Goal: Task Accomplishment & Management: Use online tool/utility

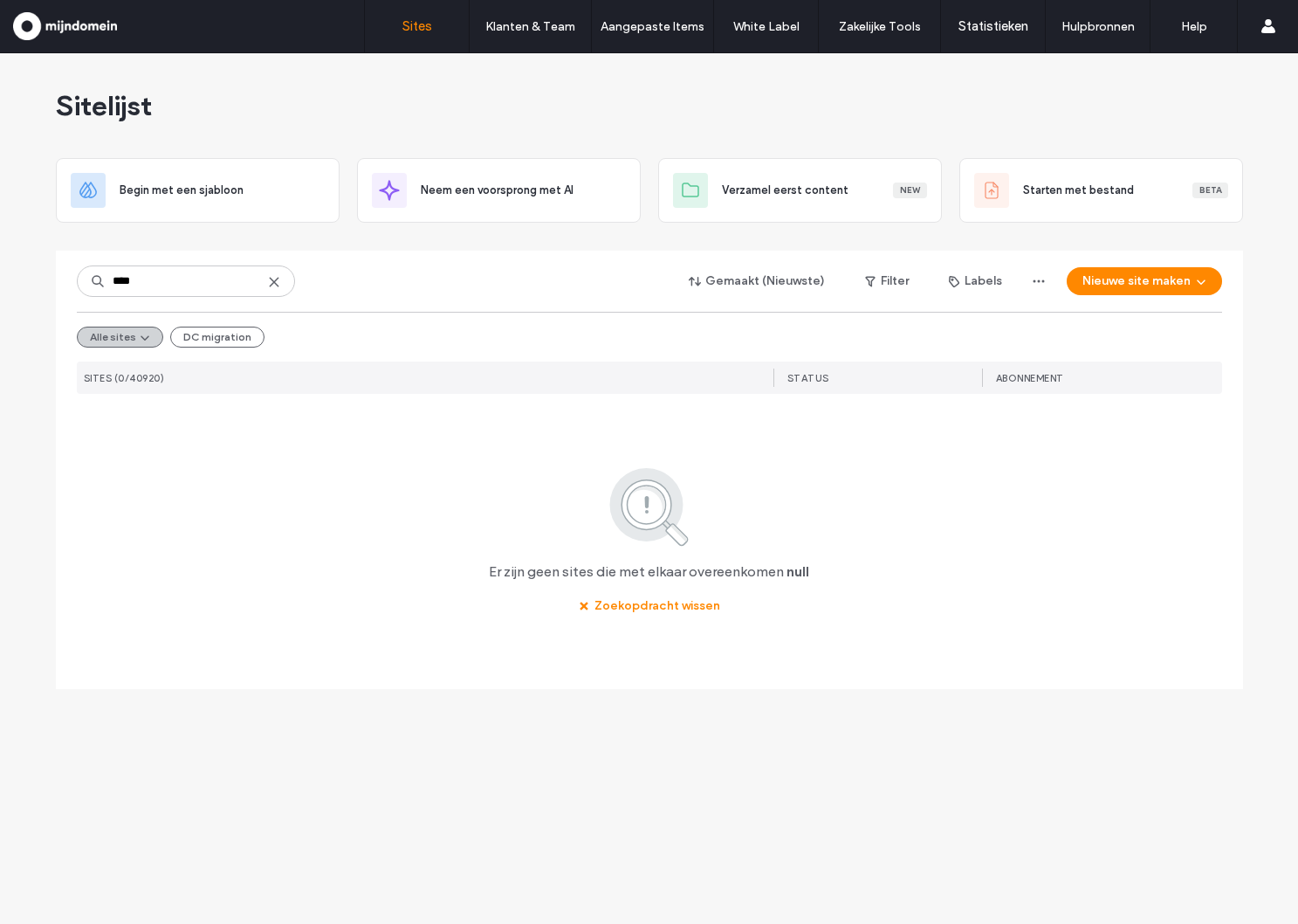
click at [115, 336] on button "Alle sites" at bounding box center [120, 337] width 87 height 21
click at [274, 449] on div "**** Gemaakt (Nieuwste) Filter Labels Nieuwe site maken Alle sites DC migration…" at bounding box center [649, 435] width 1145 height 369
drag, startPoint x: 212, startPoint y: 287, endPoint x: -5, endPoint y: 256, distance: 219.2
click at [0, 256] on html ".wqwq-1{fill:#231f20;} .cls-1q, .cls-2q { fill-rule: evenodd; } .cls-2q { fill:…" at bounding box center [649, 462] width 1298 height 924
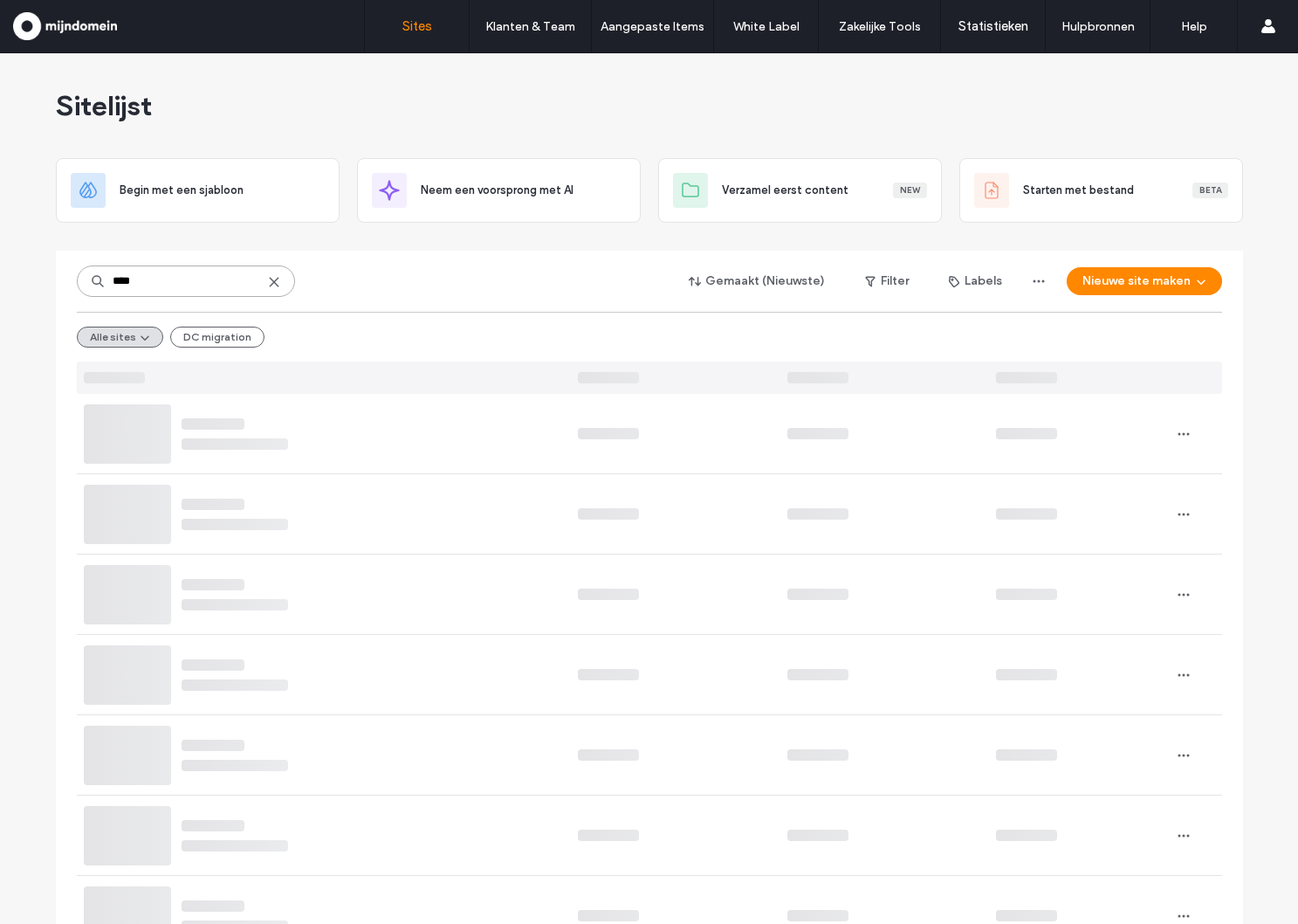
type input "****"
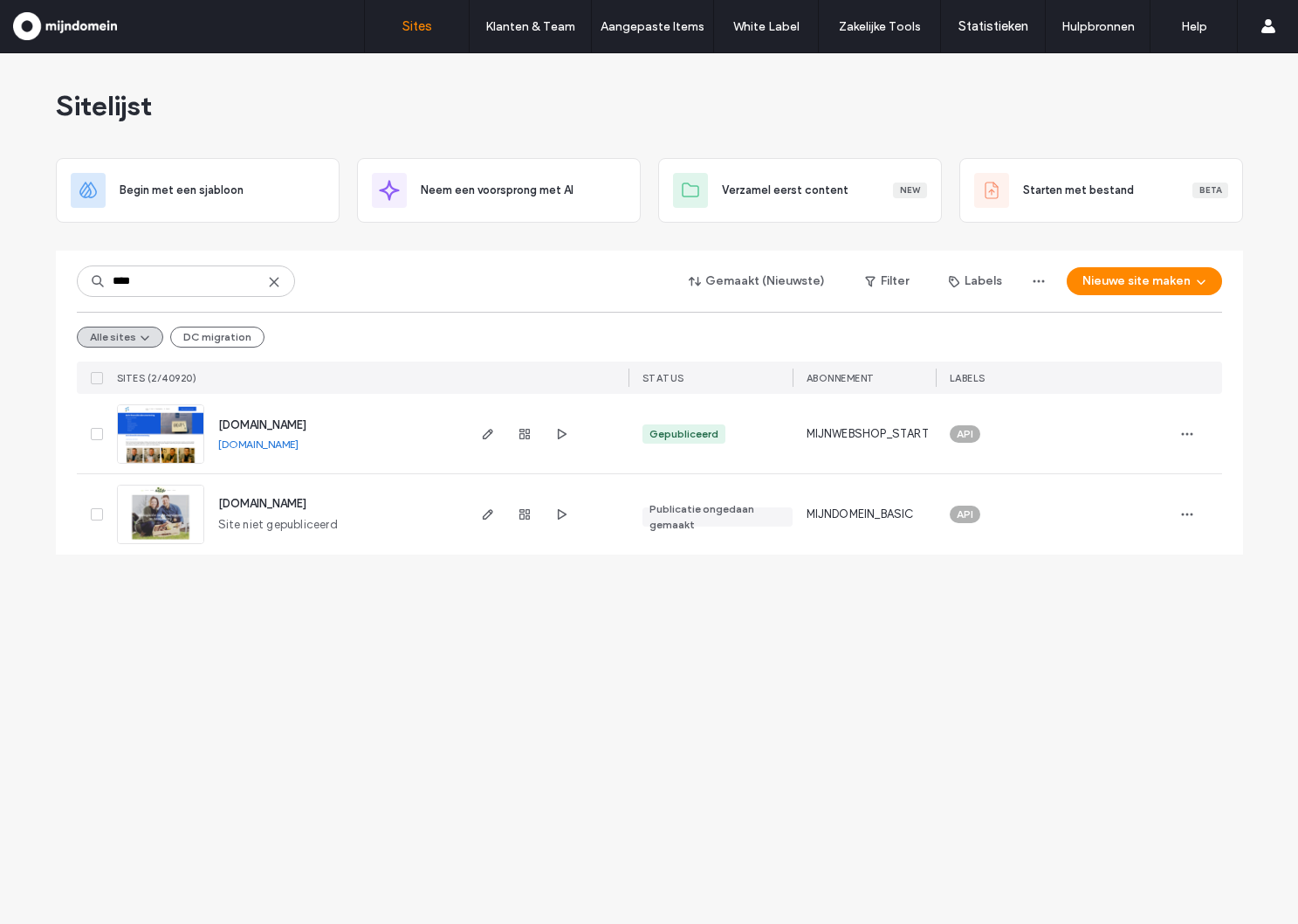
click at [256, 419] on span "[DOMAIN_NAME]" at bounding box center [262, 424] width 88 height 13
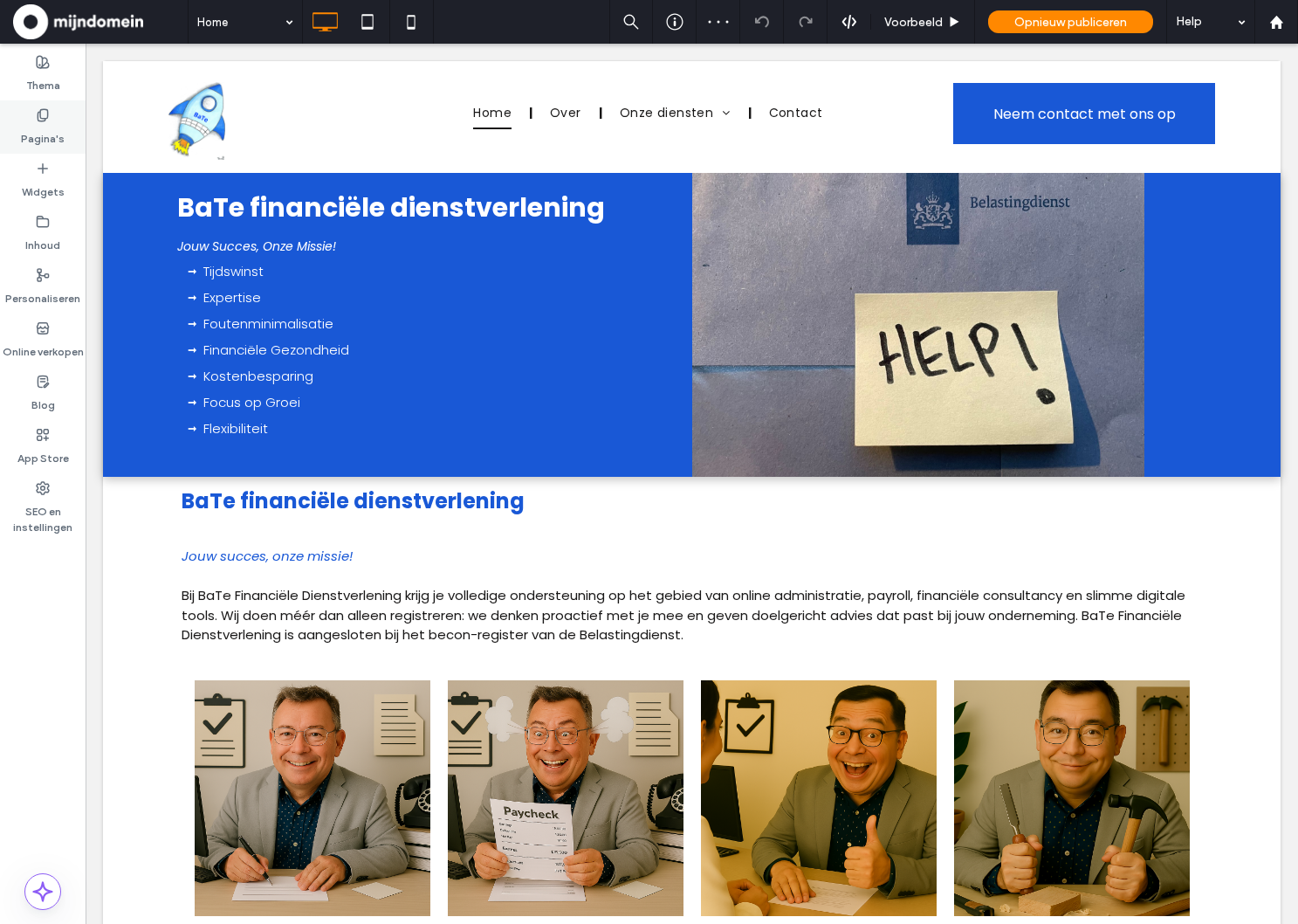
click at [24, 128] on label "Pagina's" at bounding box center [42, 134] width 44 height 24
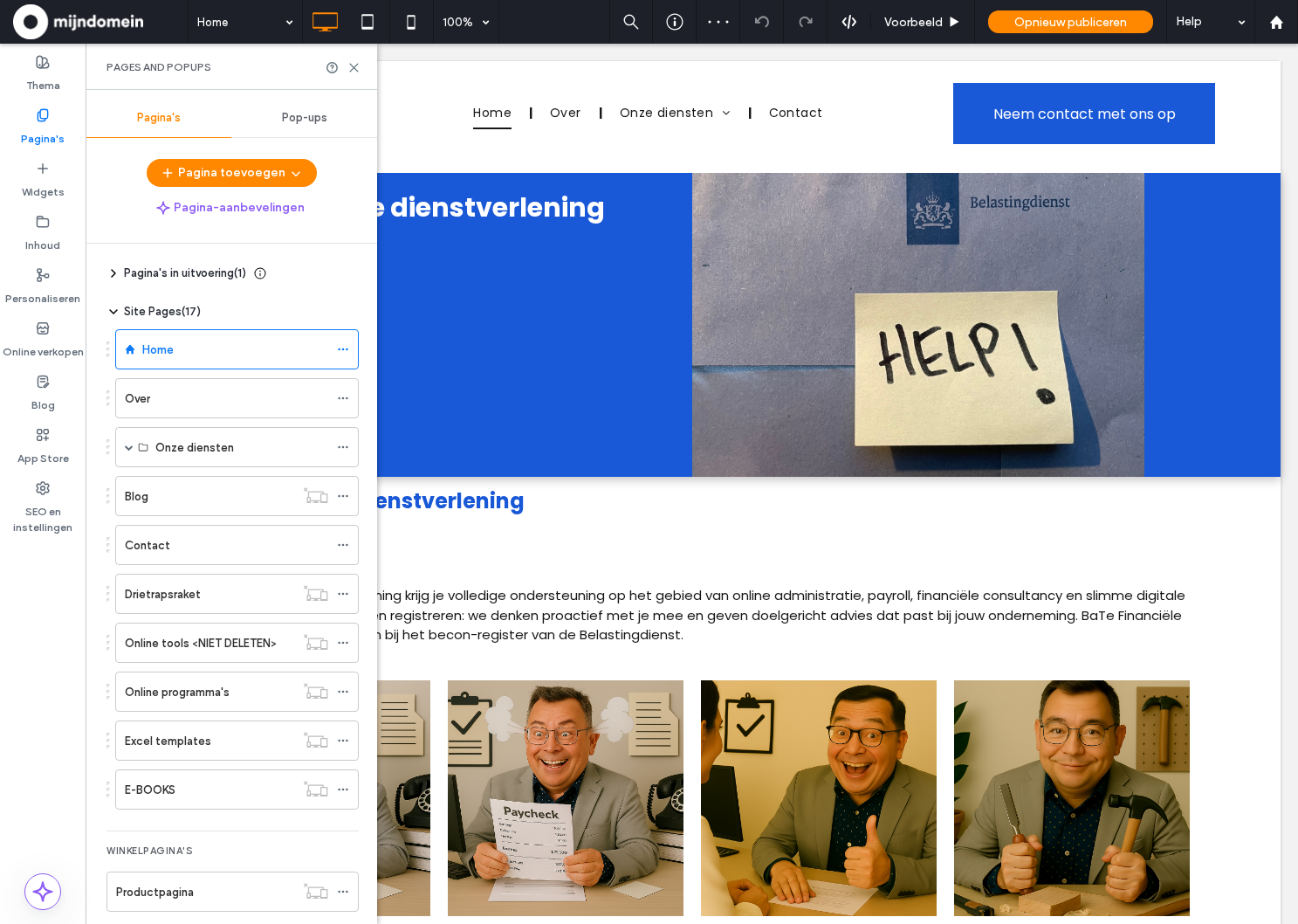
scroll to position [170, 0]
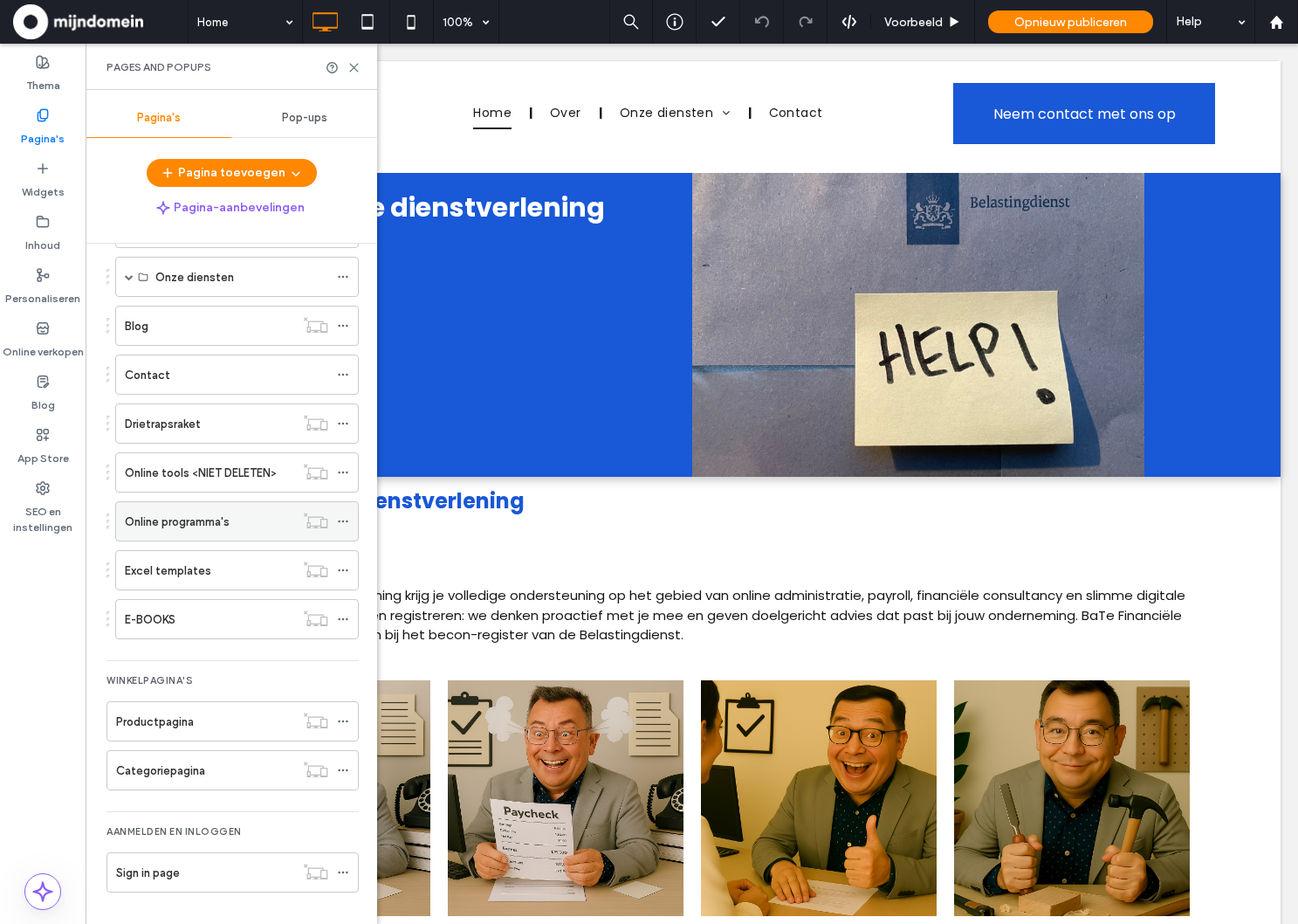
click at [194, 529] on label "Online programma's" at bounding box center [176, 522] width 105 height 30
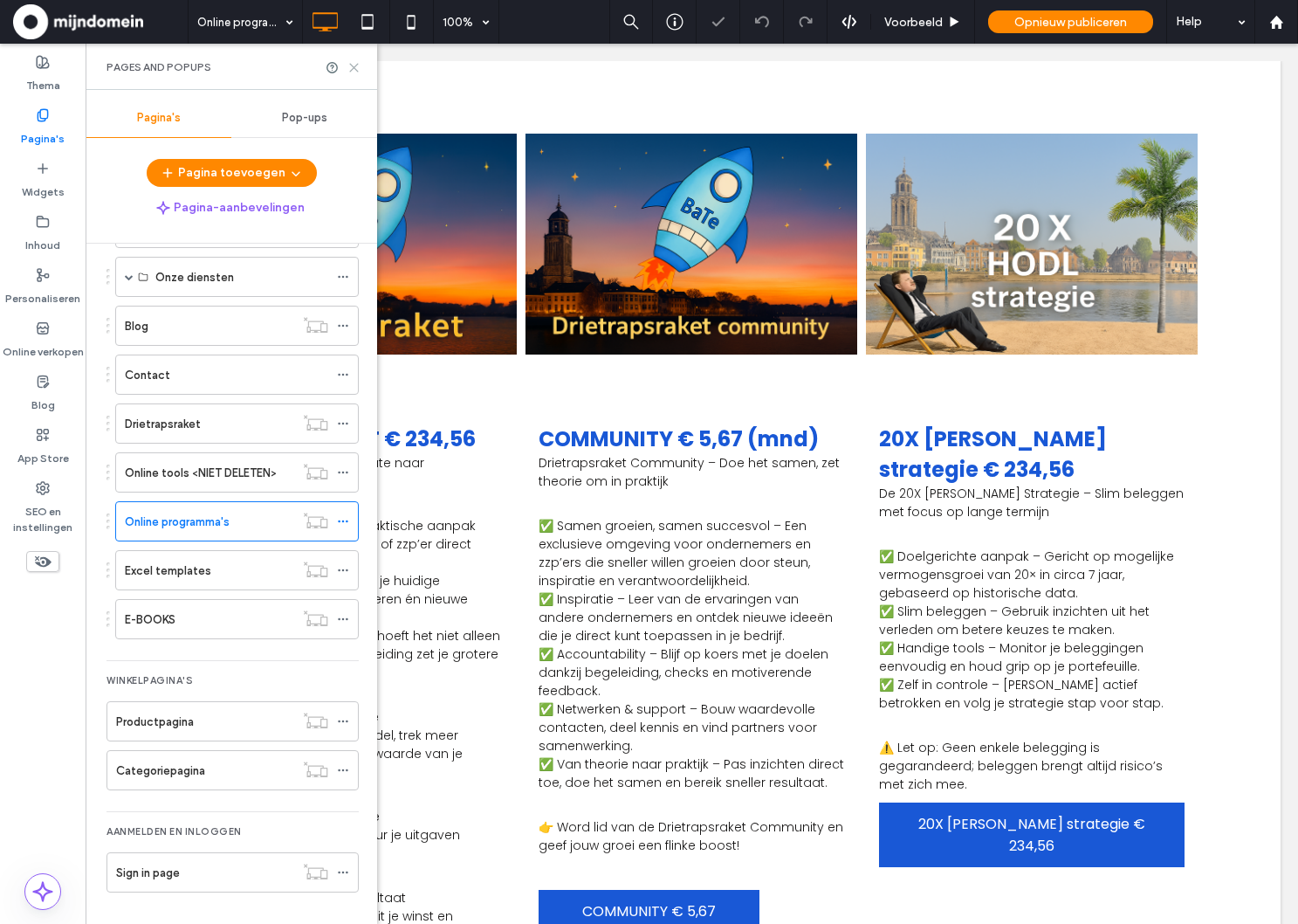
drag, startPoint x: 354, startPoint y: 71, endPoint x: 277, endPoint y: 38, distance: 83.8
click at [354, 71] on icon at bounding box center [354, 67] width 13 height 13
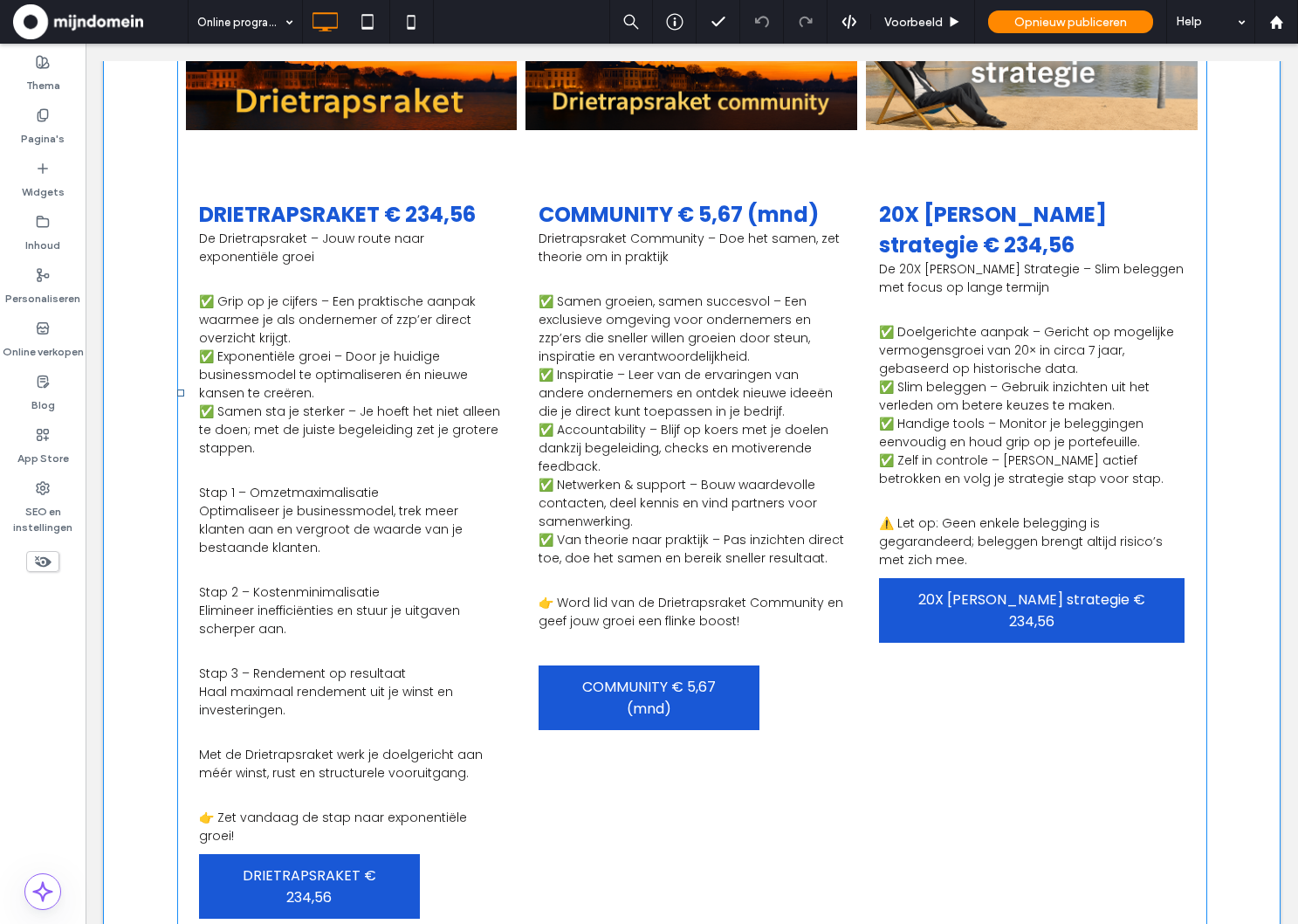
scroll to position [268, 0]
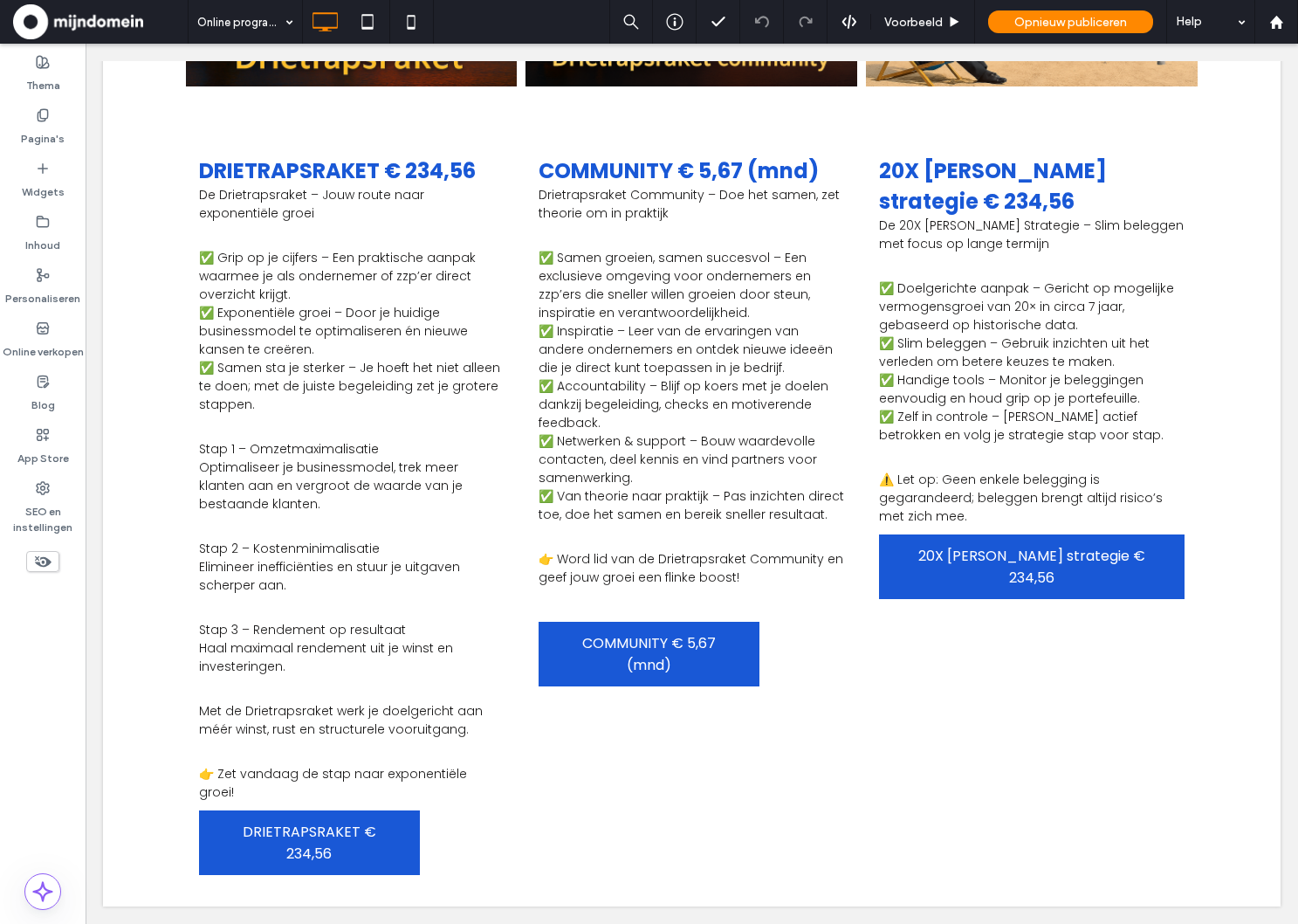
click at [30, 566] on span at bounding box center [42, 560] width 33 height 21
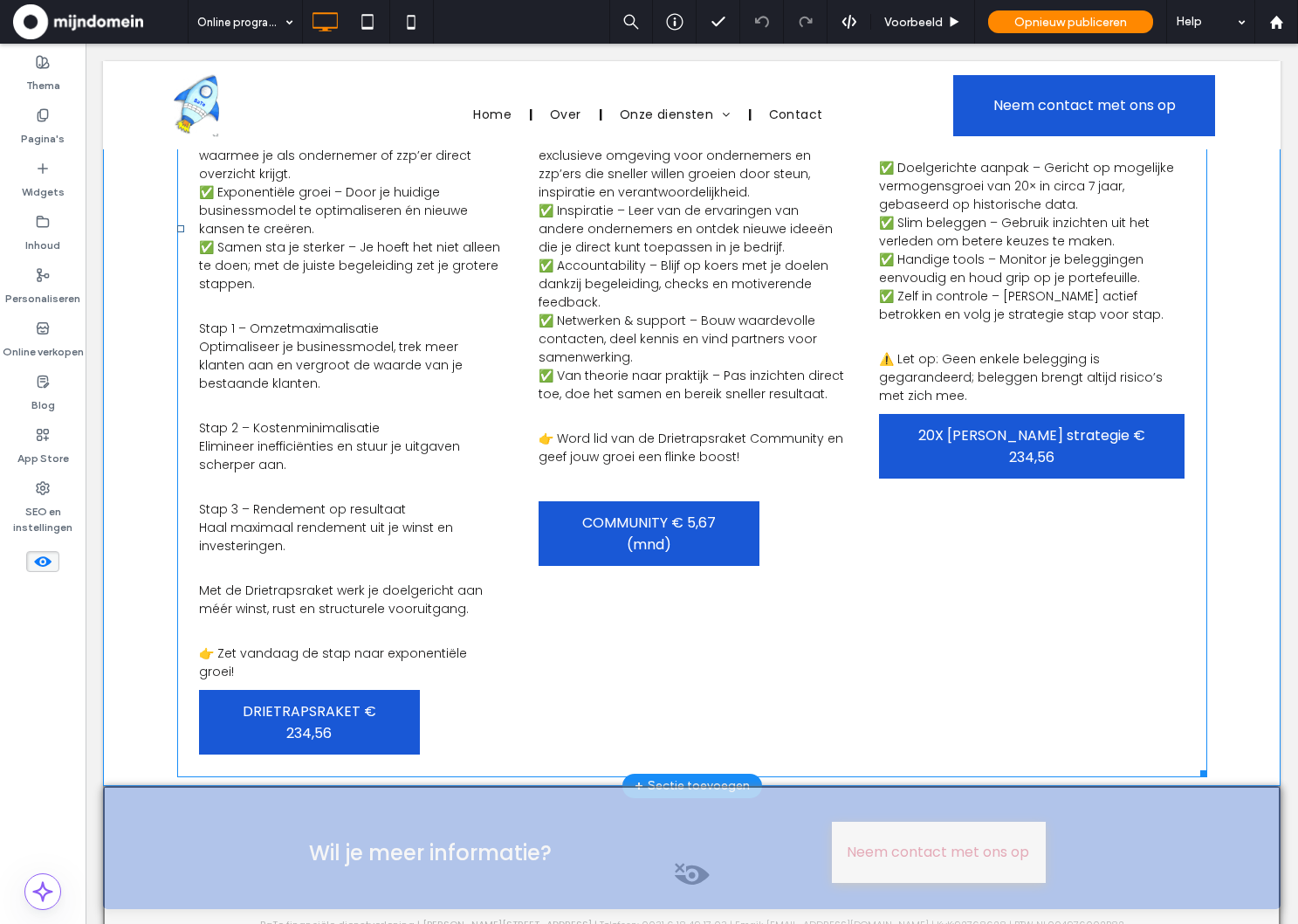
scroll to position [699, 0]
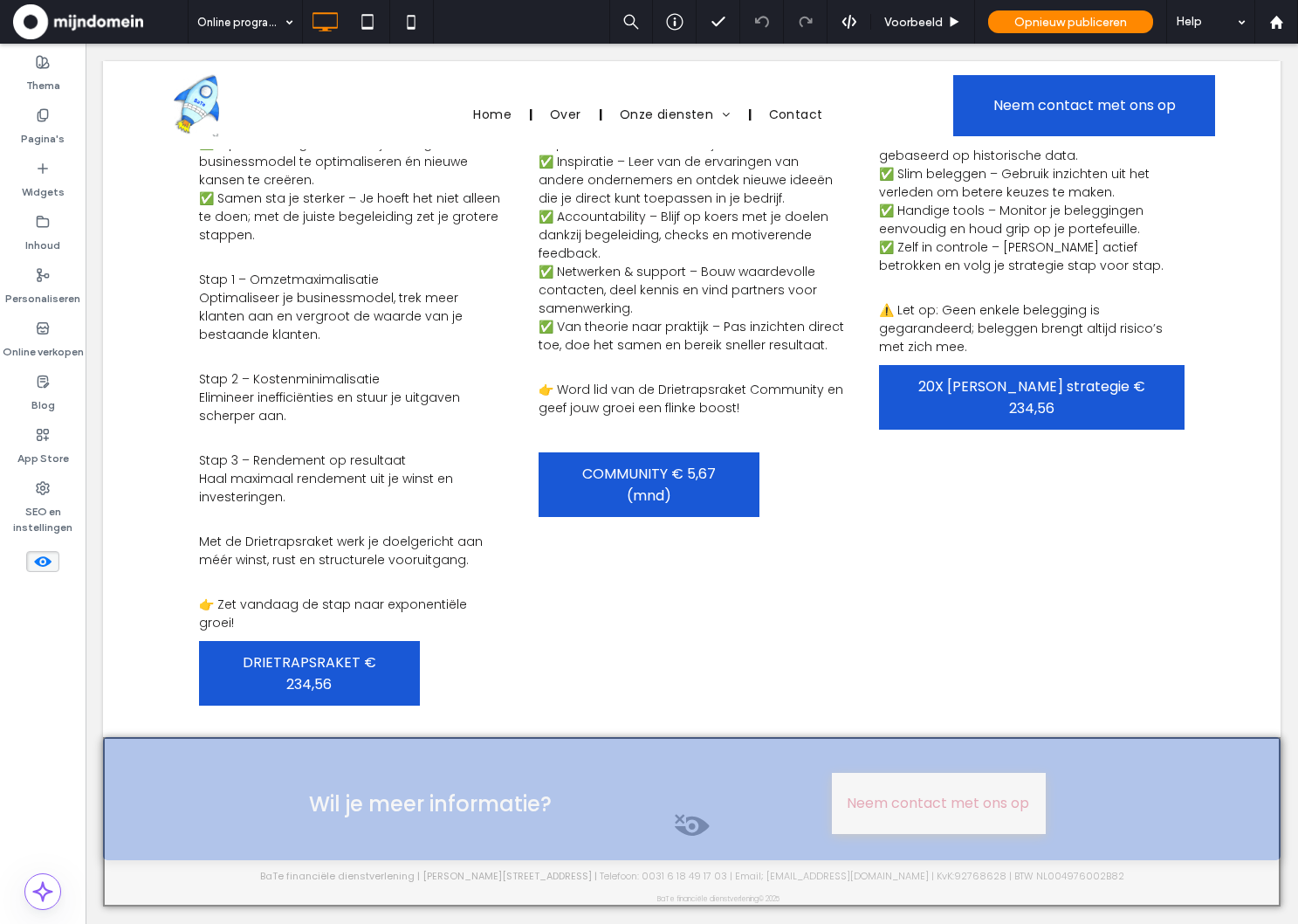
click at [687, 832] on span at bounding box center [691, 830] width 1174 height 35
click at [747, 857] on button "Ja" at bounding box center [774, 854] width 122 height 21
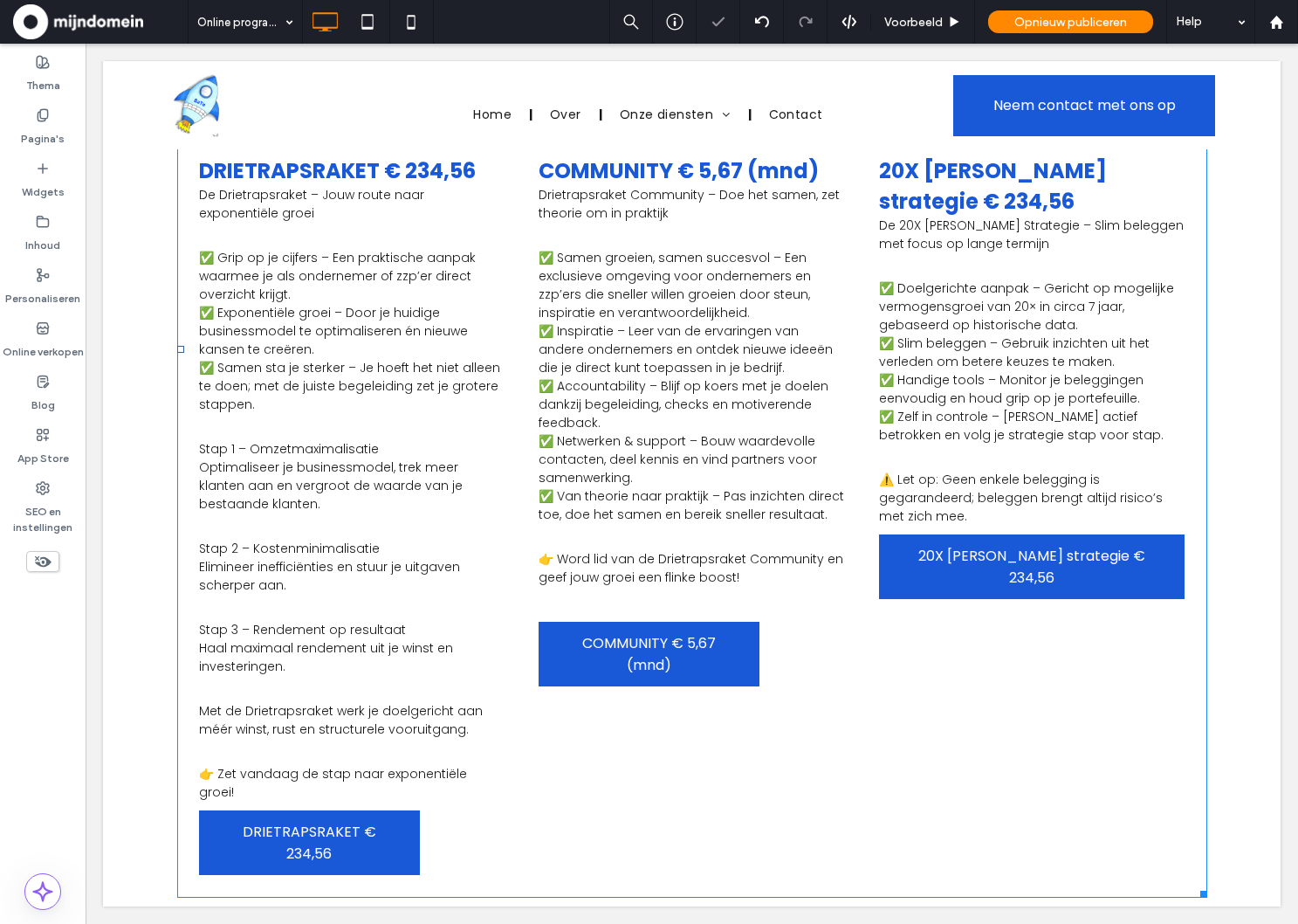
scroll to position [437, 0]
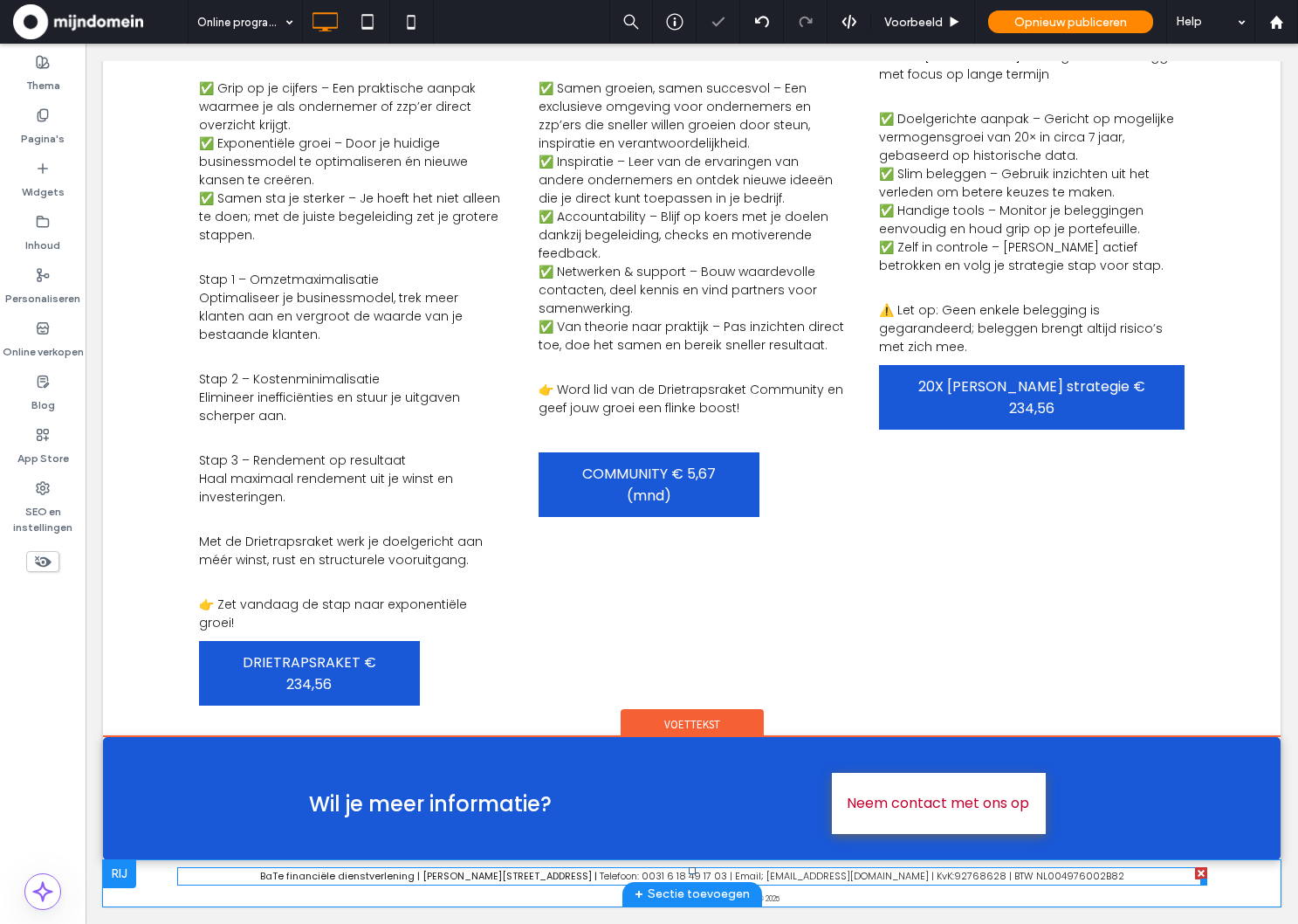
click at [768, 874] on span "Telefoon: 0031 6 18 49 17 03 | Email; info@bate.nu | KvK:92768628 | BTW" at bounding box center [816, 876] width 434 height 14
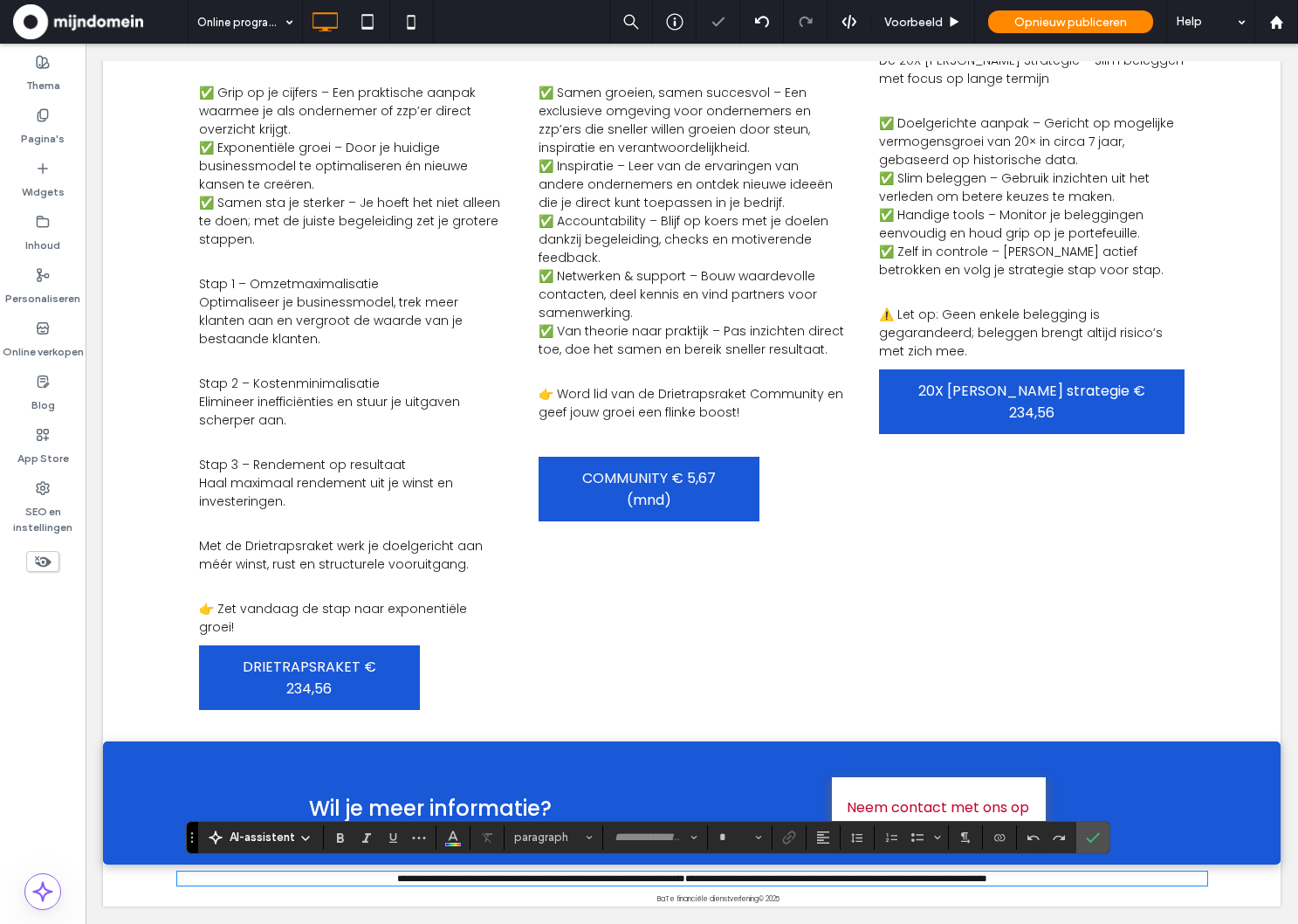
type input "*******"
type input "**"
click at [768, 874] on span "**********" at bounding box center [811, 877] width 252 height 10
click at [515, 879] on span "**********" at bounding box center [542, 877] width 288 height 10
drag, startPoint x: 688, startPoint y: 869, endPoint x: 816, endPoint y: 860, distance: 128.3
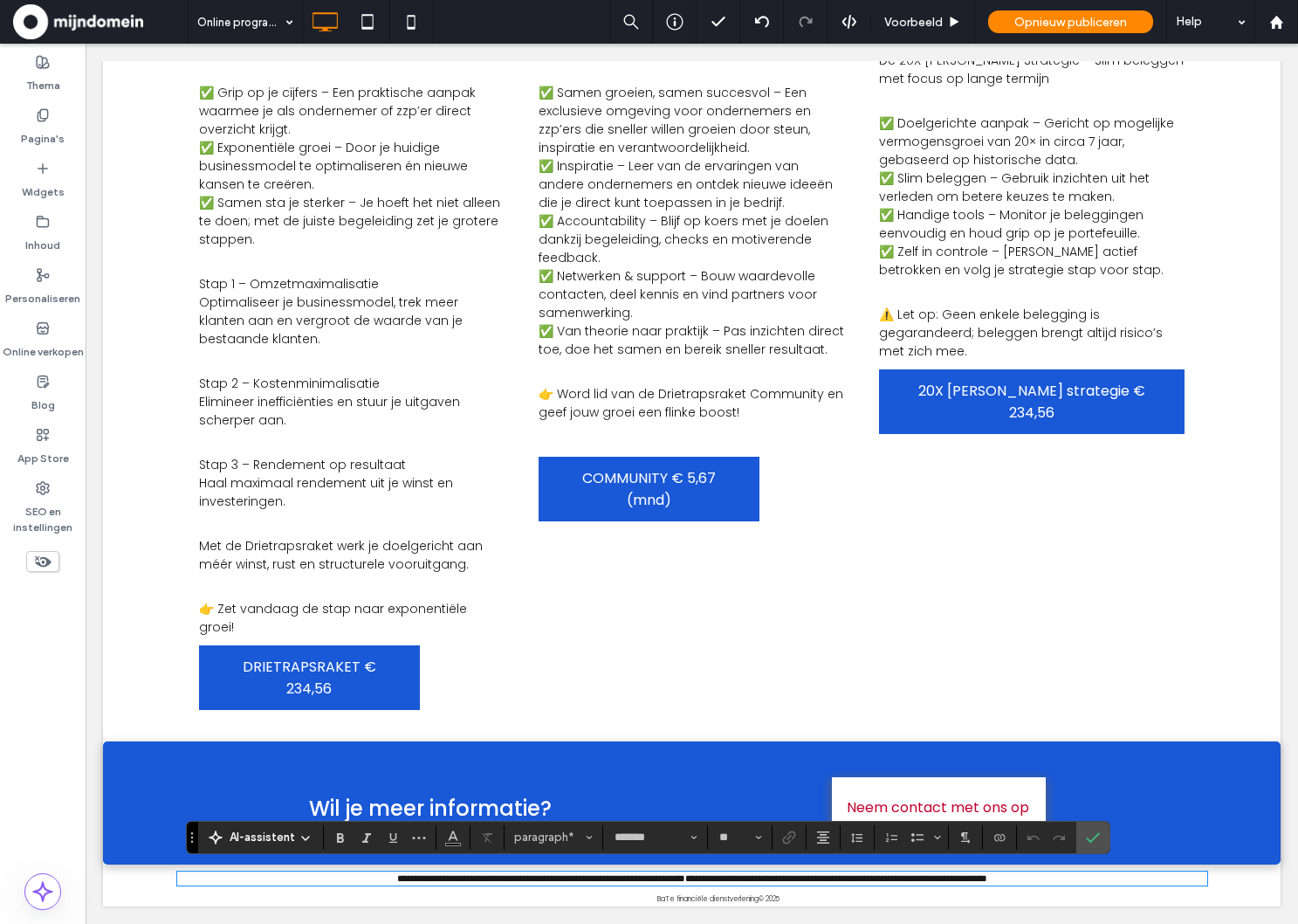
click at [689, 873] on span "**********" at bounding box center [811, 877] width 252 height 10
click at [937, 873] on span "**********" at bounding box center [811, 877] width 252 height 10
click at [987, 878] on span "**********" at bounding box center [966, 877] width 43 height 10
drag, startPoint x: 1114, startPoint y: 878, endPoint x: 236, endPoint y: 890, distance: 878.1
click at [236, 890] on div "**********" at bounding box center [692, 885] width 1047 height 42
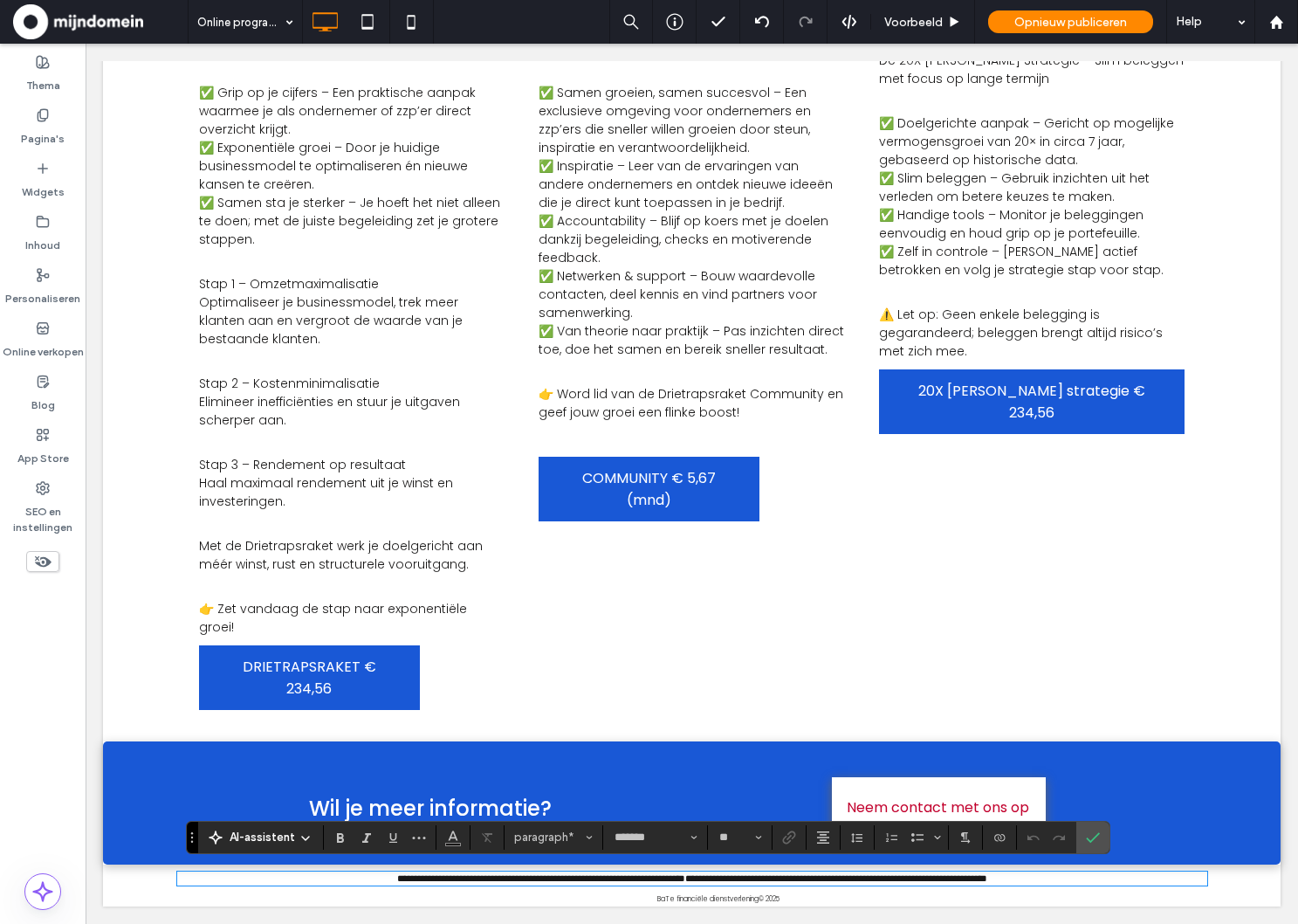
click at [681, 894] on p "BaTe financiële dienstverlening" at bounding box center [707, 899] width 101 height 14
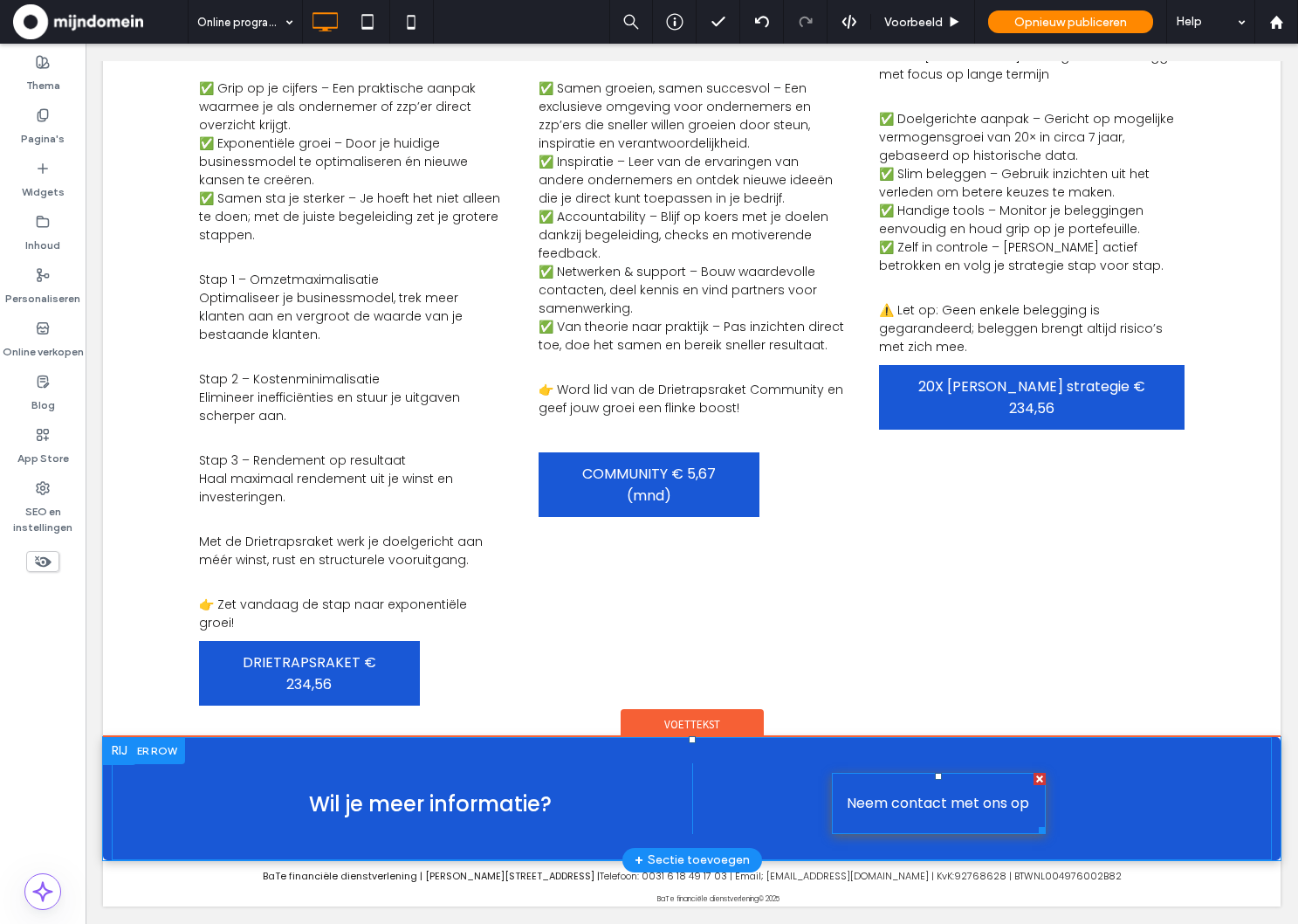
click at [919, 797] on span "Neem contact met ons op" at bounding box center [938, 803] width 183 height 50
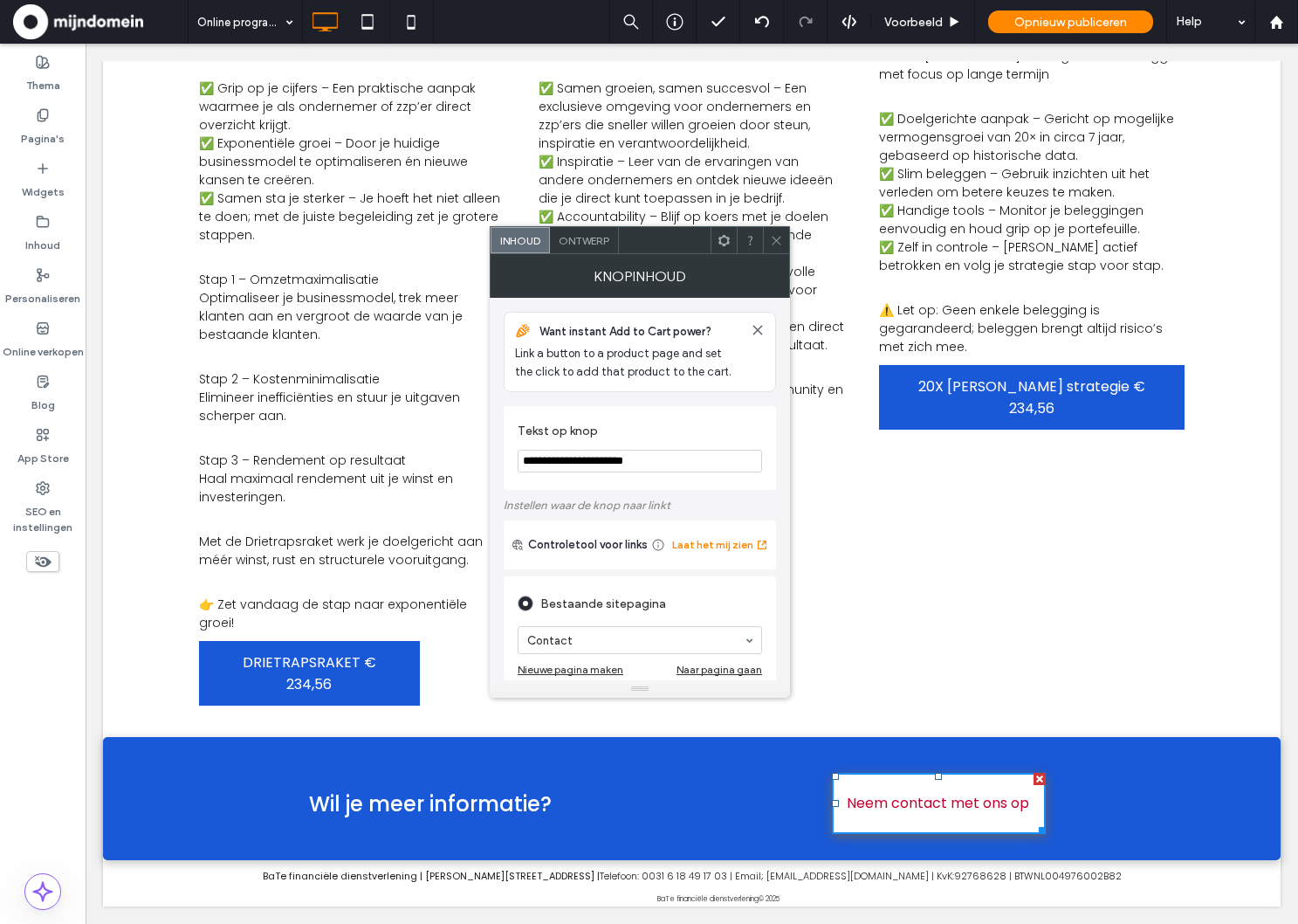
click at [772, 235] on icon at bounding box center [776, 240] width 13 height 13
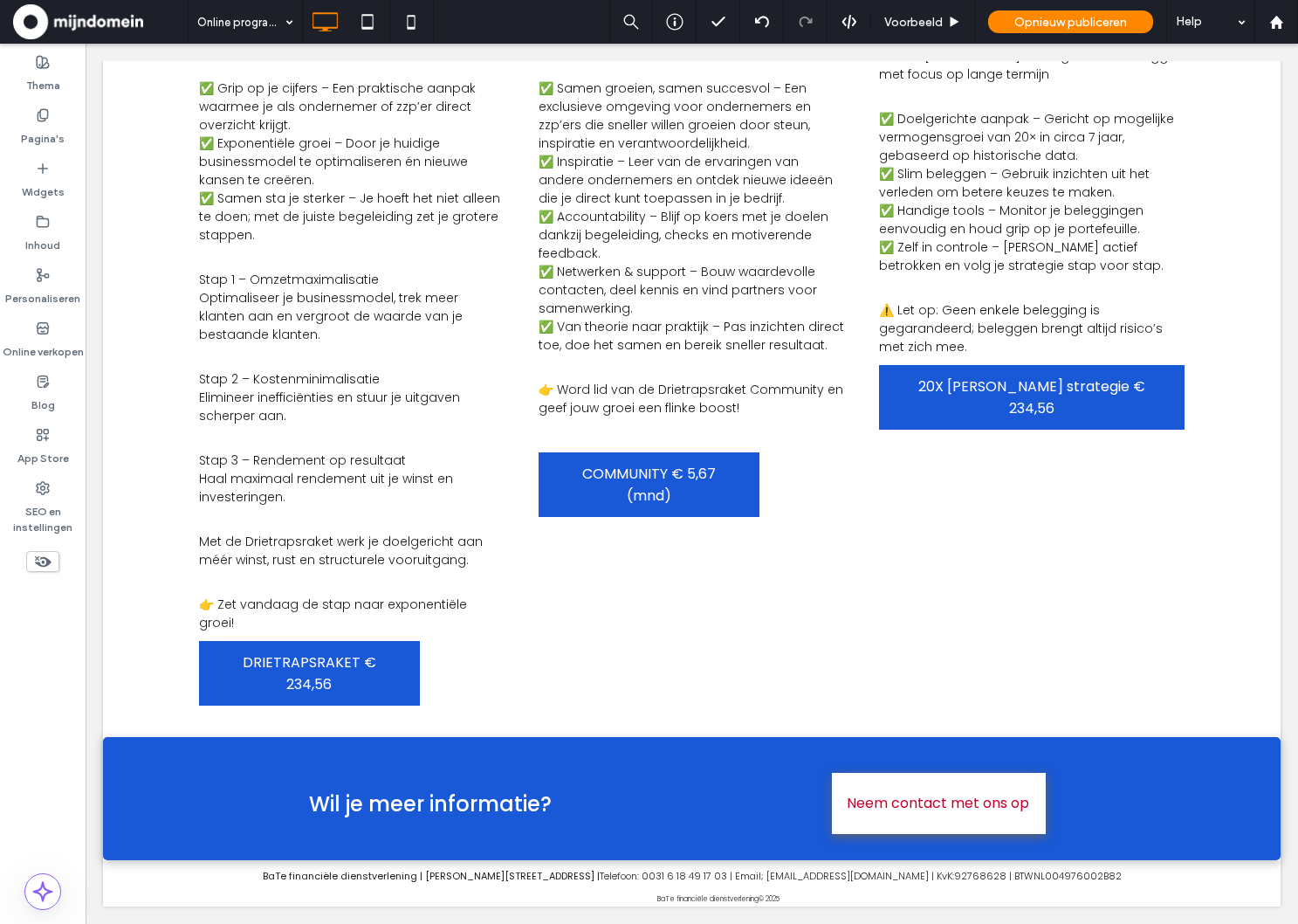
click at [38, 565] on use at bounding box center [43, 561] width 17 height 12
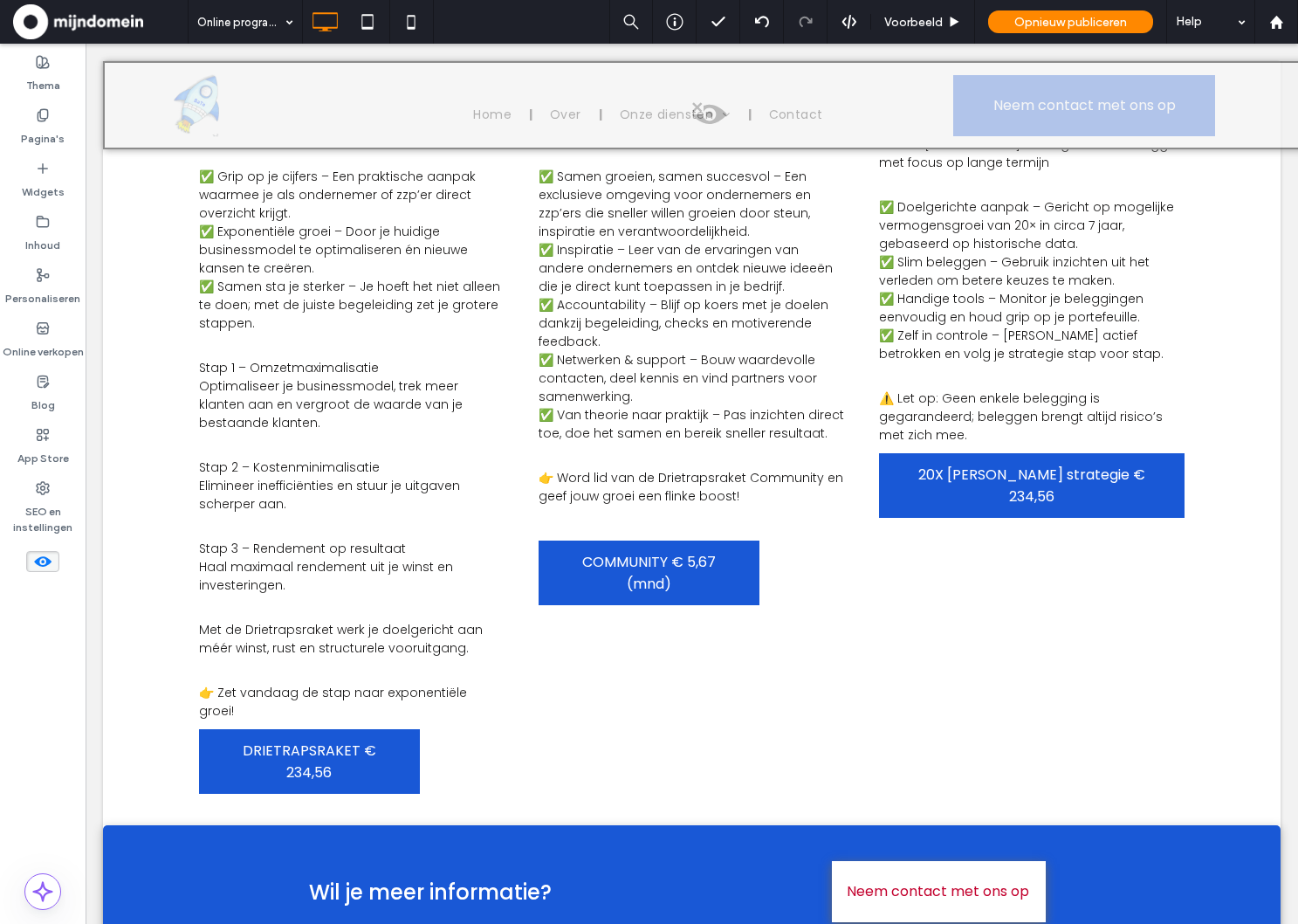
scroll to position [526, 0]
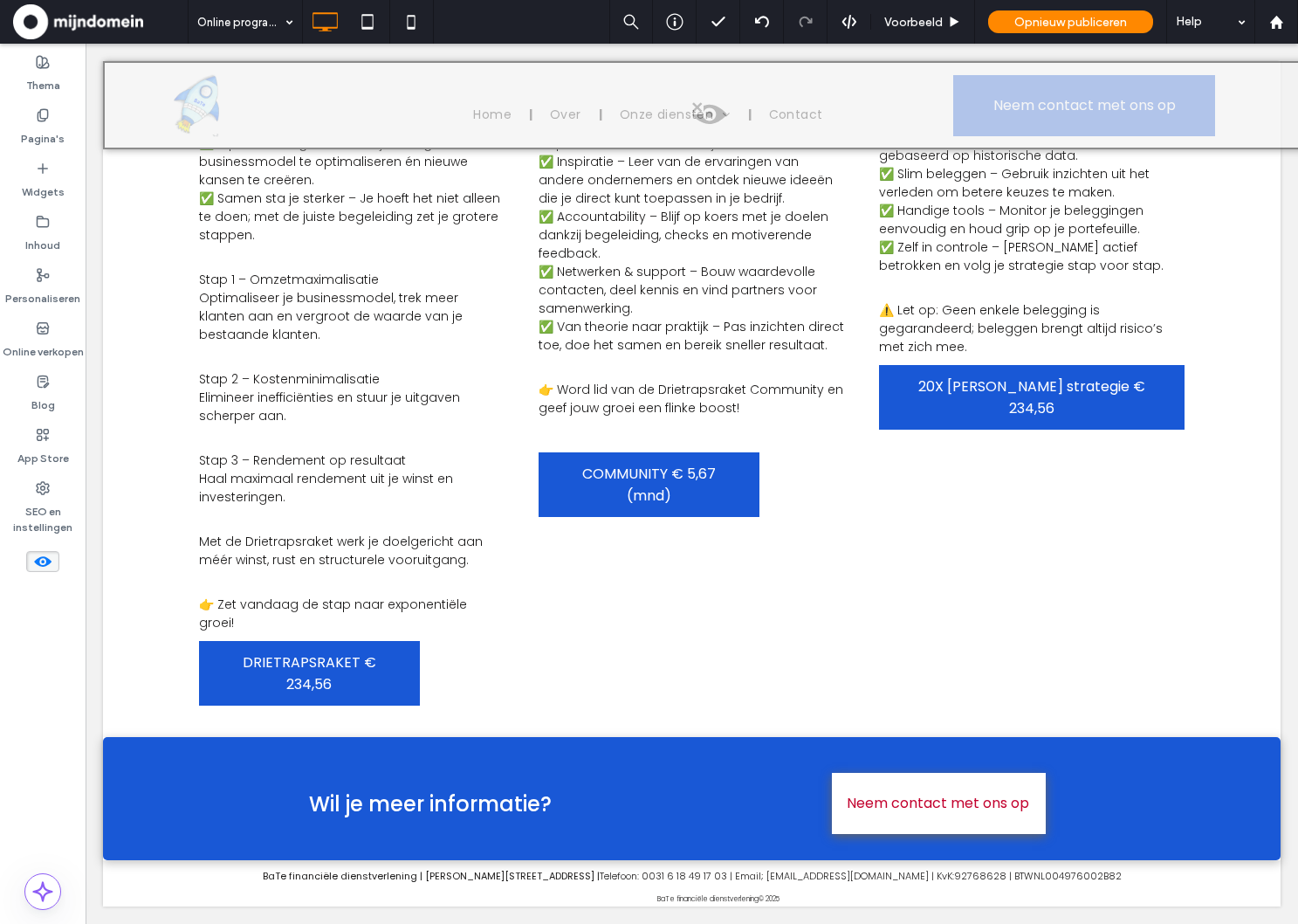
click at [46, 561] on icon at bounding box center [42, 560] width 19 height 19
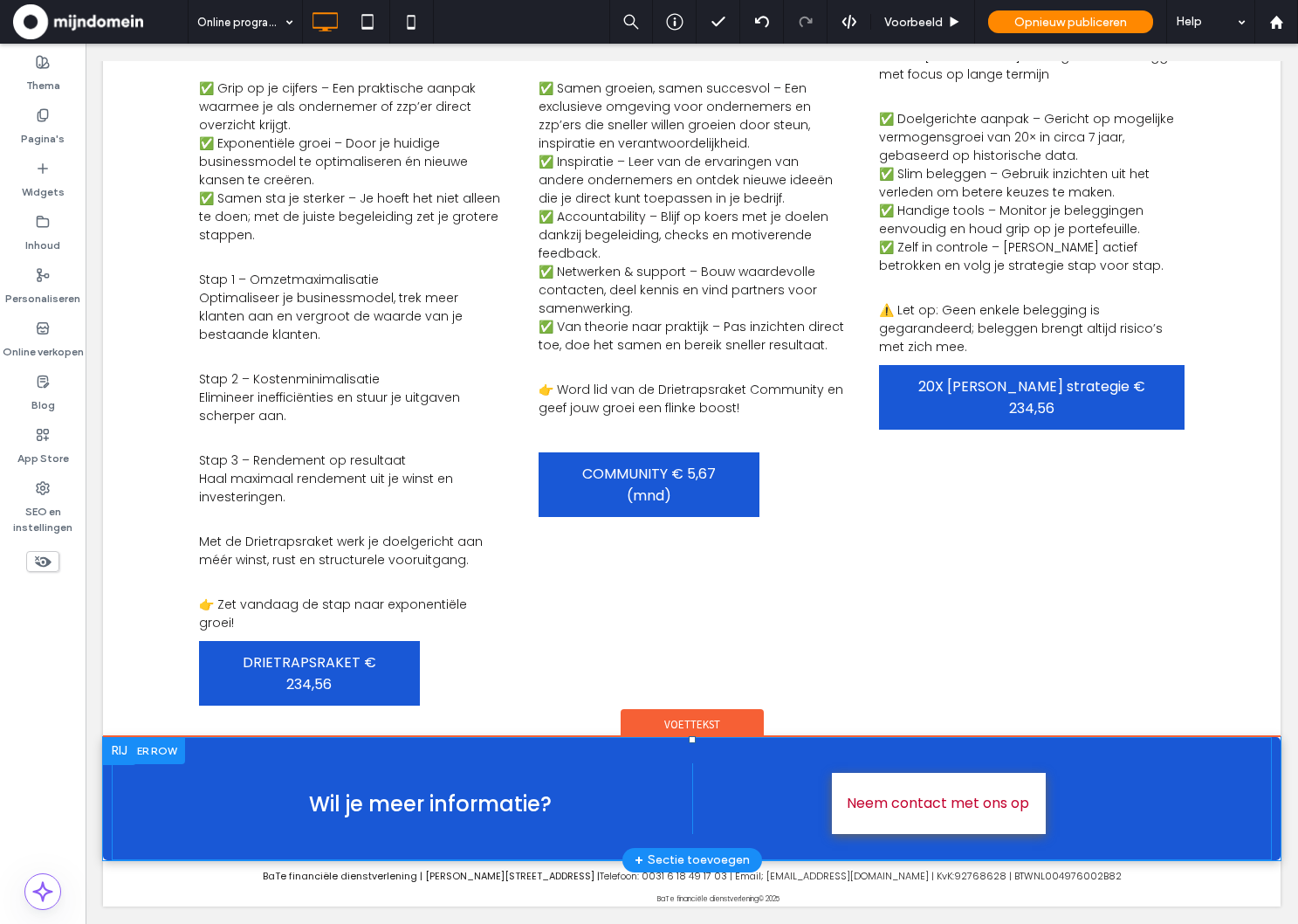
scroll to position [437, 0]
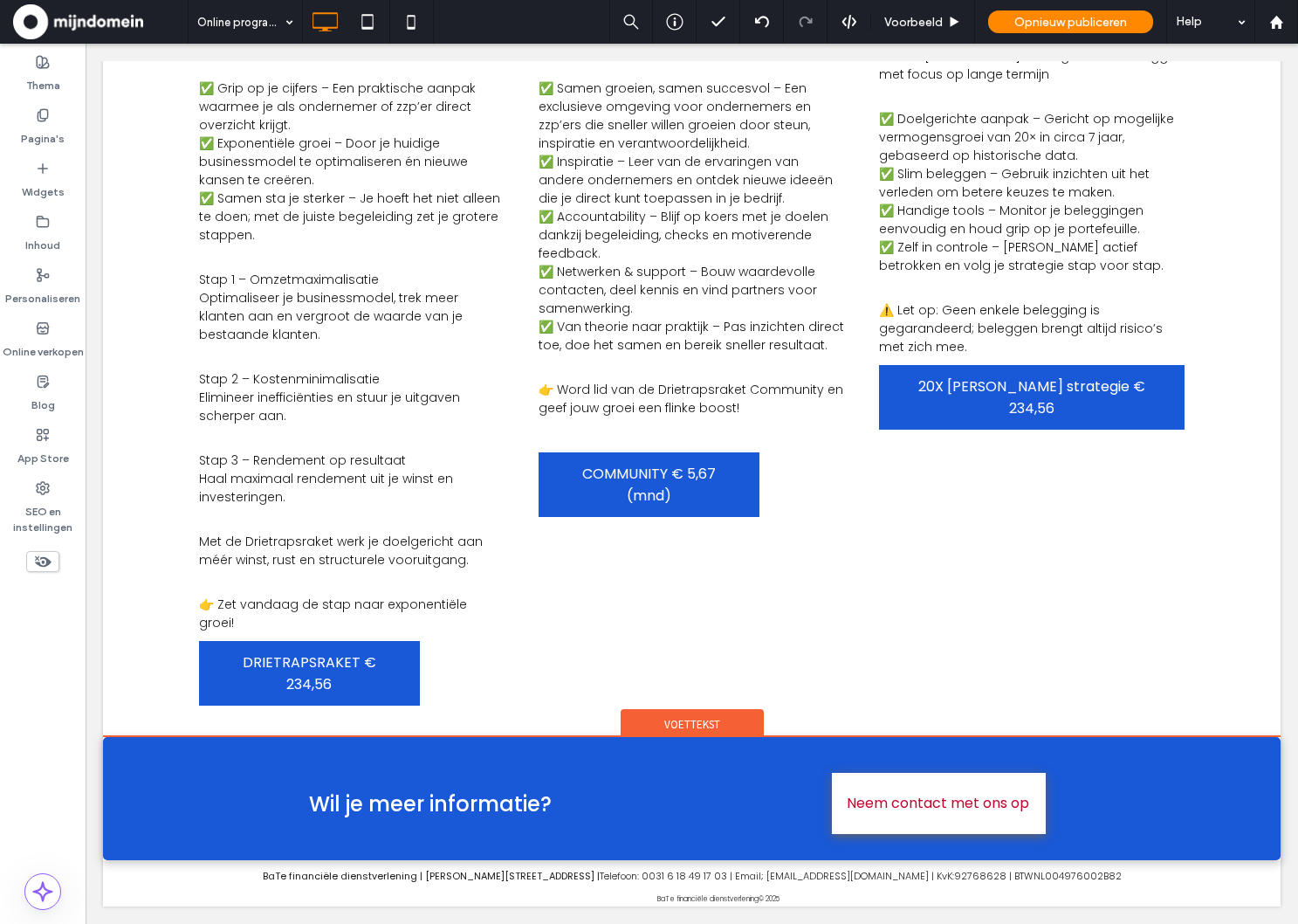
click at [689, 718] on span "Voettekst" at bounding box center [692, 723] width 56 height 15
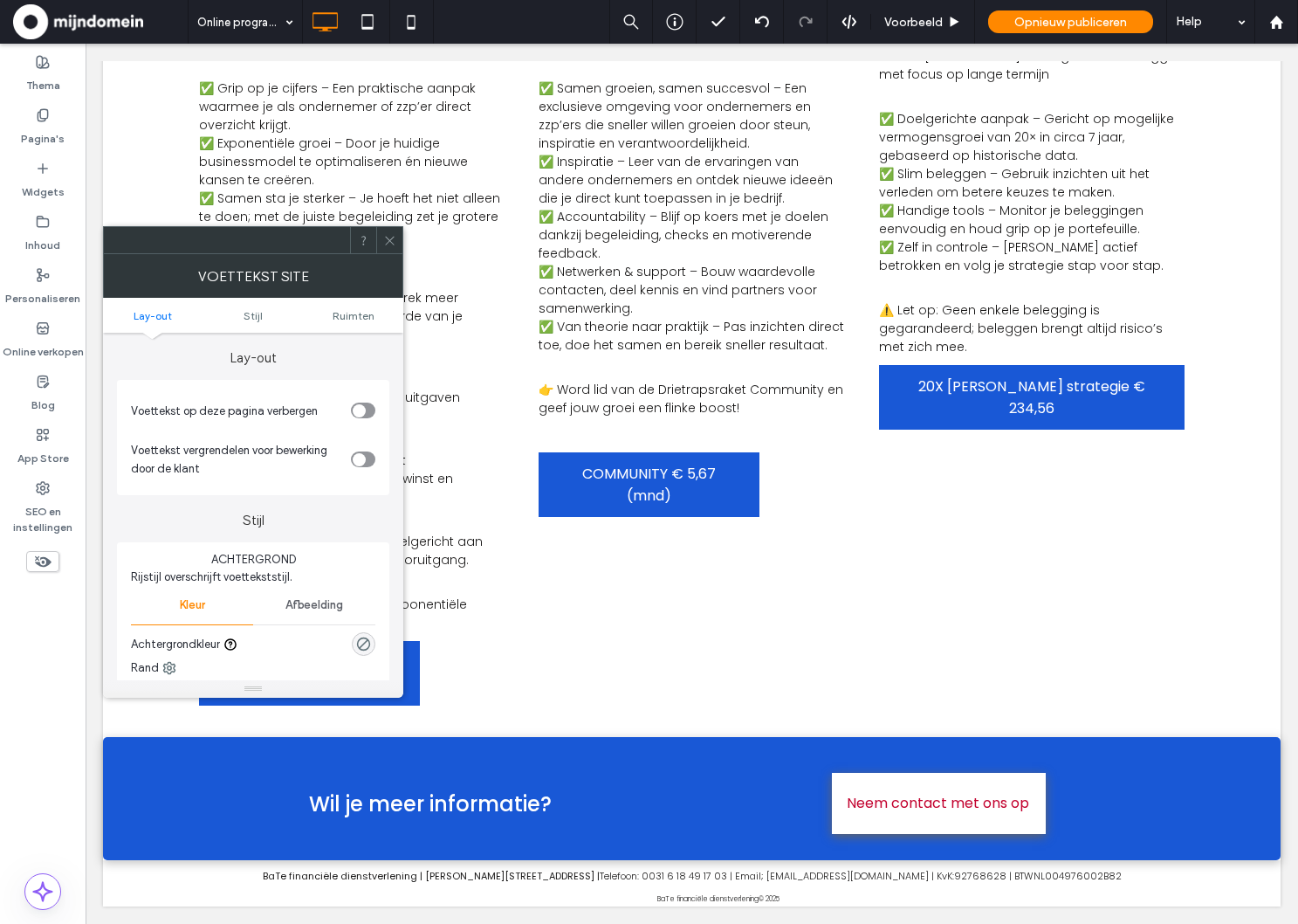
click at [375, 406] on div "Voettekst op deze pagina verbergen Voettekst vergrendelen voor bewerking door d…" at bounding box center [253, 437] width 272 height 116
click at [365, 408] on div "toggle" at bounding box center [363, 410] width 24 height 16
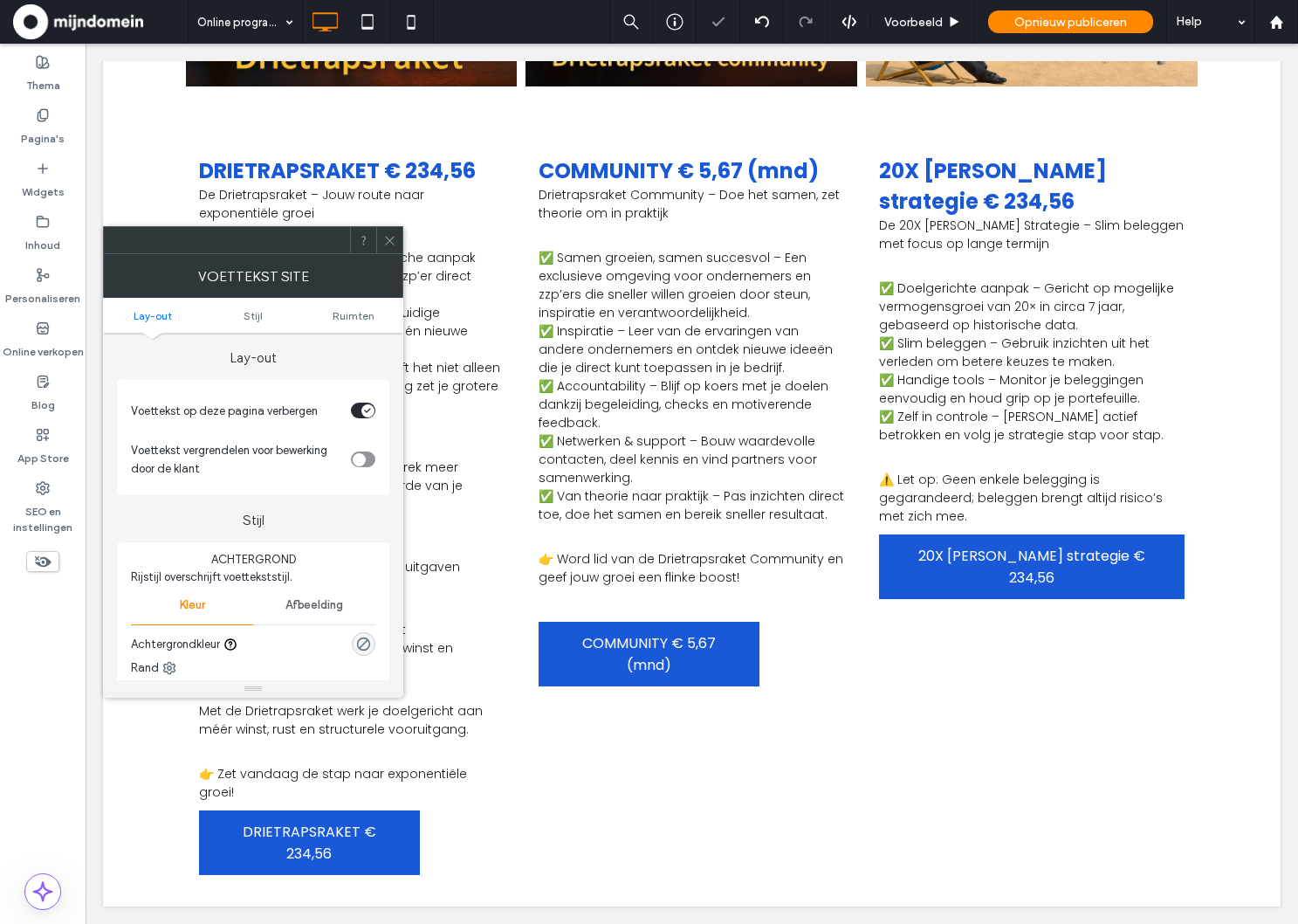
scroll to position [268, 0]
click at [384, 229] on span at bounding box center [389, 240] width 13 height 26
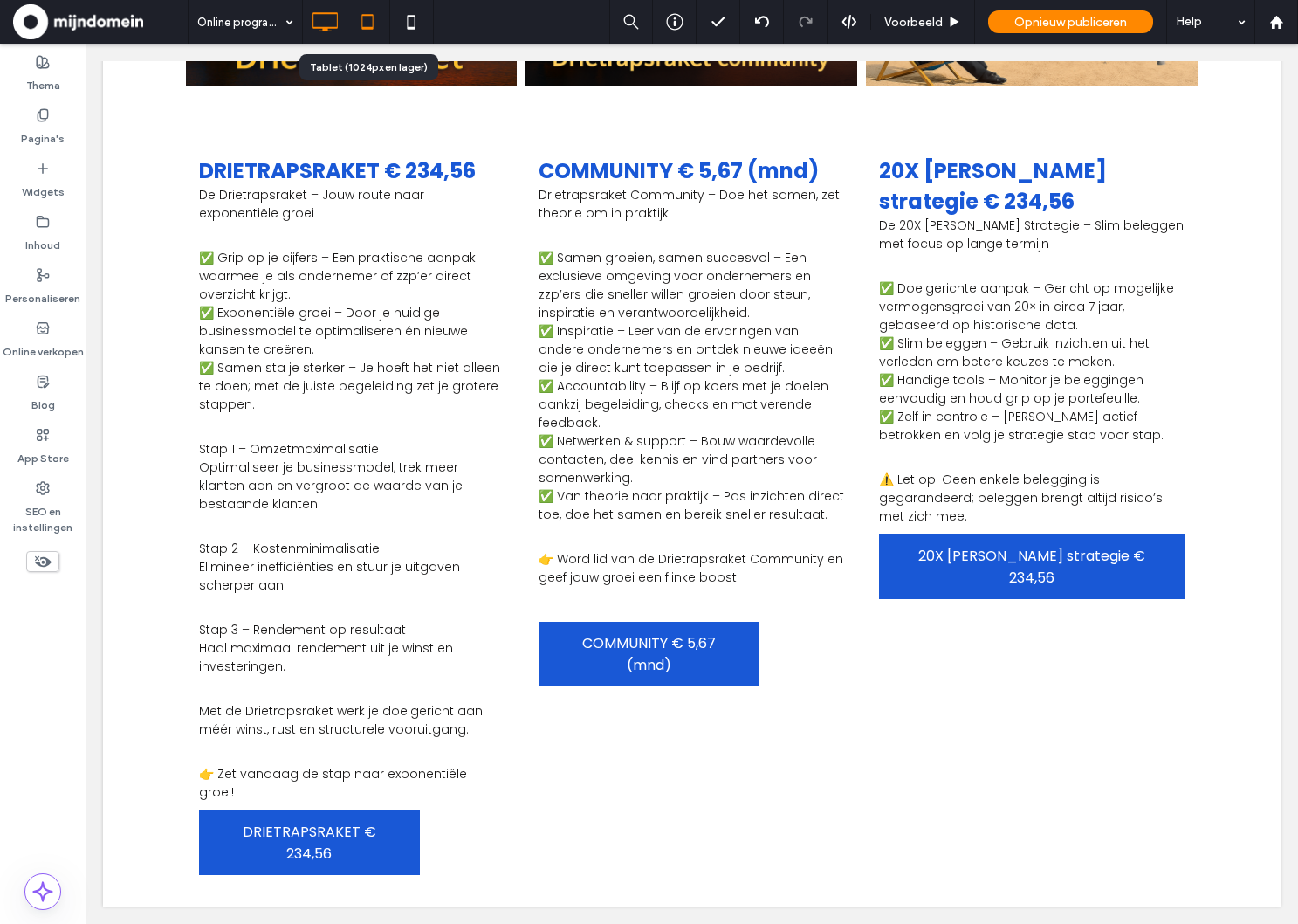
click at [367, 23] on icon at bounding box center [367, 21] width 35 height 35
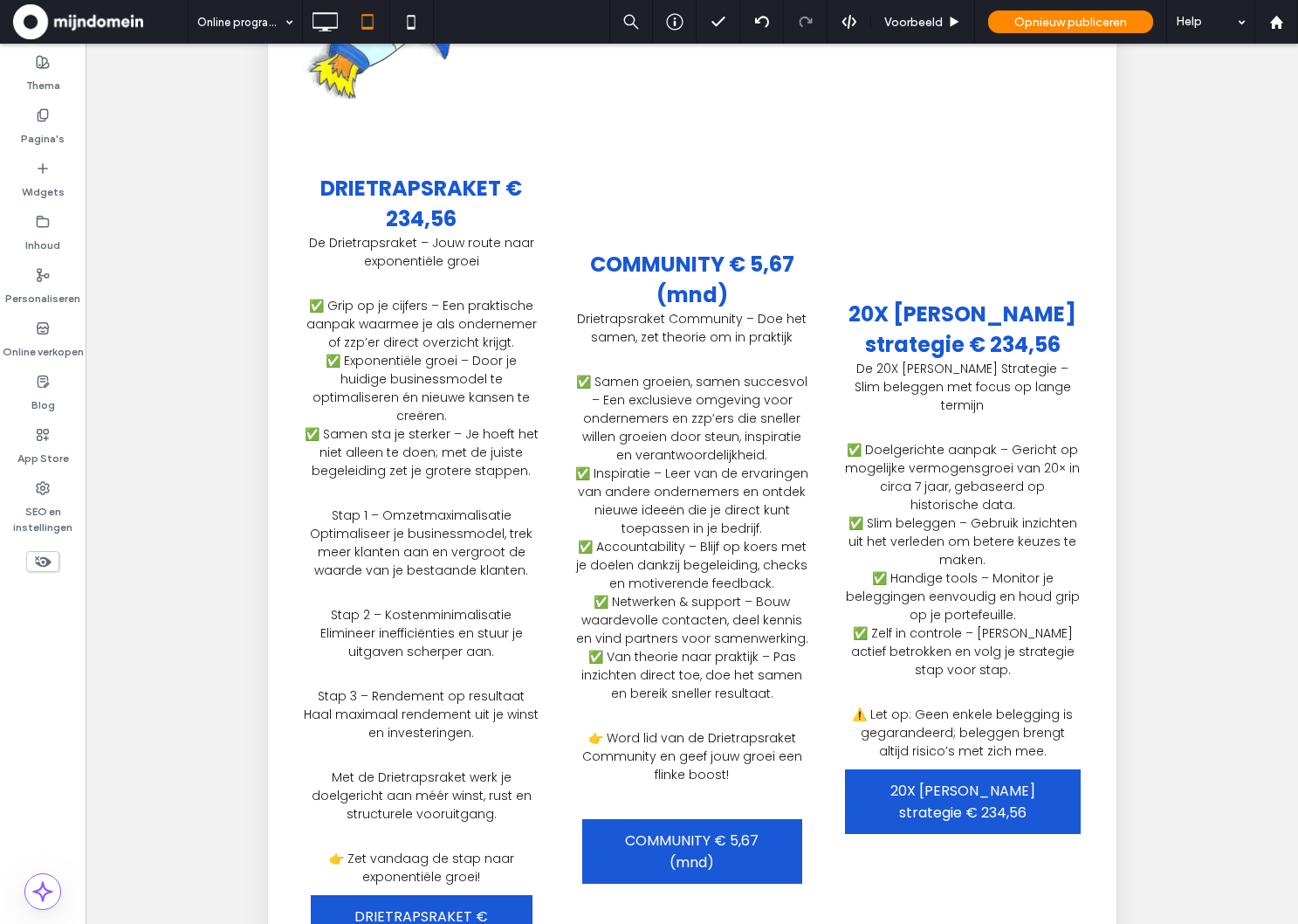
scroll to position [294, 0]
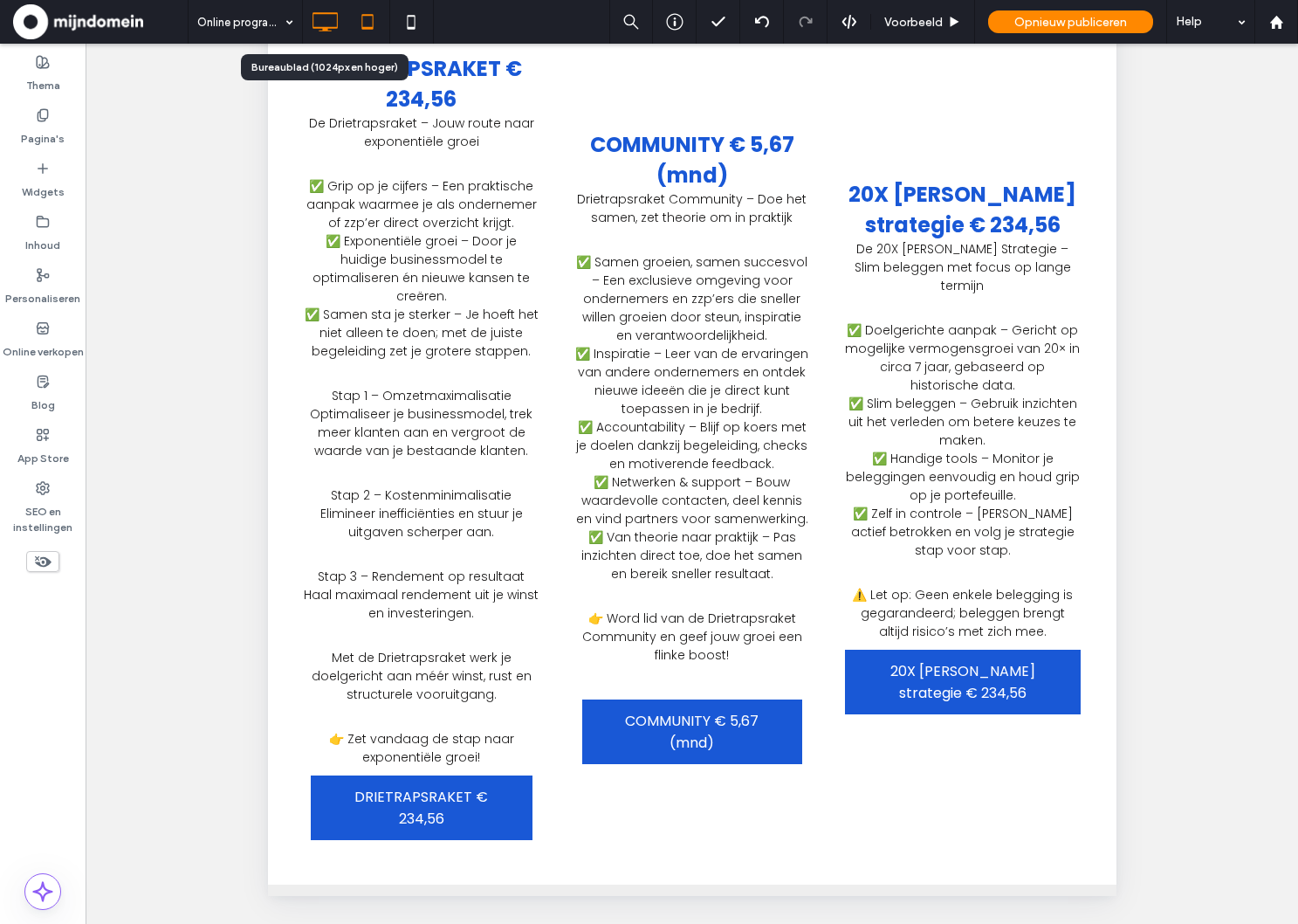
click at [324, 26] on use at bounding box center [325, 21] width 25 height 19
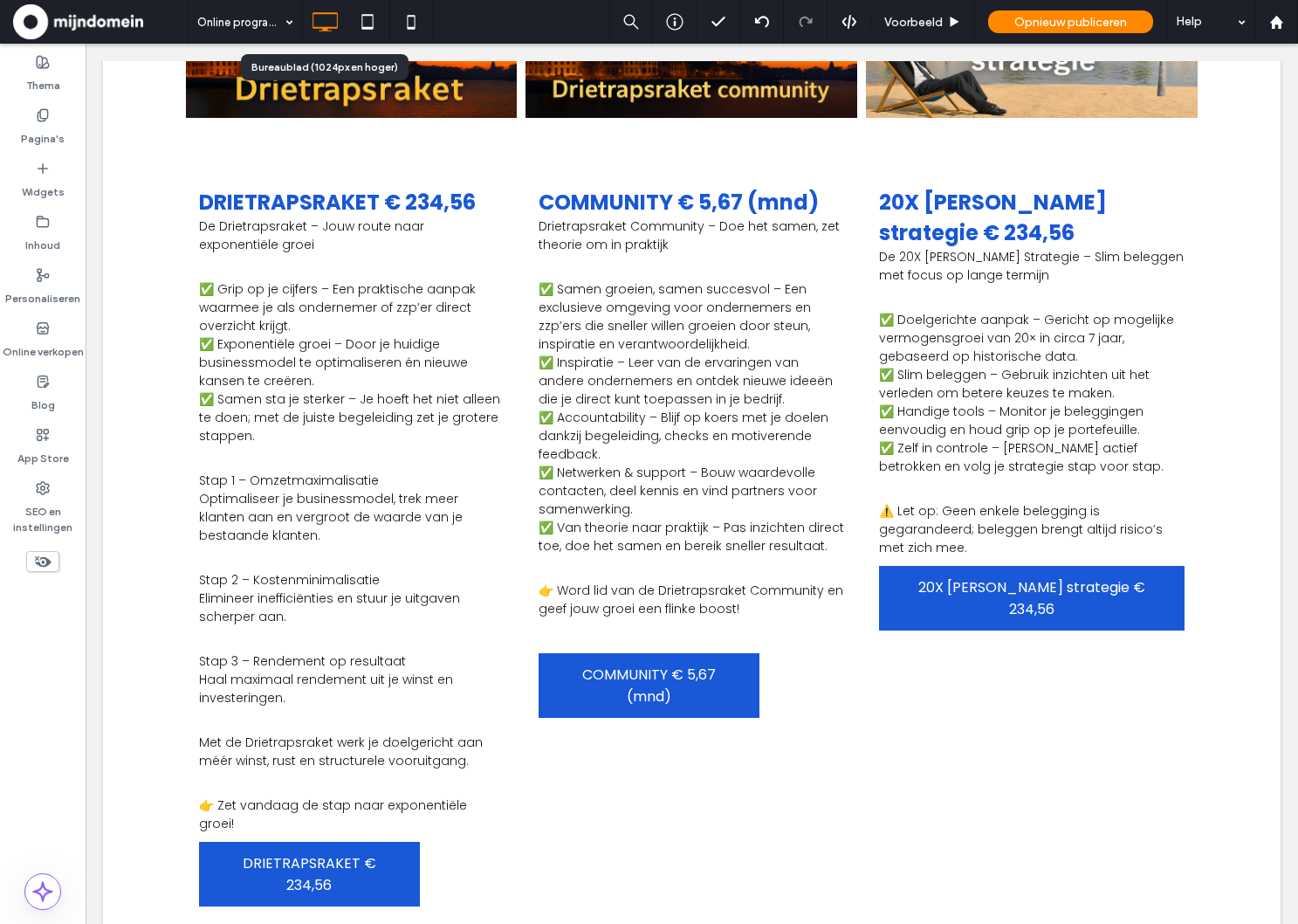
scroll to position [0, 0]
click at [55, 560] on span at bounding box center [42, 560] width 33 height 21
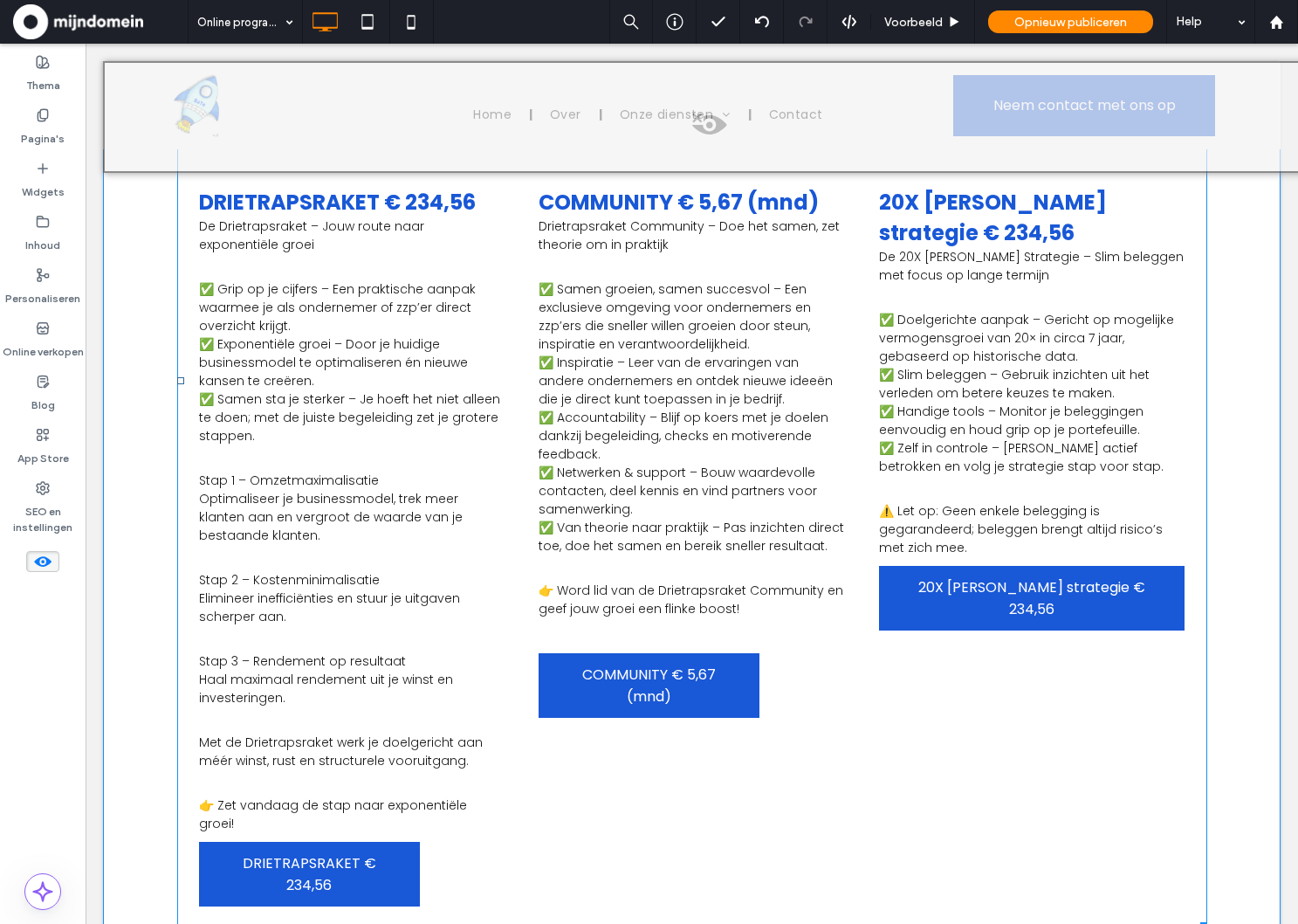
scroll to position [549, 0]
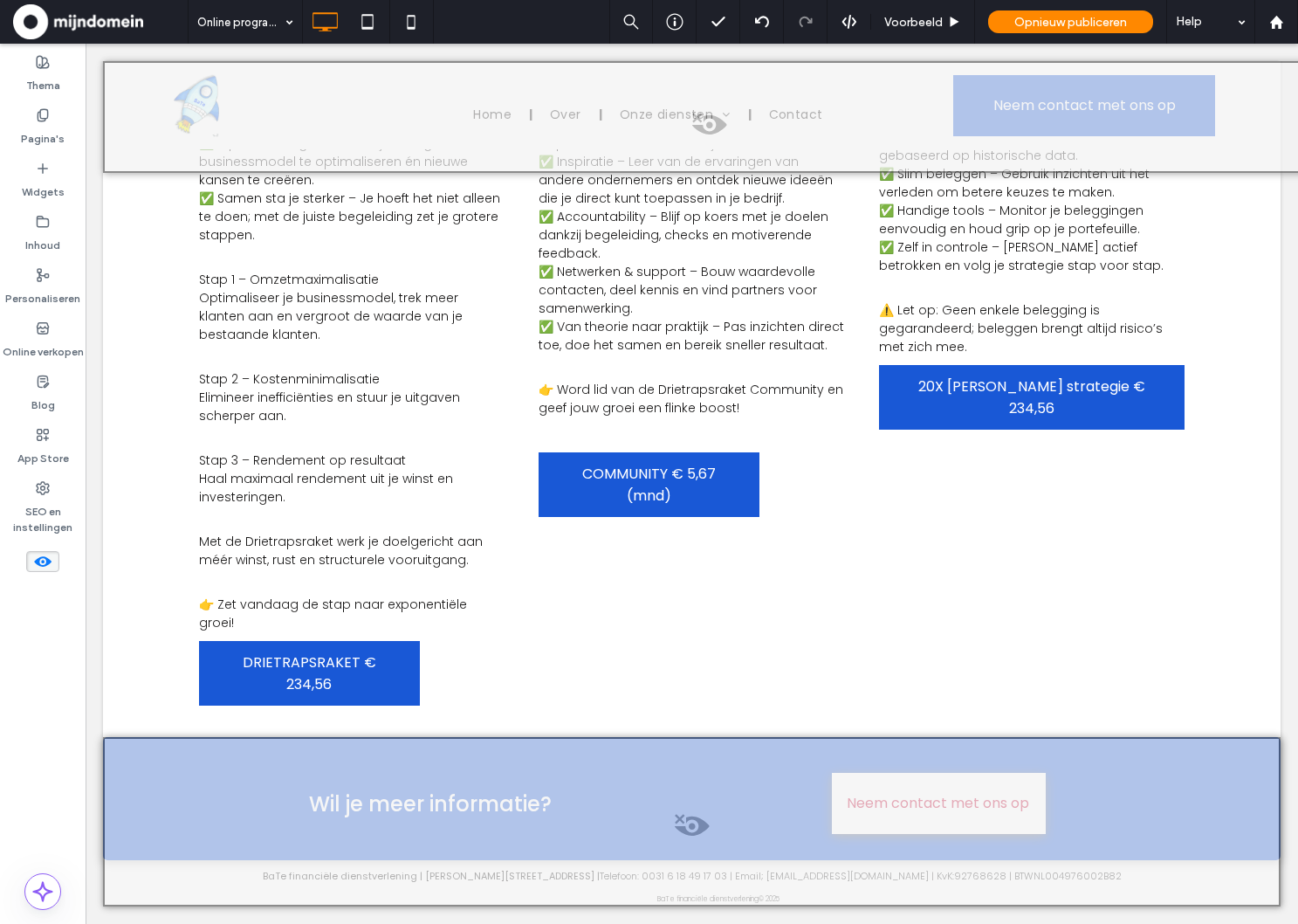
click at [678, 828] on span at bounding box center [691, 830] width 1174 height 35
click at [727, 842] on button "Ja" at bounding box center [764, 851] width 122 height 21
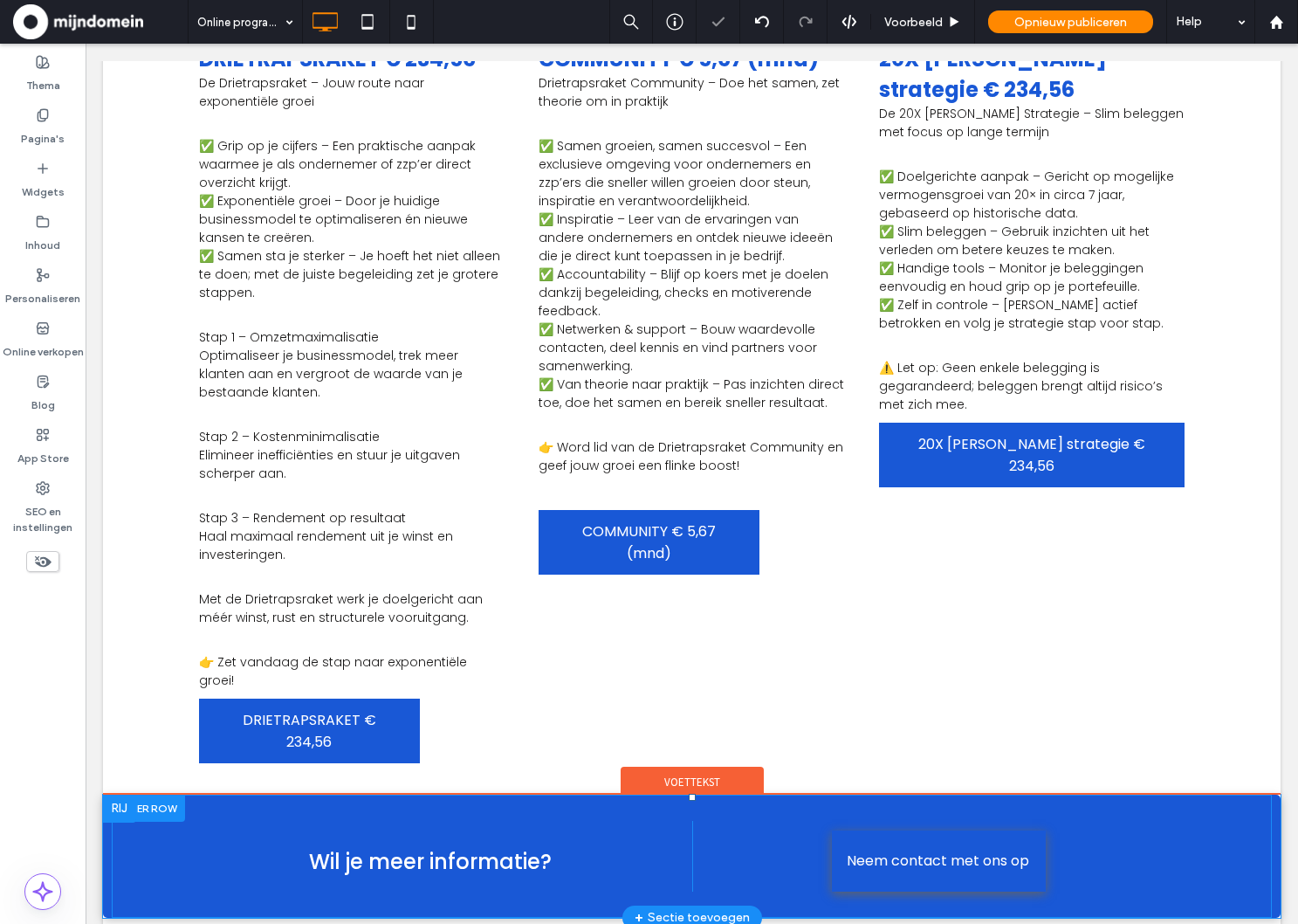
scroll to position [437, 0]
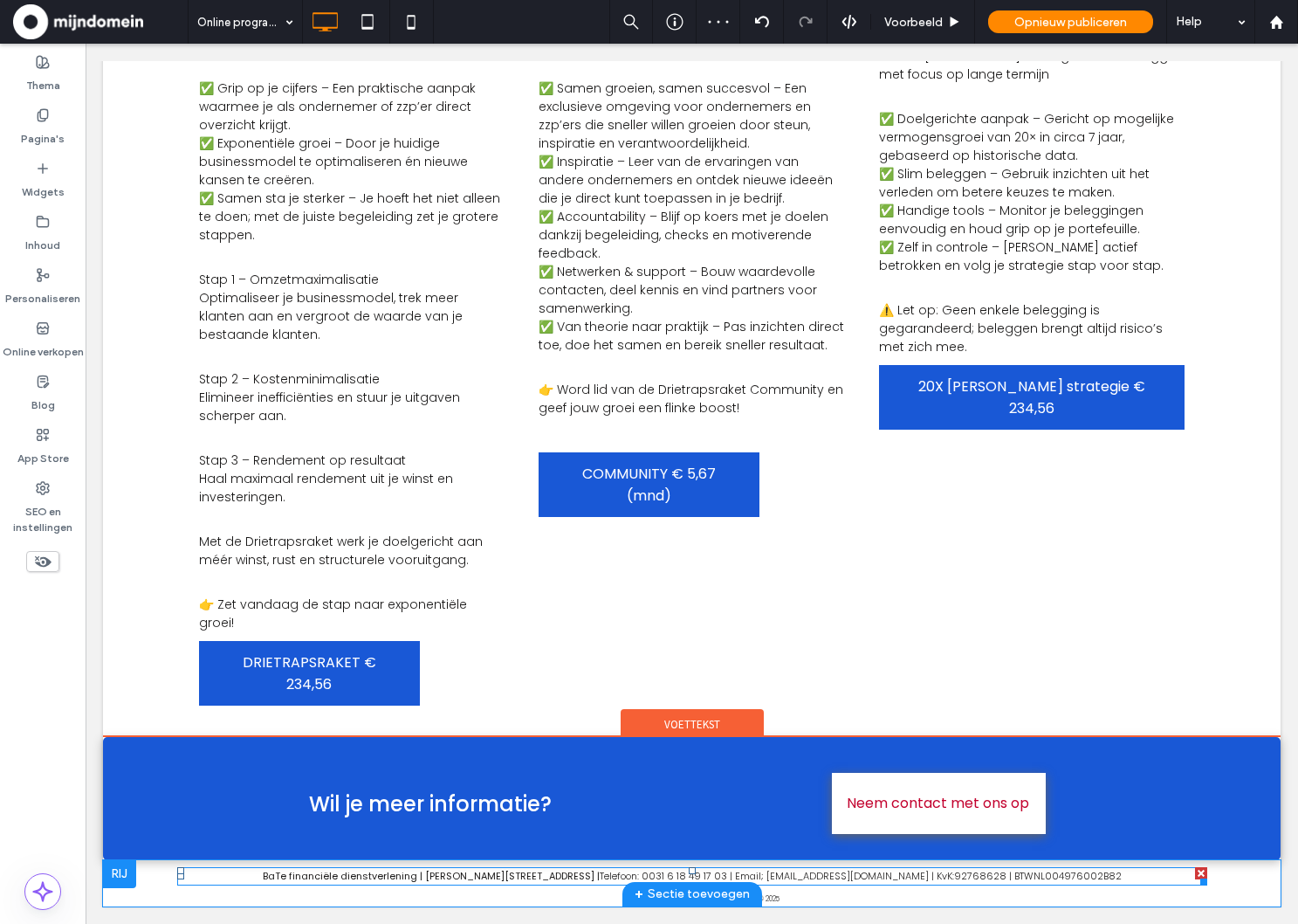
click at [1033, 873] on link "NL" at bounding box center [1038, 876] width 12 height 14
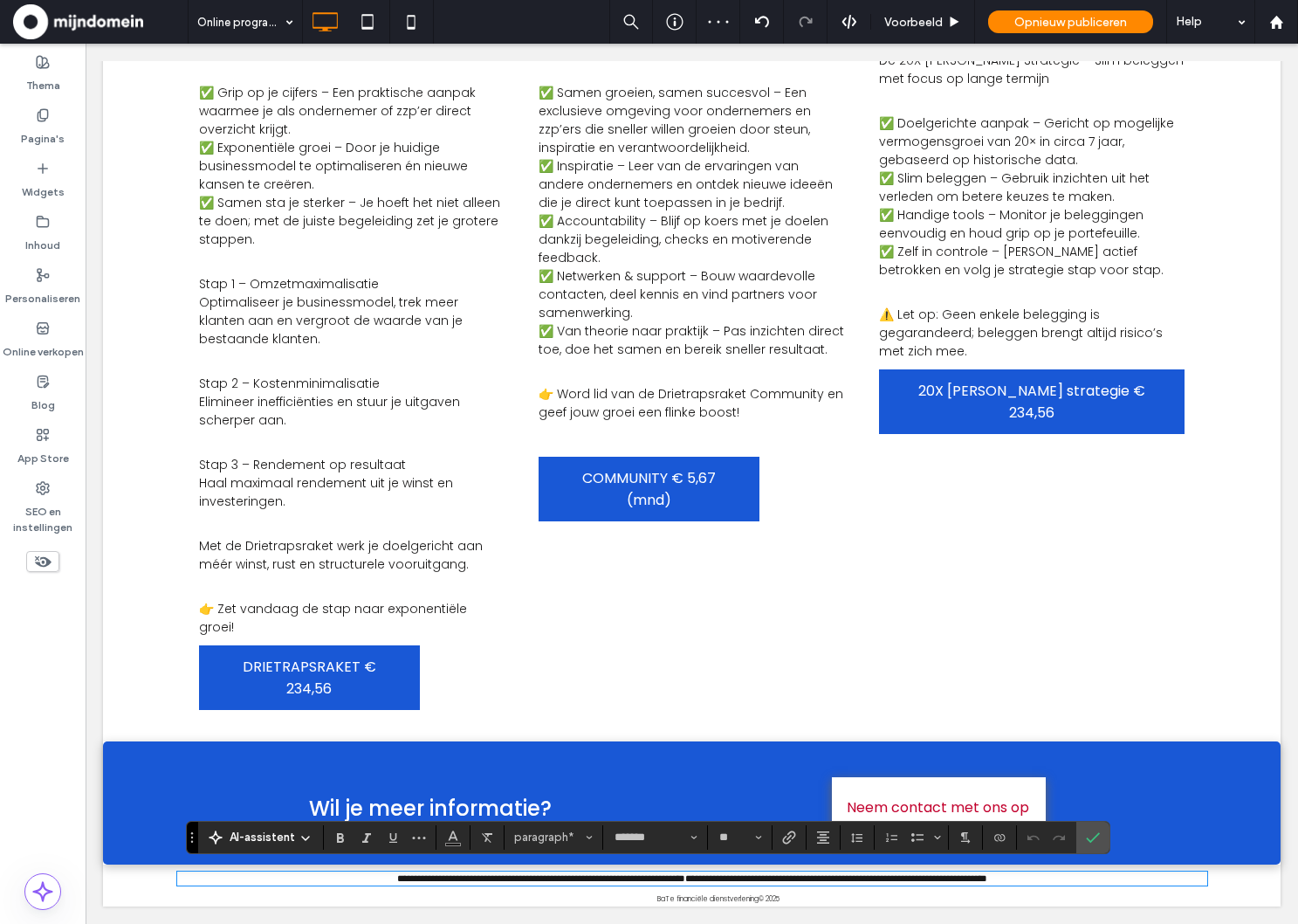
click at [1078, 877] on p "**********" at bounding box center [692, 878] width 1030 height 11
drag, startPoint x: 1090, startPoint y: 878, endPoint x: 284, endPoint y: 874, distance: 806.0
click at [284, 874] on p "**********" at bounding box center [692, 878] width 1030 height 11
click at [790, 838] on use "Link" at bounding box center [789, 836] width 13 height 13
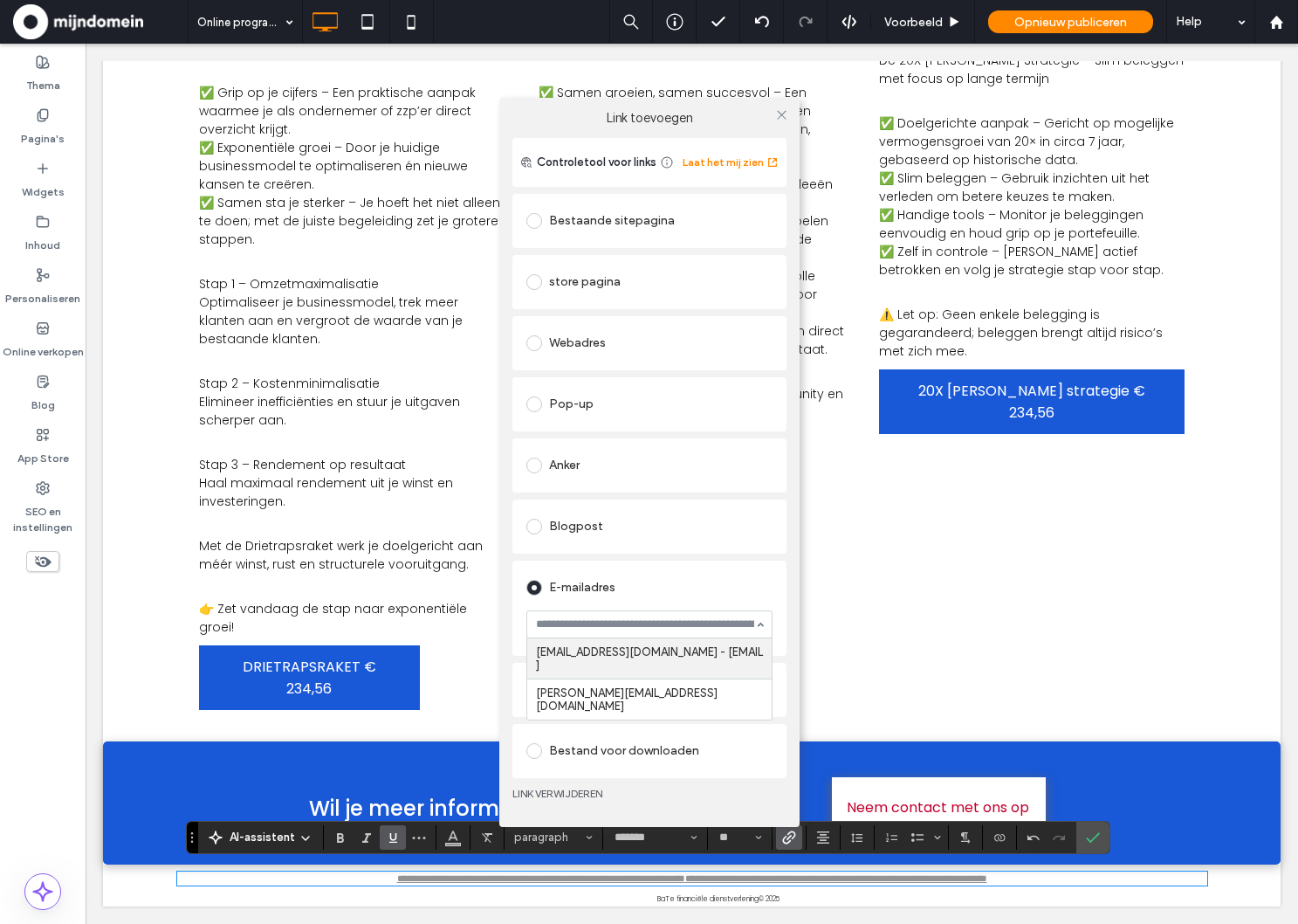
click at [905, 23] on div "Link toevoegen Controletool voor links Laat het mij zien Bestaande sitepagina s…" at bounding box center [649, 462] width 1298 height 924
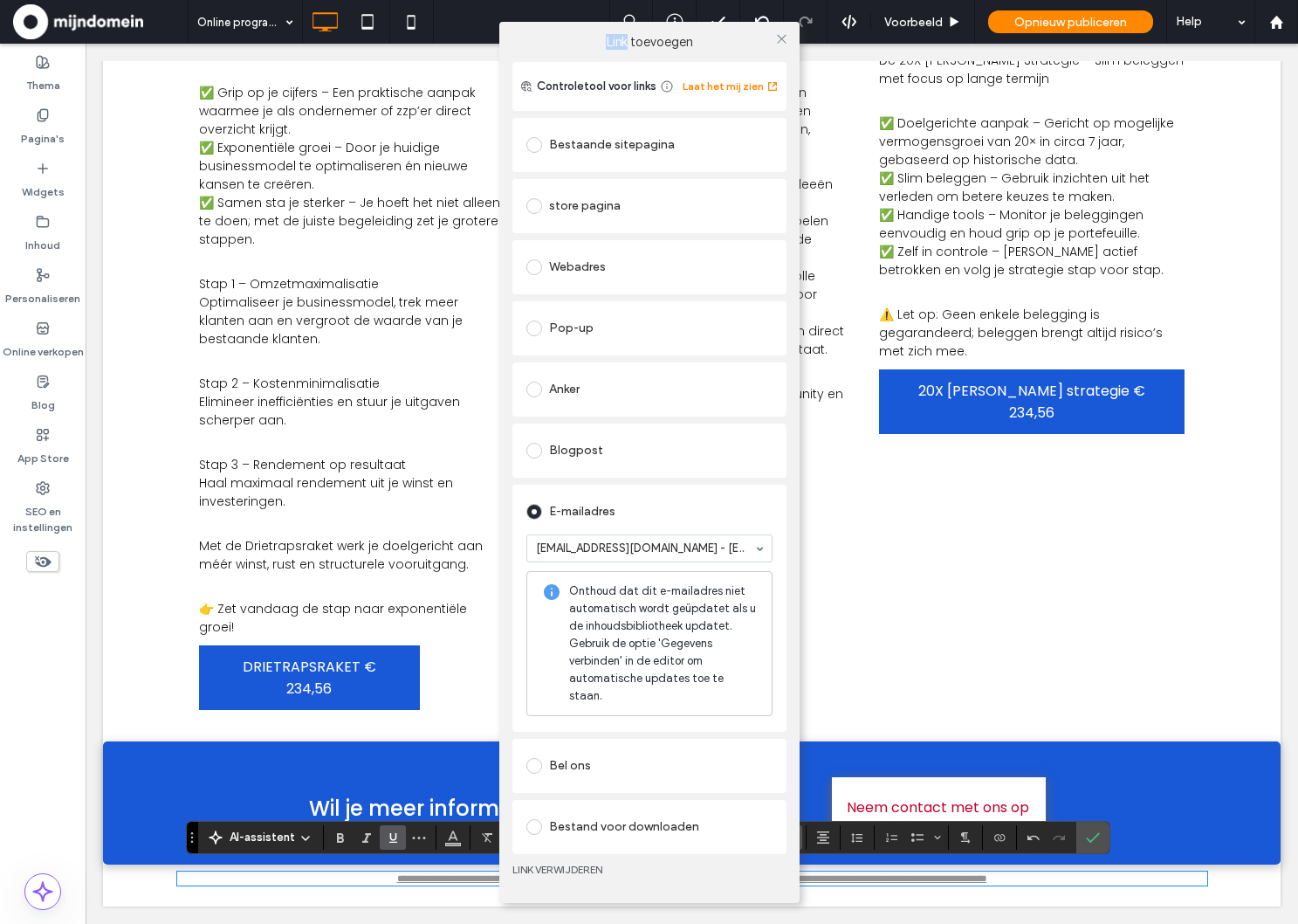
click at [905, 23] on div "Link toevoegen Controletool voor links Laat het mij zien Bestaande sitepagina s…" at bounding box center [649, 462] width 1298 height 924
click at [770, 48] on div at bounding box center [781, 38] width 26 height 26
click at [790, 42] on div at bounding box center [781, 38] width 26 height 26
click at [778, 46] on icon at bounding box center [781, 38] width 13 height 13
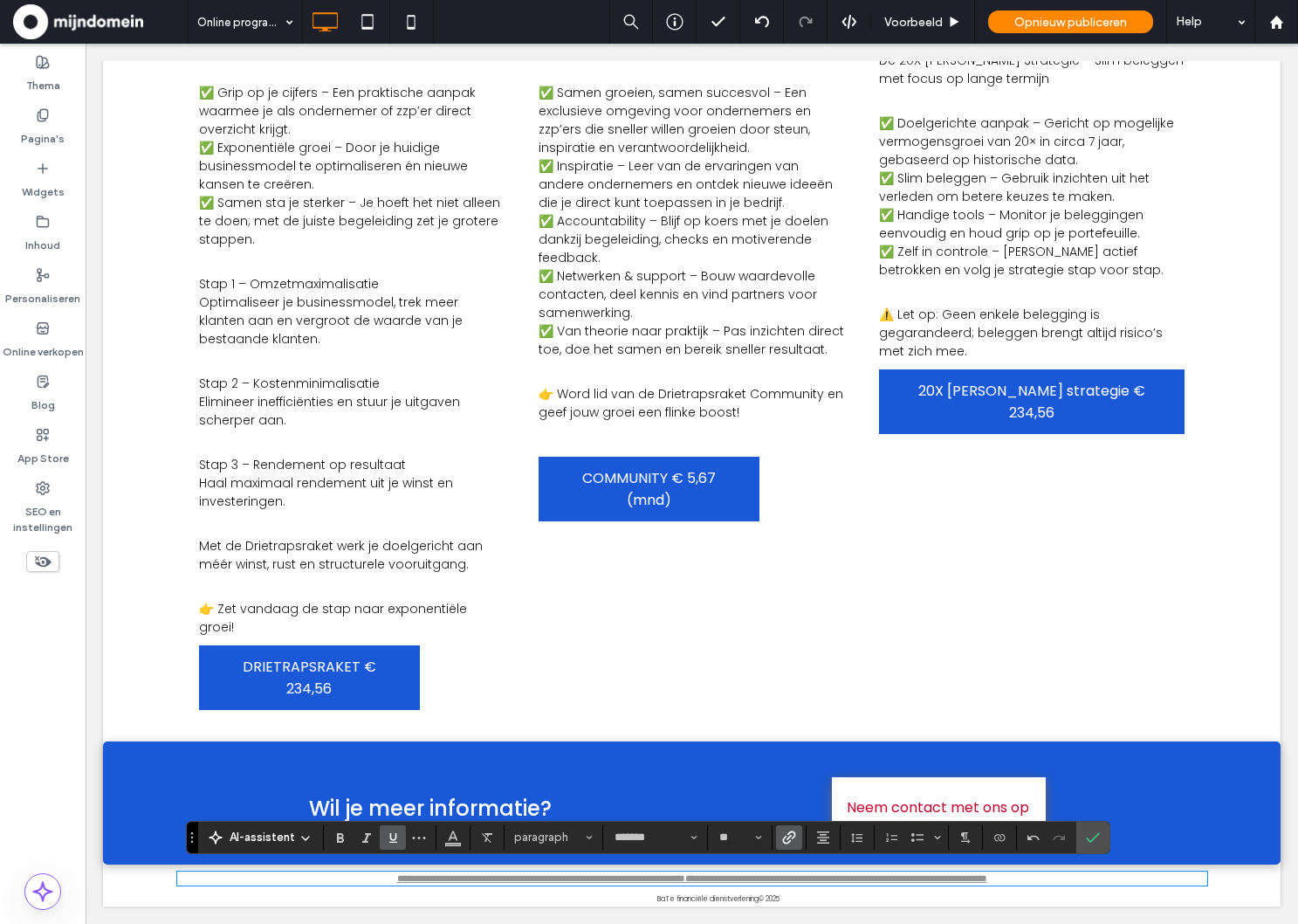
click at [1106, 880] on p "**********" at bounding box center [692, 878] width 1030 height 11
drag, startPoint x: 1115, startPoint y: 879, endPoint x: 1135, endPoint y: 878, distance: 20.0
click at [1135, 878] on p "**********" at bounding box center [692, 878] width 1030 height 11
drag, startPoint x: 269, startPoint y: 882, endPoint x: 288, endPoint y: 879, distance: 19.2
click at [288, 879] on p "**********" at bounding box center [692, 878] width 1030 height 11
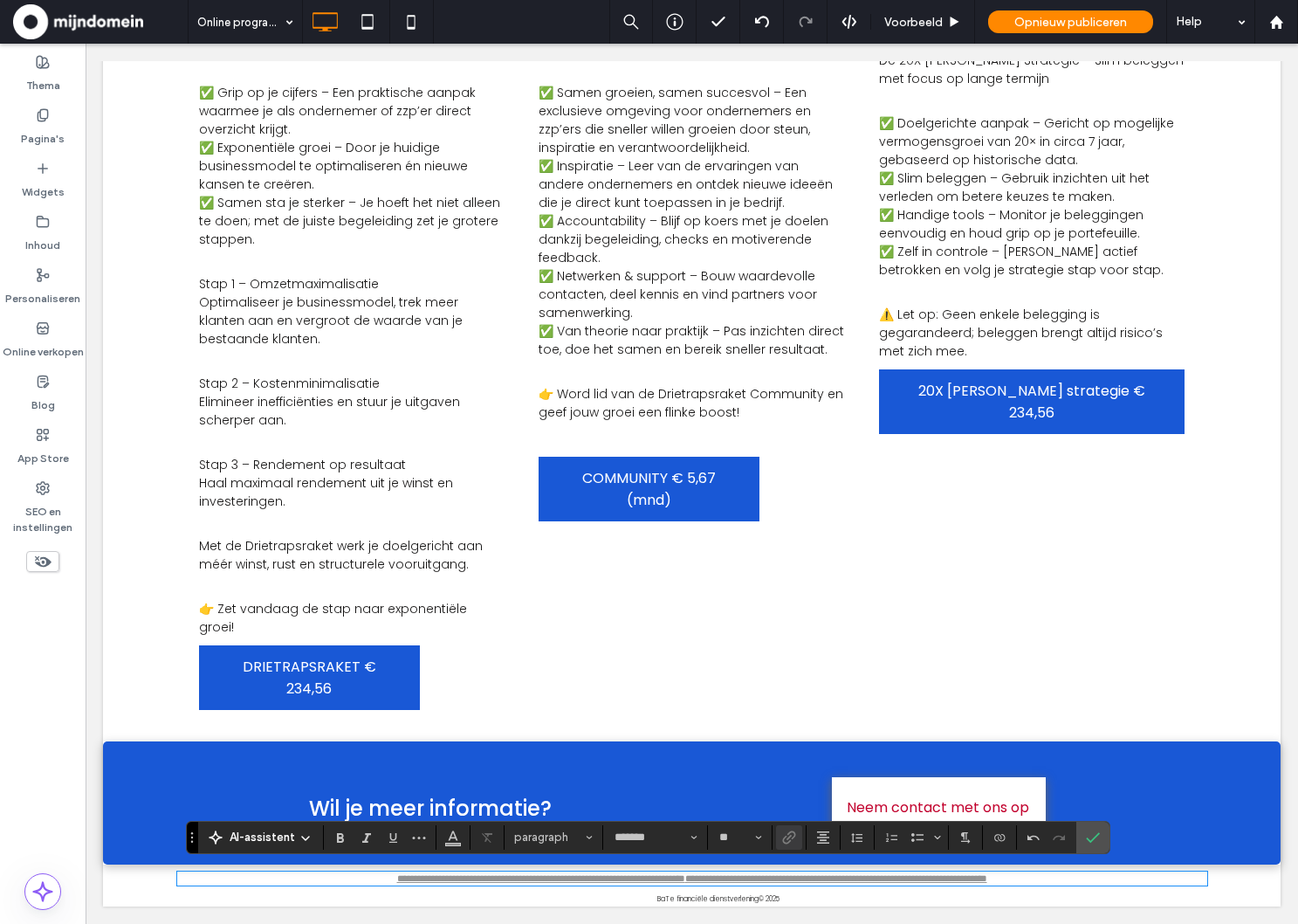
click at [865, 883] on p "**********" at bounding box center [692, 878] width 1030 height 11
click at [856, 896] on div "BaTe financiële dienstverlening © 2025" at bounding box center [719, 899] width 507 height 14
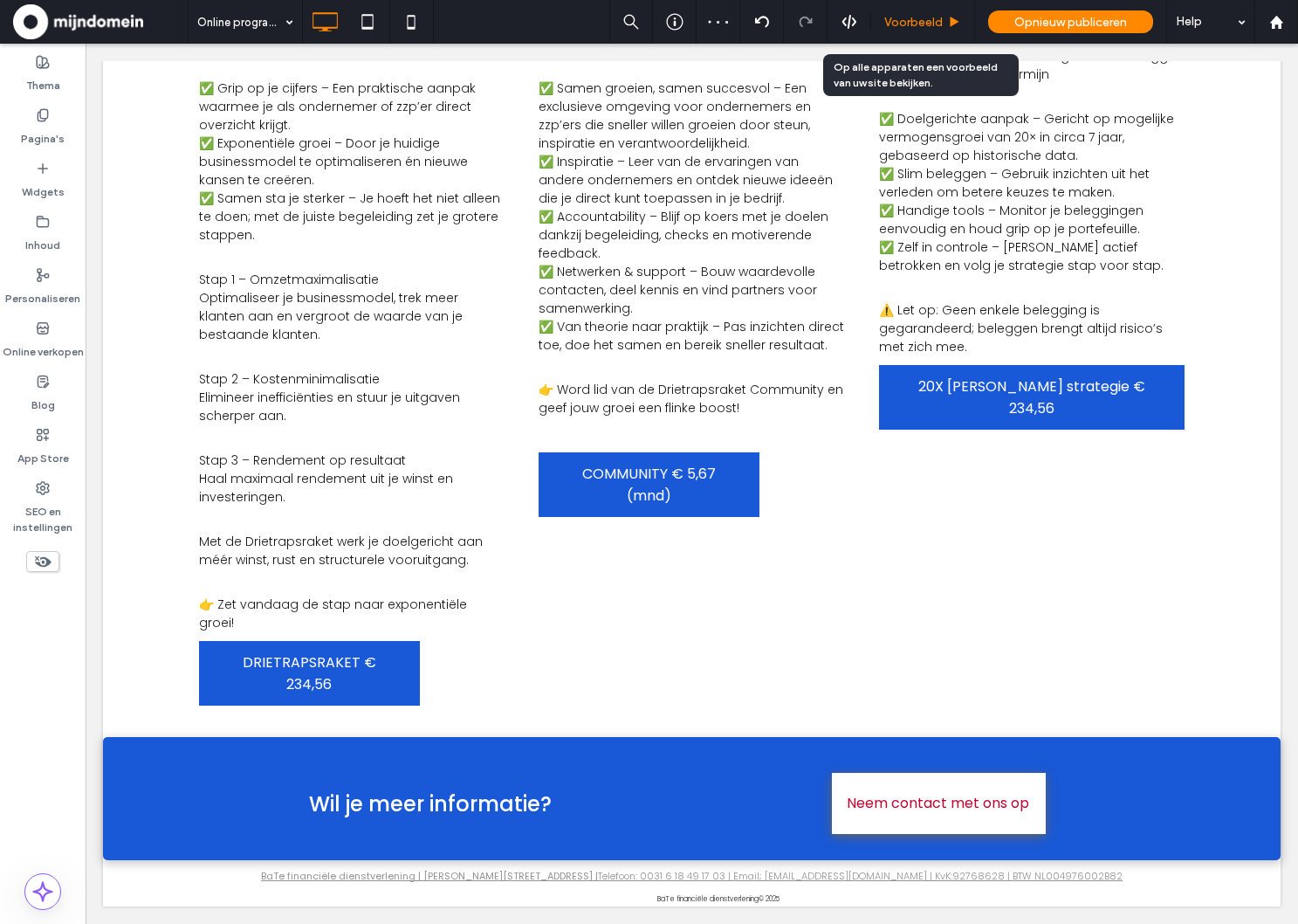
click at [897, 33] on div "Voorbeeld" at bounding box center [923, 21] width 104 height 44
click at [901, 18] on span "Voorbeeld" at bounding box center [913, 22] width 58 height 15
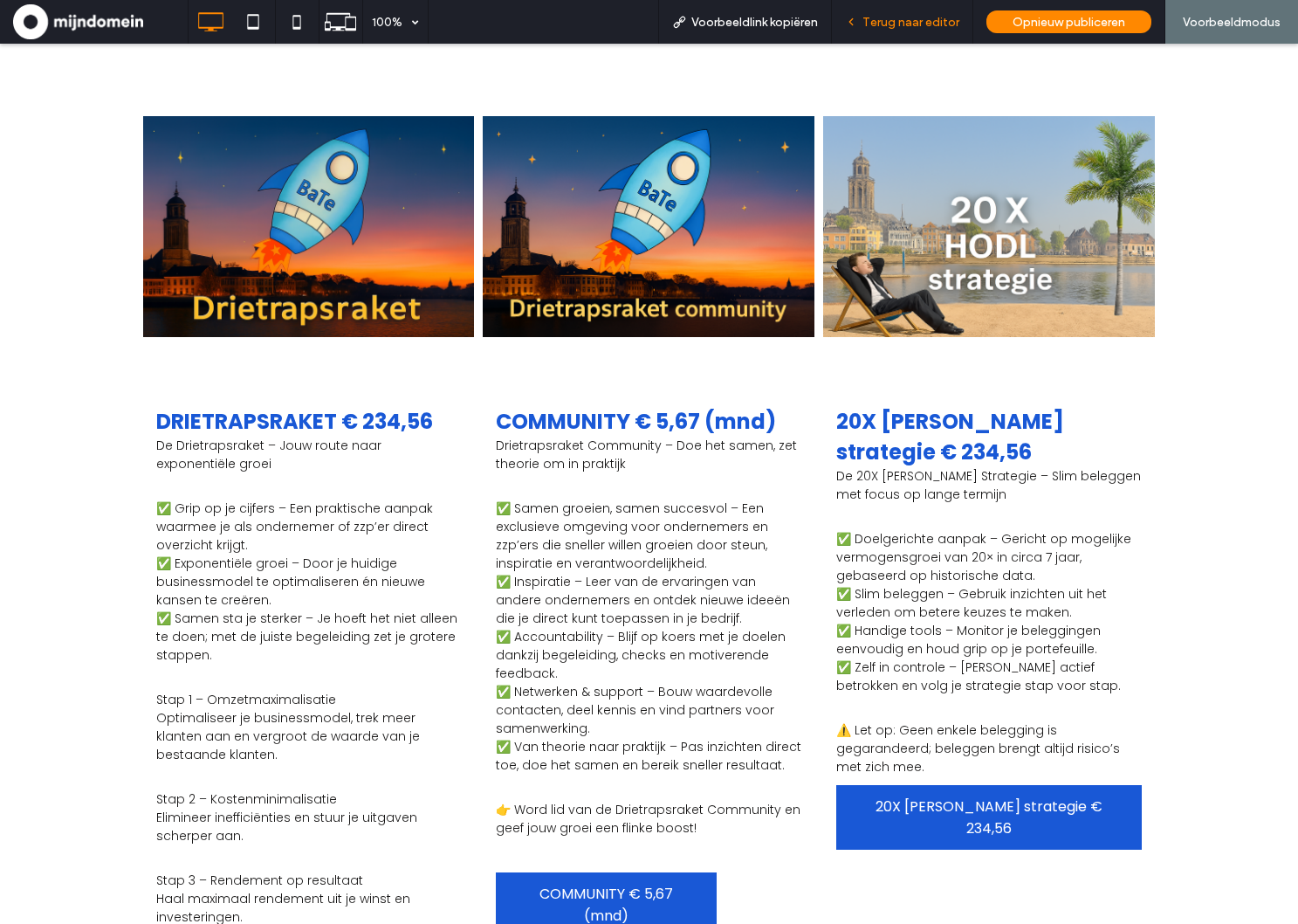
drag, startPoint x: 927, startPoint y: 29, endPoint x: 830, endPoint y: 3, distance: 100.4
click at [927, 29] on span "Terug naar editor" at bounding box center [910, 22] width 97 height 15
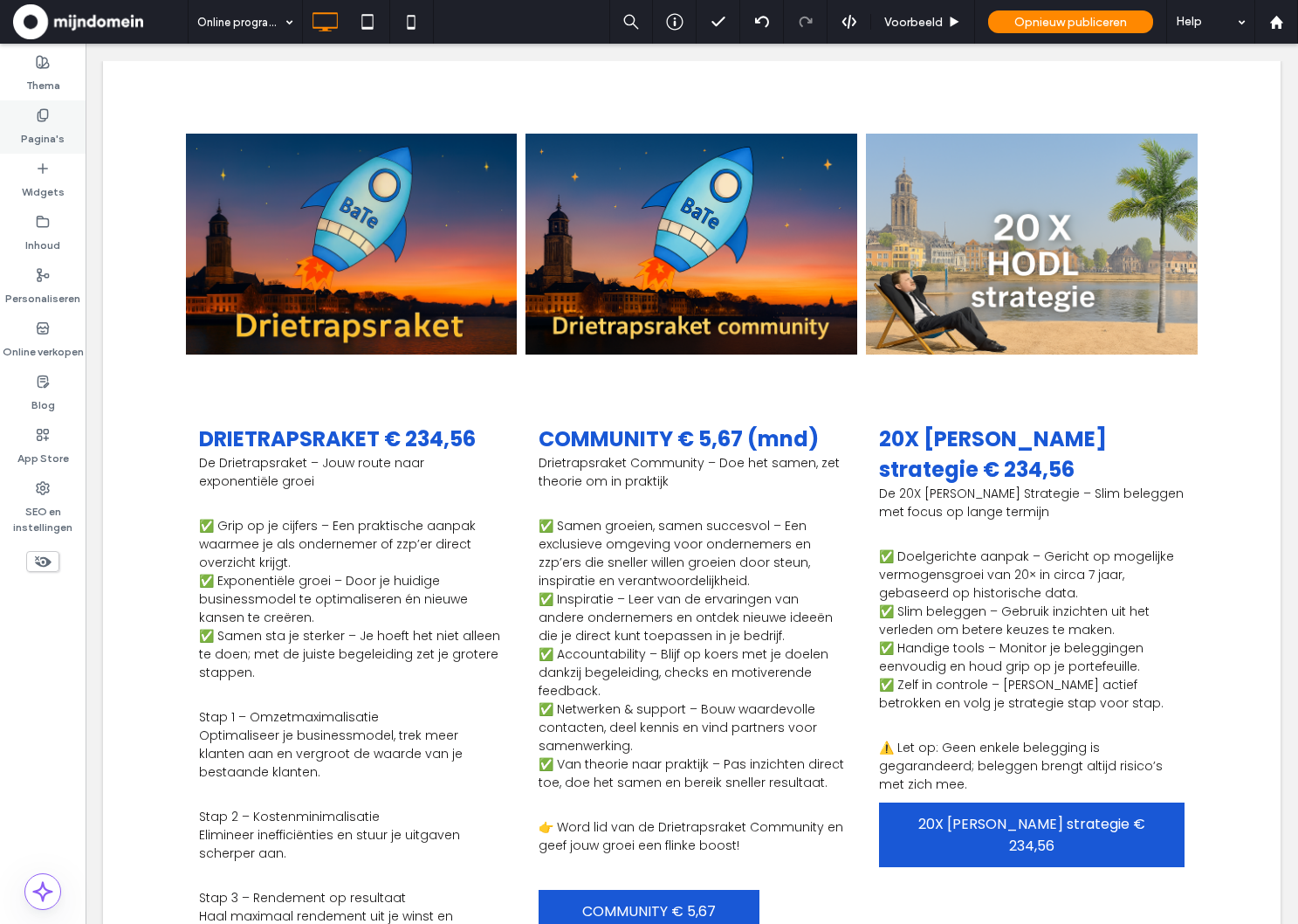
click at [18, 123] on div "Pagina's" at bounding box center [43, 126] width 86 height 53
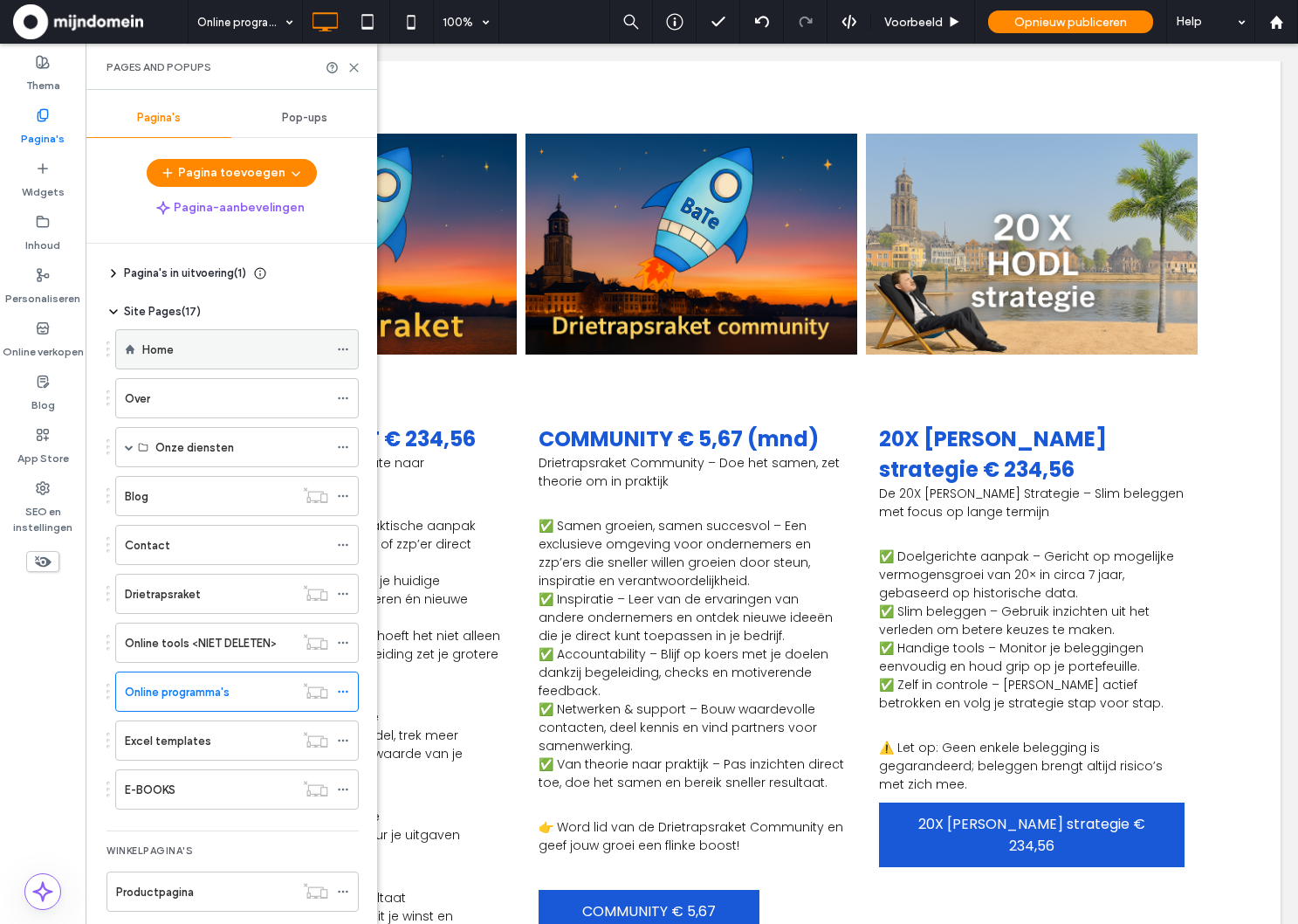
click at [188, 348] on div "Home" at bounding box center [235, 349] width 186 height 18
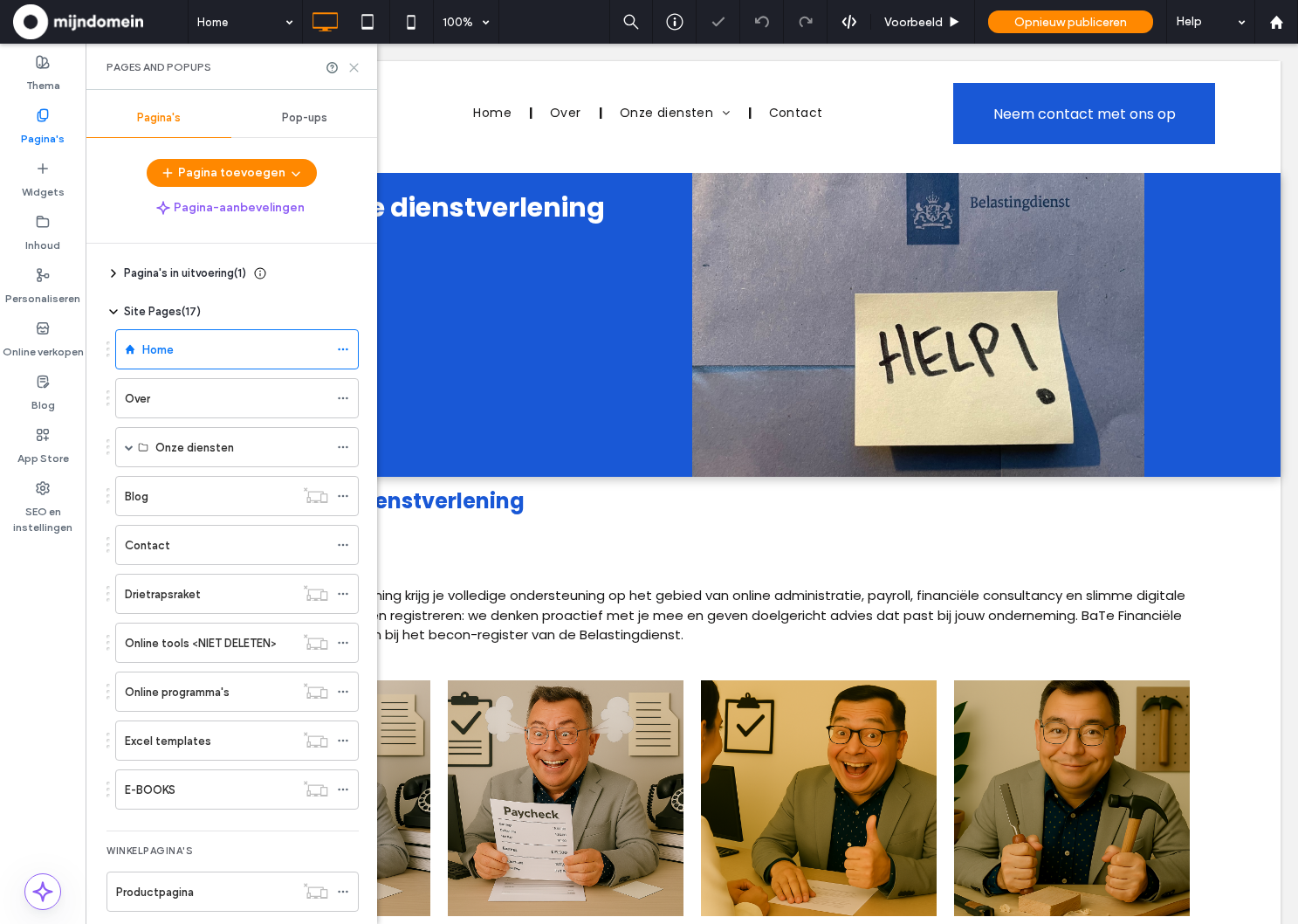
click at [355, 71] on icon at bounding box center [354, 67] width 13 height 13
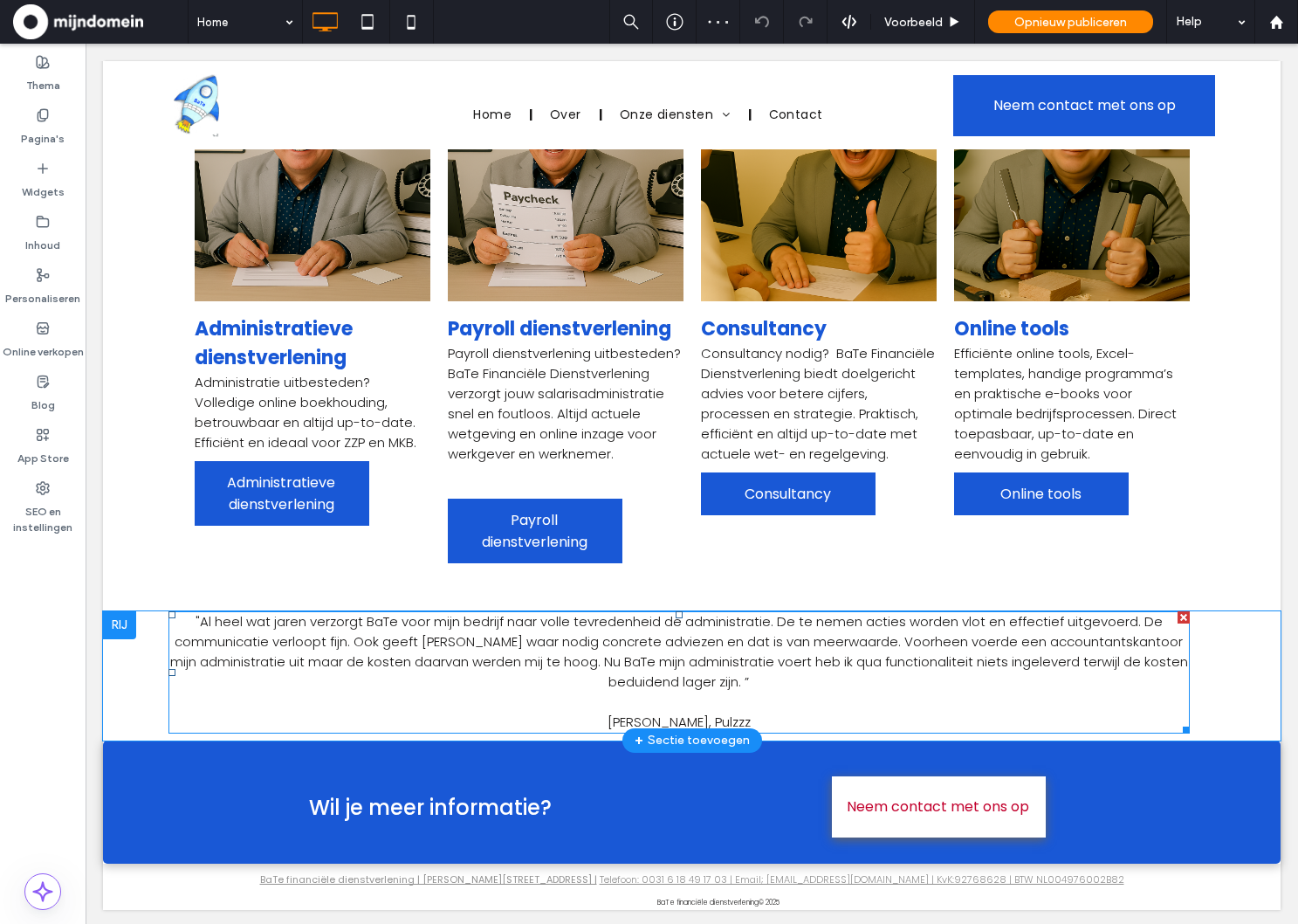
scroll to position [618, 0]
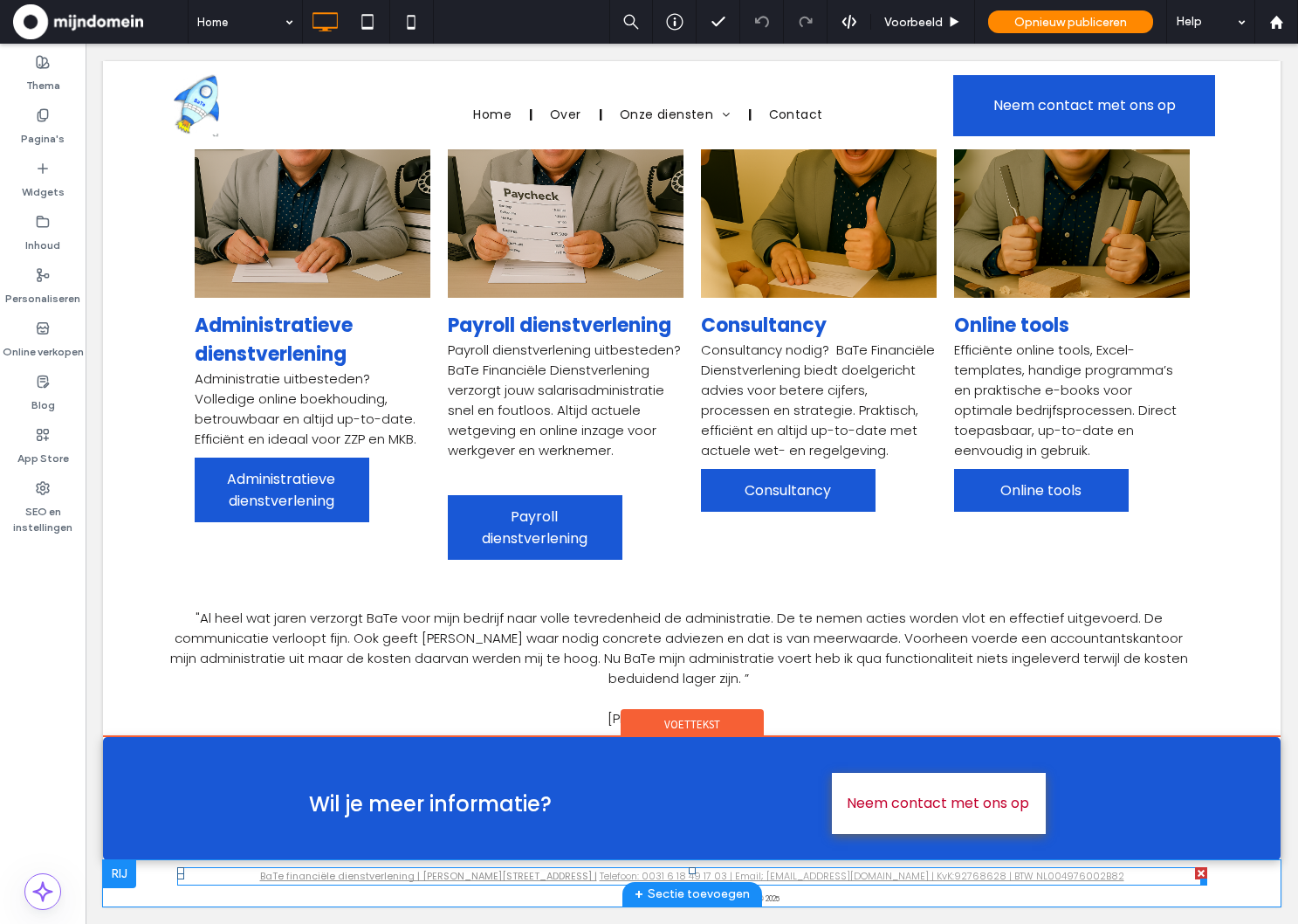
click at [868, 873] on link "Telefoon: 0031 6 18 49 17 03 | Email; info@bate.nu | KvK:92768628 | BTW NL00497…" at bounding box center [862, 876] width 525 height 14
type input "*******"
type input "**"
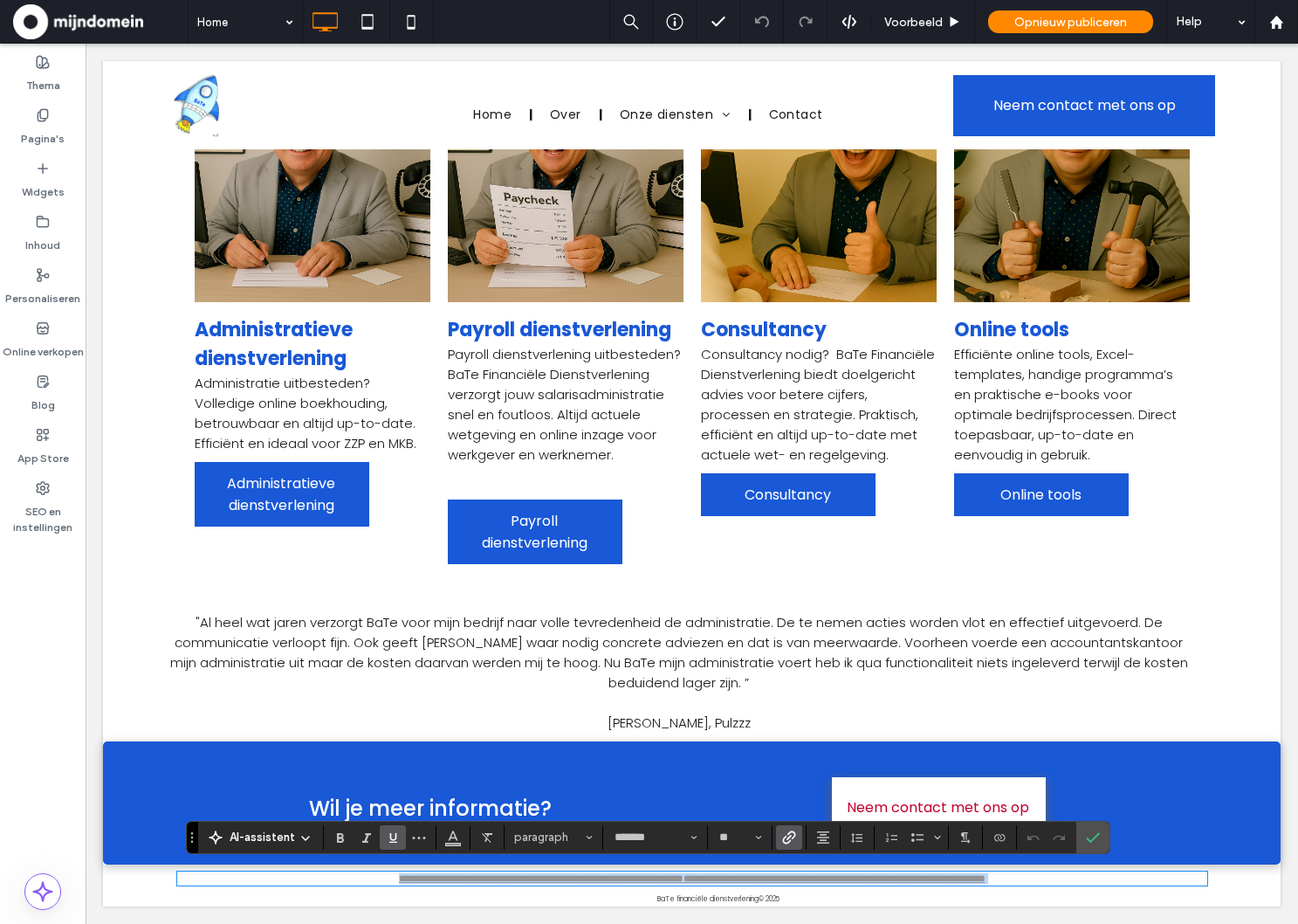
click at [868, 873] on link "**********" at bounding box center [833, 877] width 302 height 10
drag, startPoint x: 887, startPoint y: 877, endPoint x: 828, endPoint y: 877, distance: 59.0
click at [828, 877] on link "**********" at bounding box center [833, 877] width 302 height 10
click at [783, 841] on use "Link" at bounding box center [789, 836] width 13 height 13
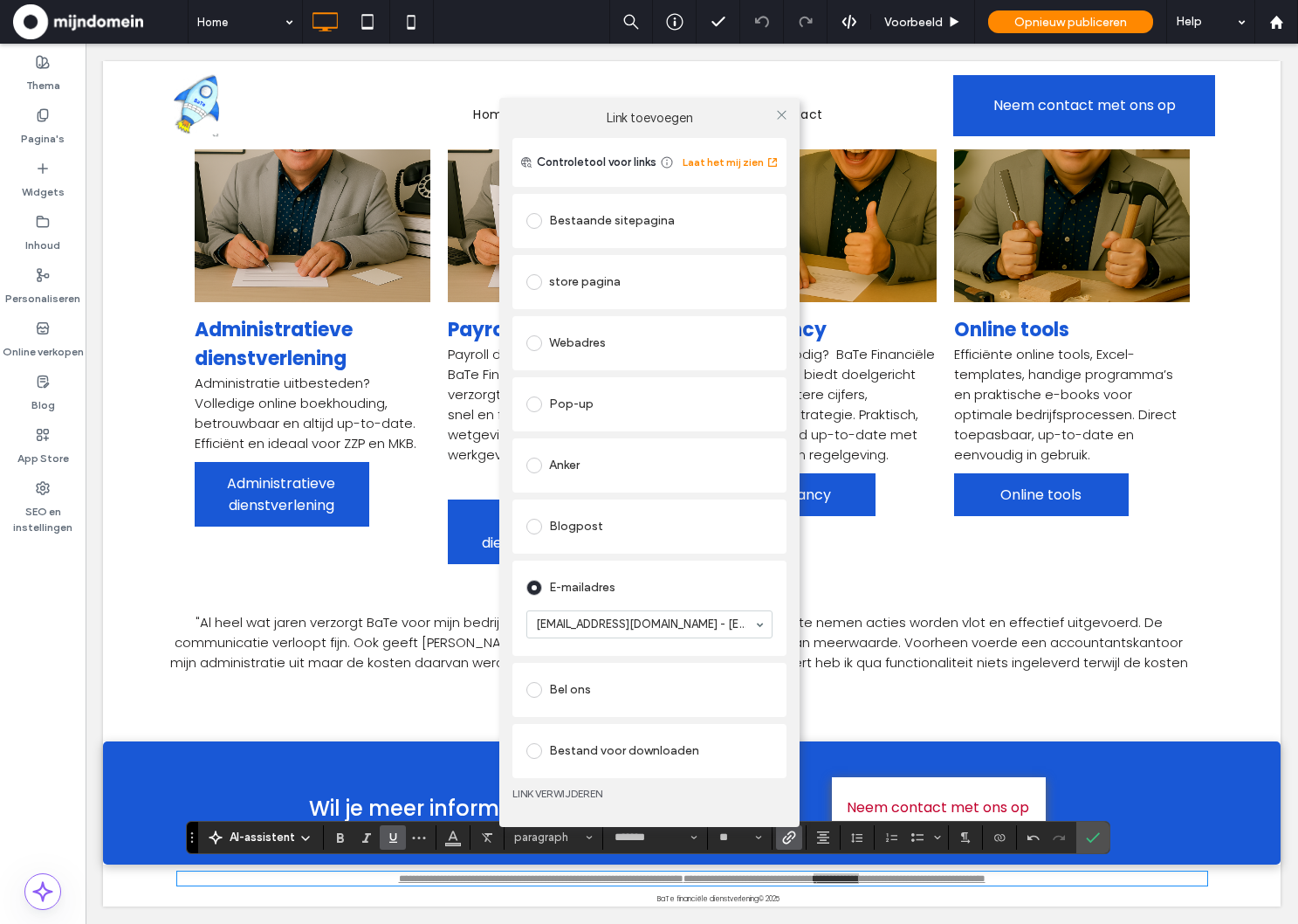
click at [59, 490] on div "Link toevoegen Controletool voor links Laat het mij zien Bestaande sitepagina s…" at bounding box center [649, 462] width 1298 height 924
click at [762, 881] on div "Link toevoegen Controletool voor links Laat het mij zien Bestaande sitepagina s…" at bounding box center [649, 462] width 1298 height 924
click at [764, 877] on div "Link toevoegen Controletool voor links Laat het mij zien Bestaande sitepagina s…" at bounding box center [649, 462] width 1298 height 924
click at [773, 876] on div "Link toevoegen Controletool voor links Laat het mij zien Bestaande sitepagina s…" at bounding box center [649, 462] width 1298 height 924
click at [785, 121] on icon at bounding box center [781, 115] width 13 height 13
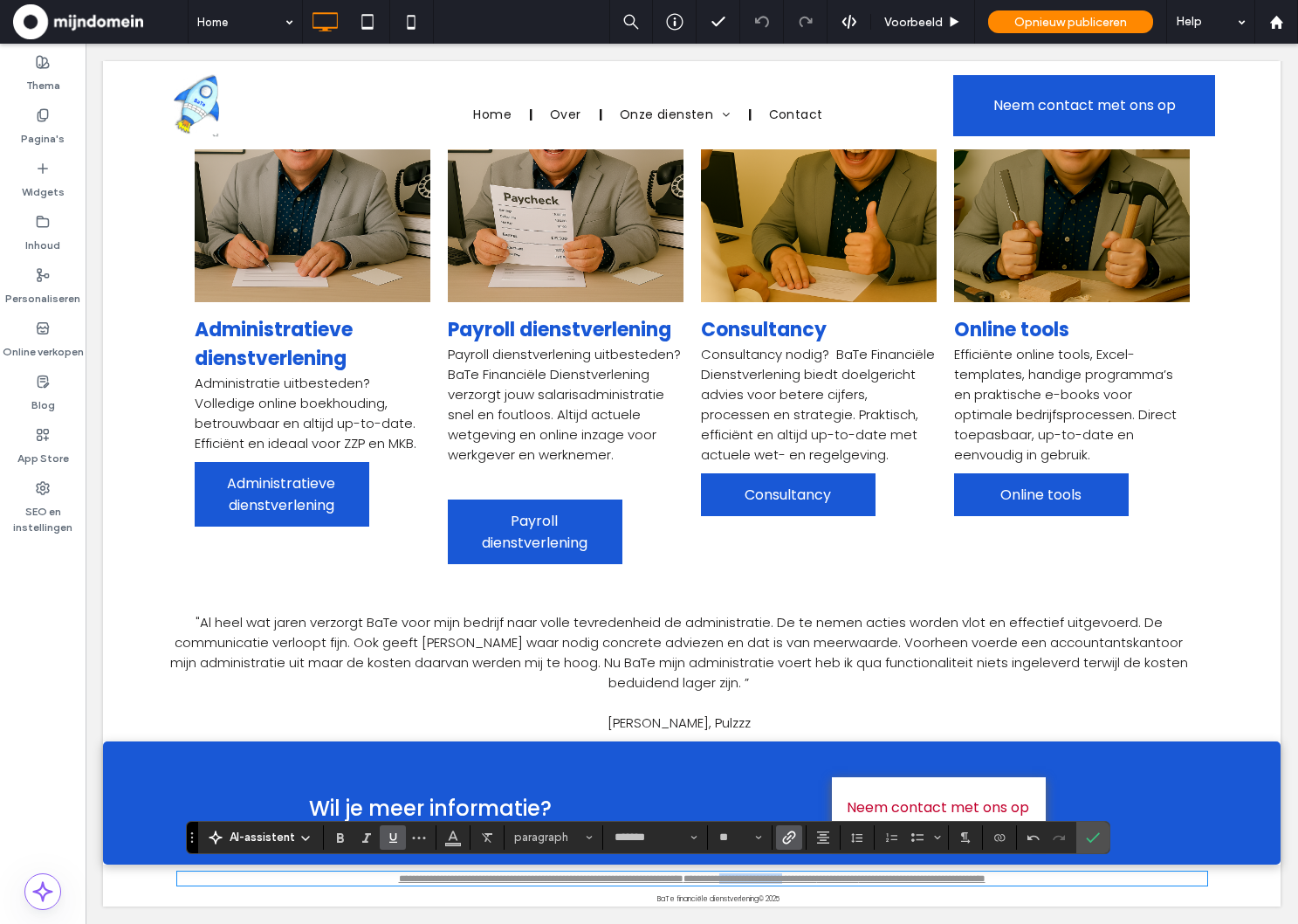
drag, startPoint x: 790, startPoint y: 875, endPoint x: 712, endPoint y: 873, distance: 78.0
click at [712, 873] on link "**********" at bounding box center [749, 877] width 133 height 10
click at [782, 840] on icon "Link" at bounding box center [790, 837] width 14 height 14
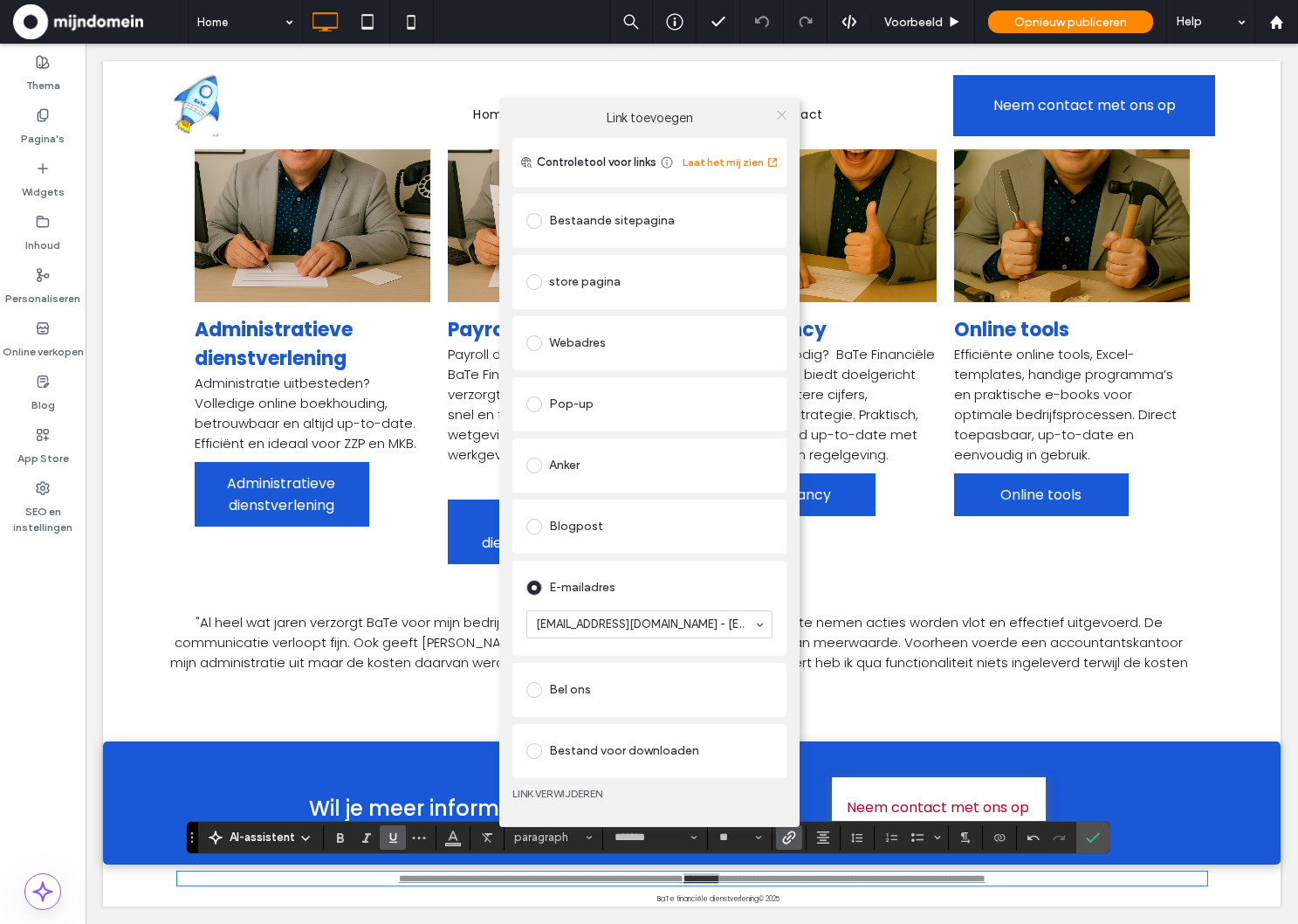
click at [778, 108] on icon at bounding box center [781, 115] width 13 height 13
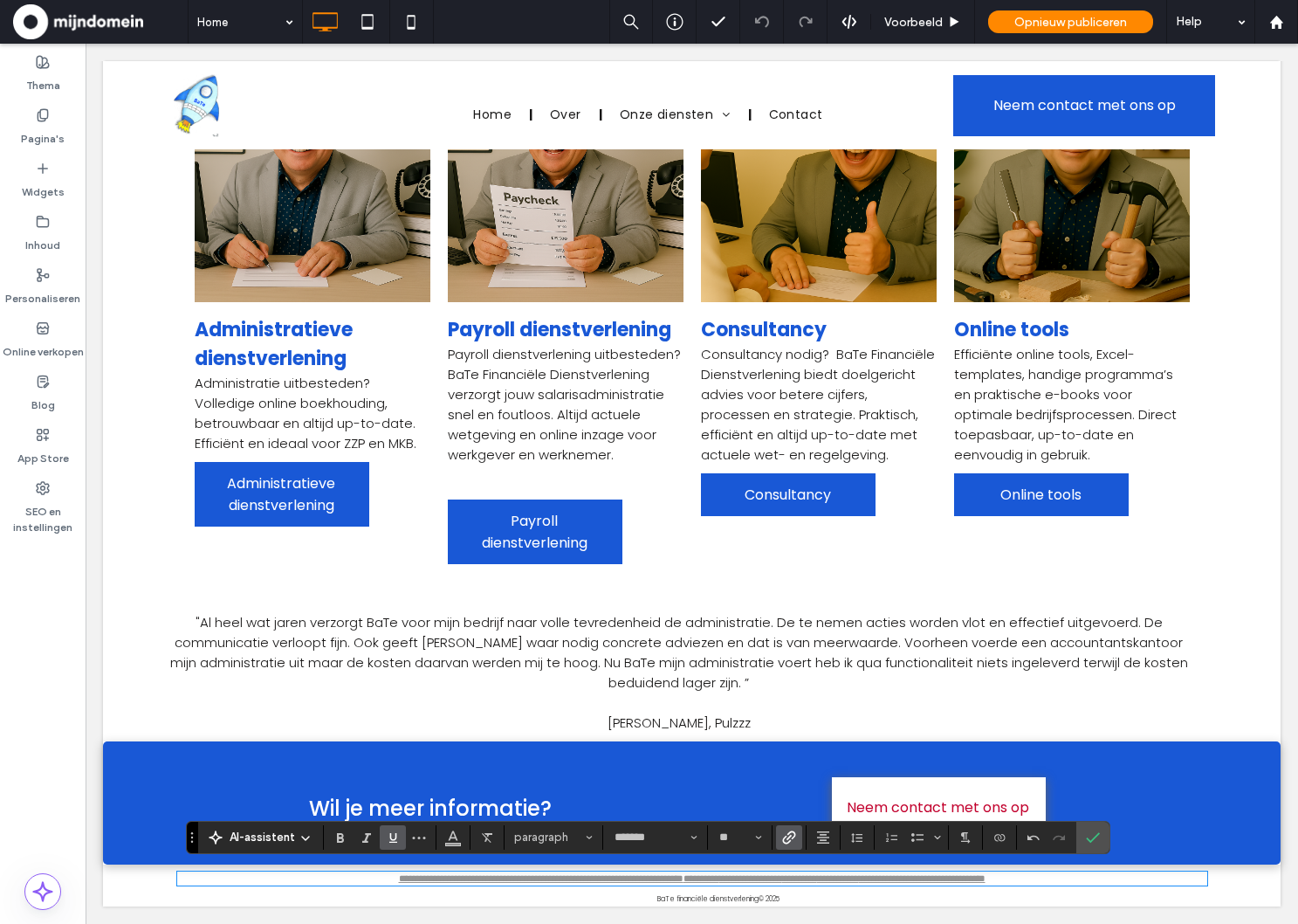
click at [1080, 877] on p "**********" at bounding box center [692, 878] width 1030 height 11
drag, startPoint x: 1075, startPoint y: 877, endPoint x: 315, endPoint y: 880, distance: 760.0
click at [315, 880] on p "**********" at bounding box center [692, 878] width 1030 height 11
click at [1129, 880] on p "**********" at bounding box center [692, 878] width 1030 height 11
drag, startPoint x: 1033, startPoint y: 883, endPoint x: 285, endPoint y: 870, distance: 748.1
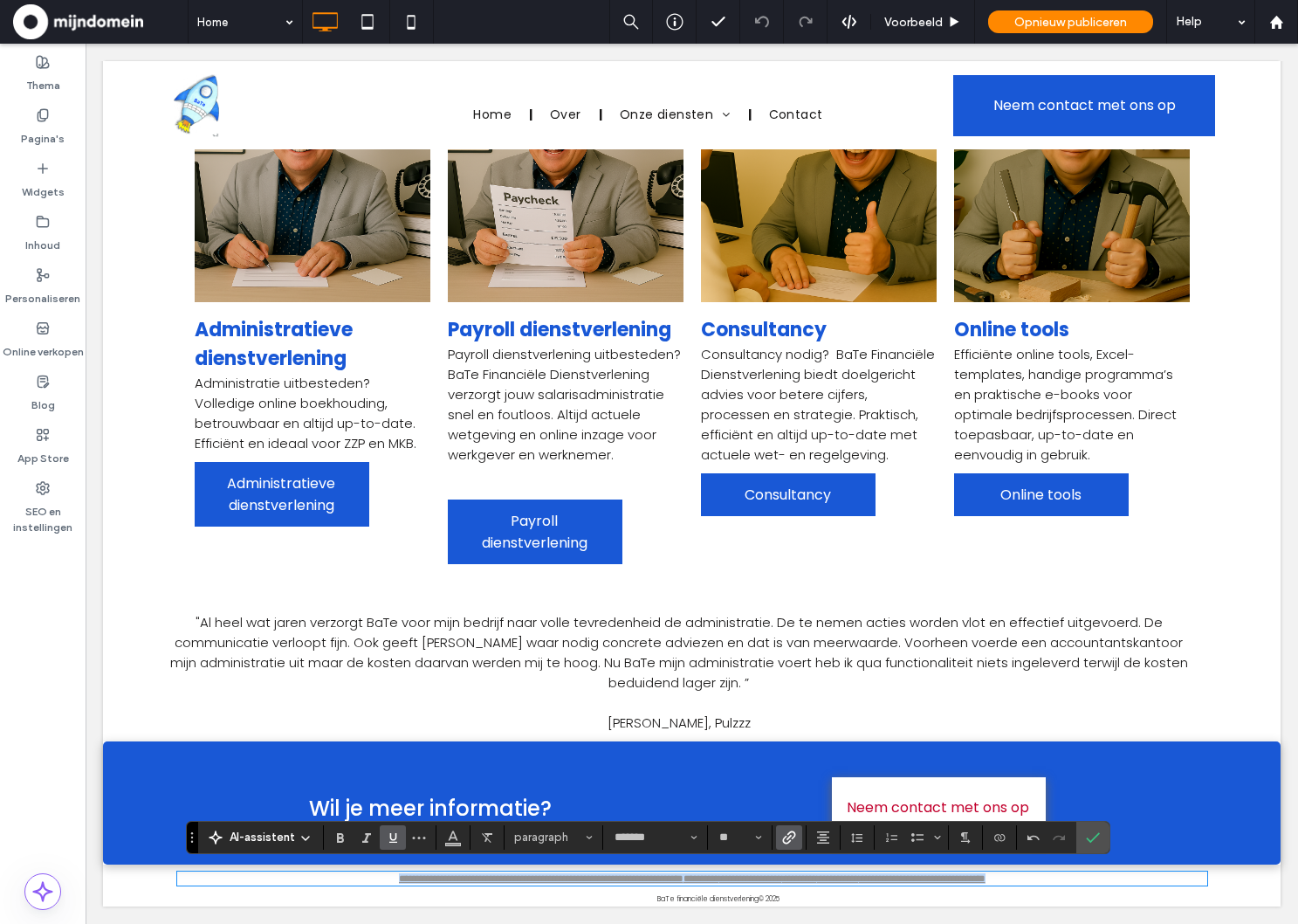
click at [285, 873] on p "**********" at bounding box center [692, 878] width 1030 height 11
click at [782, 839] on icon "Link" at bounding box center [790, 837] width 14 height 14
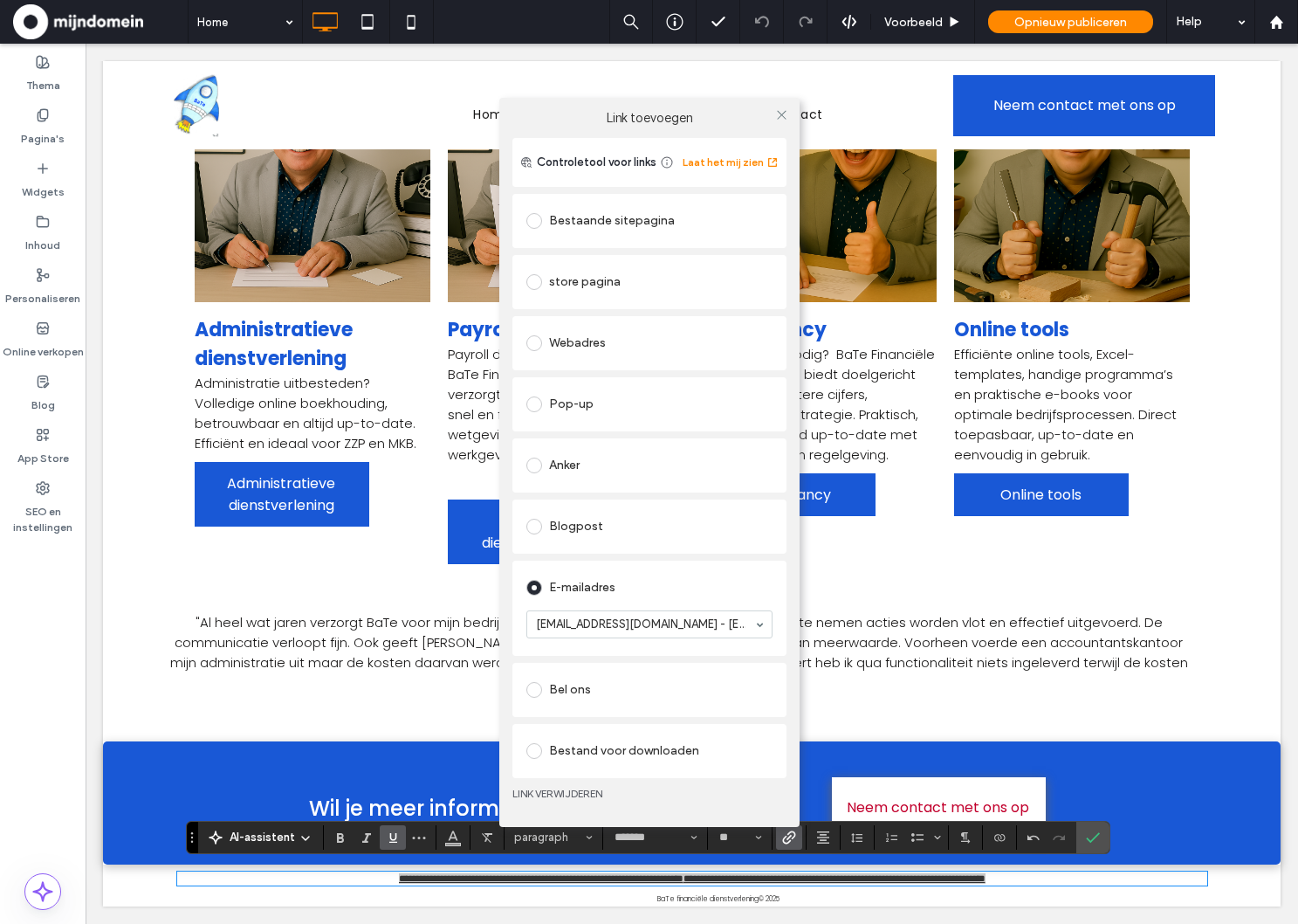
click at [581, 791] on link "LINK VERWIJDEREN" at bounding box center [649, 793] width 274 height 14
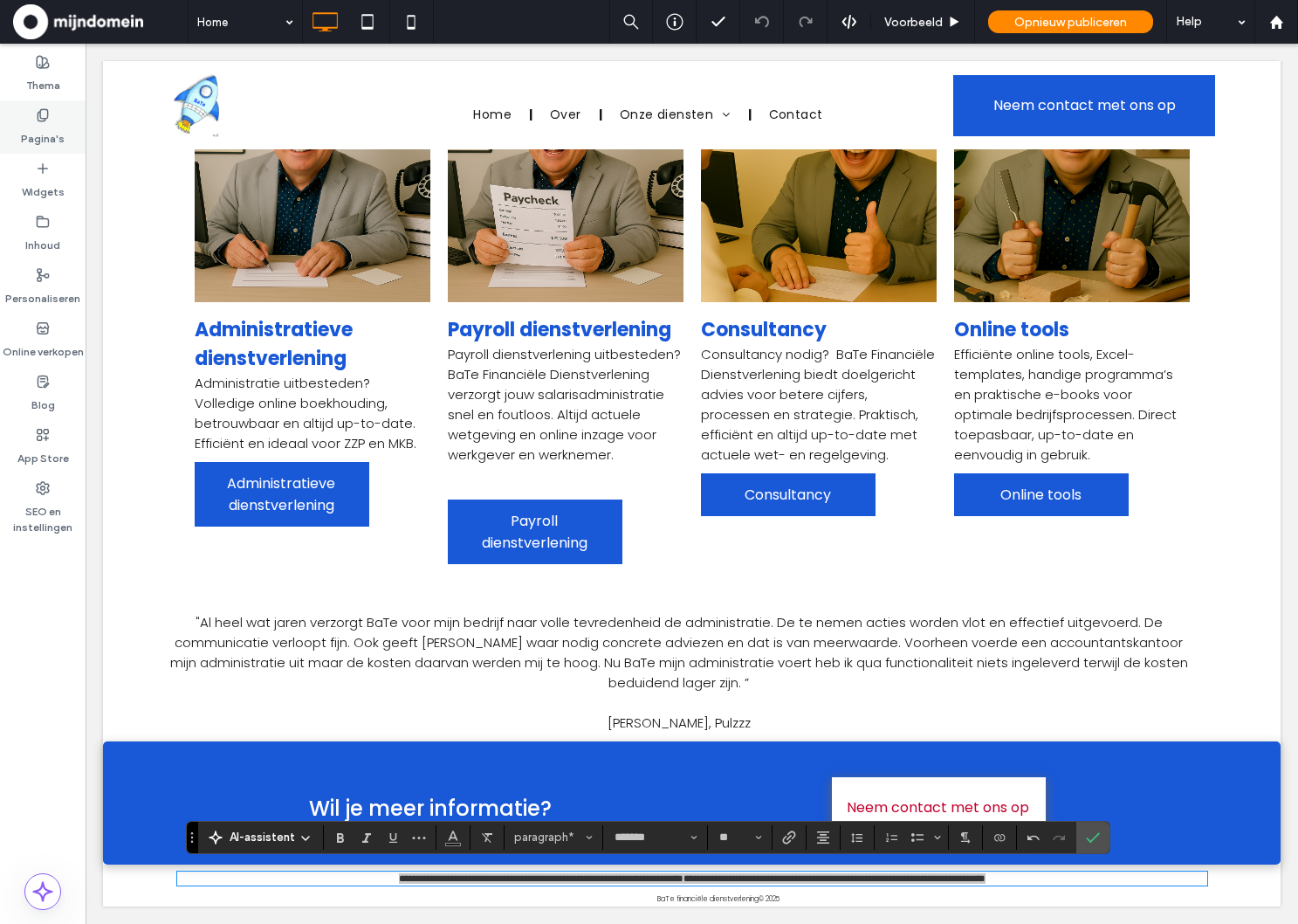
click at [34, 136] on label "Pagina's" at bounding box center [42, 134] width 44 height 24
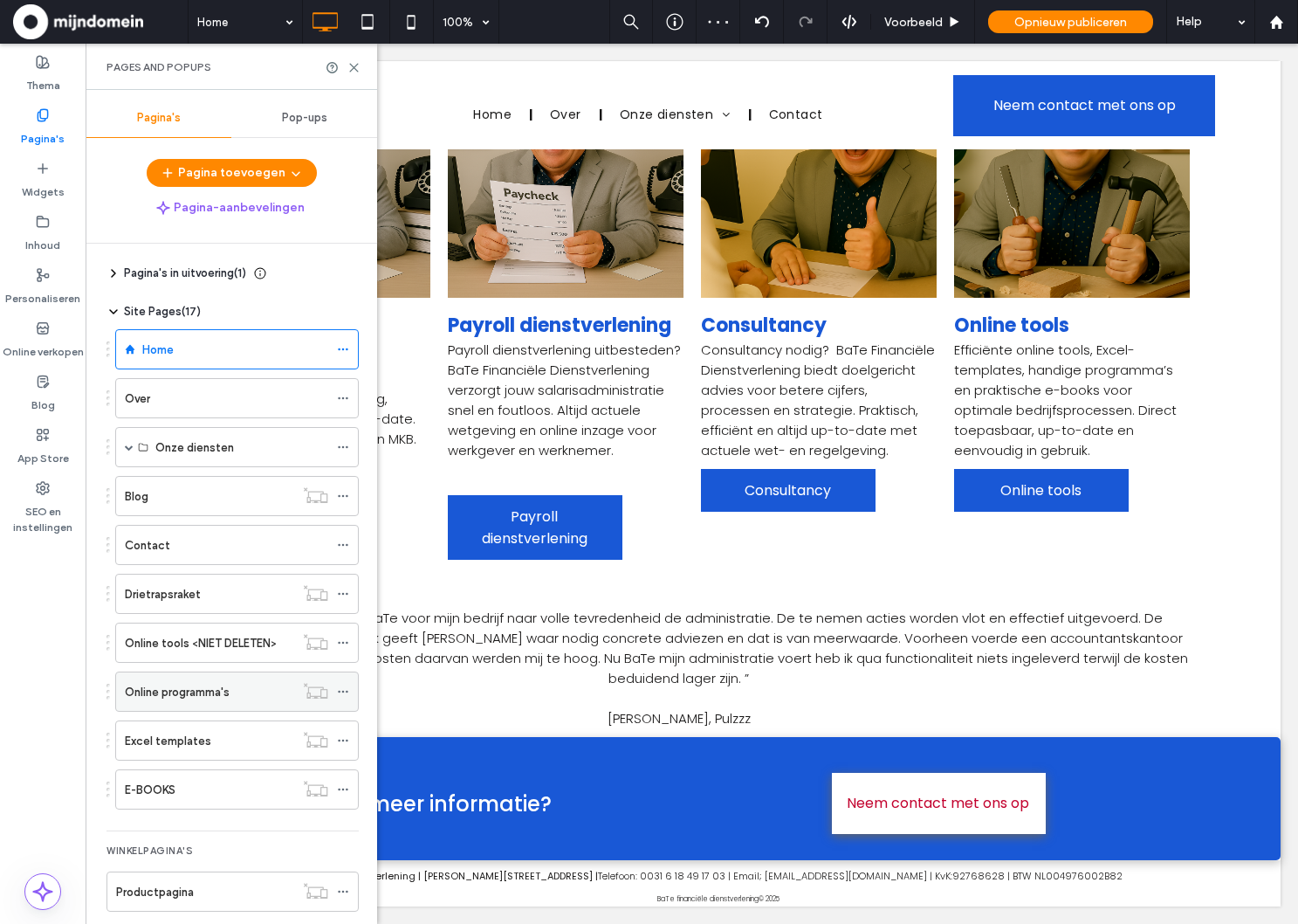
click at [187, 699] on label "Online programma's" at bounding box center [176, 692] width 105 height 30
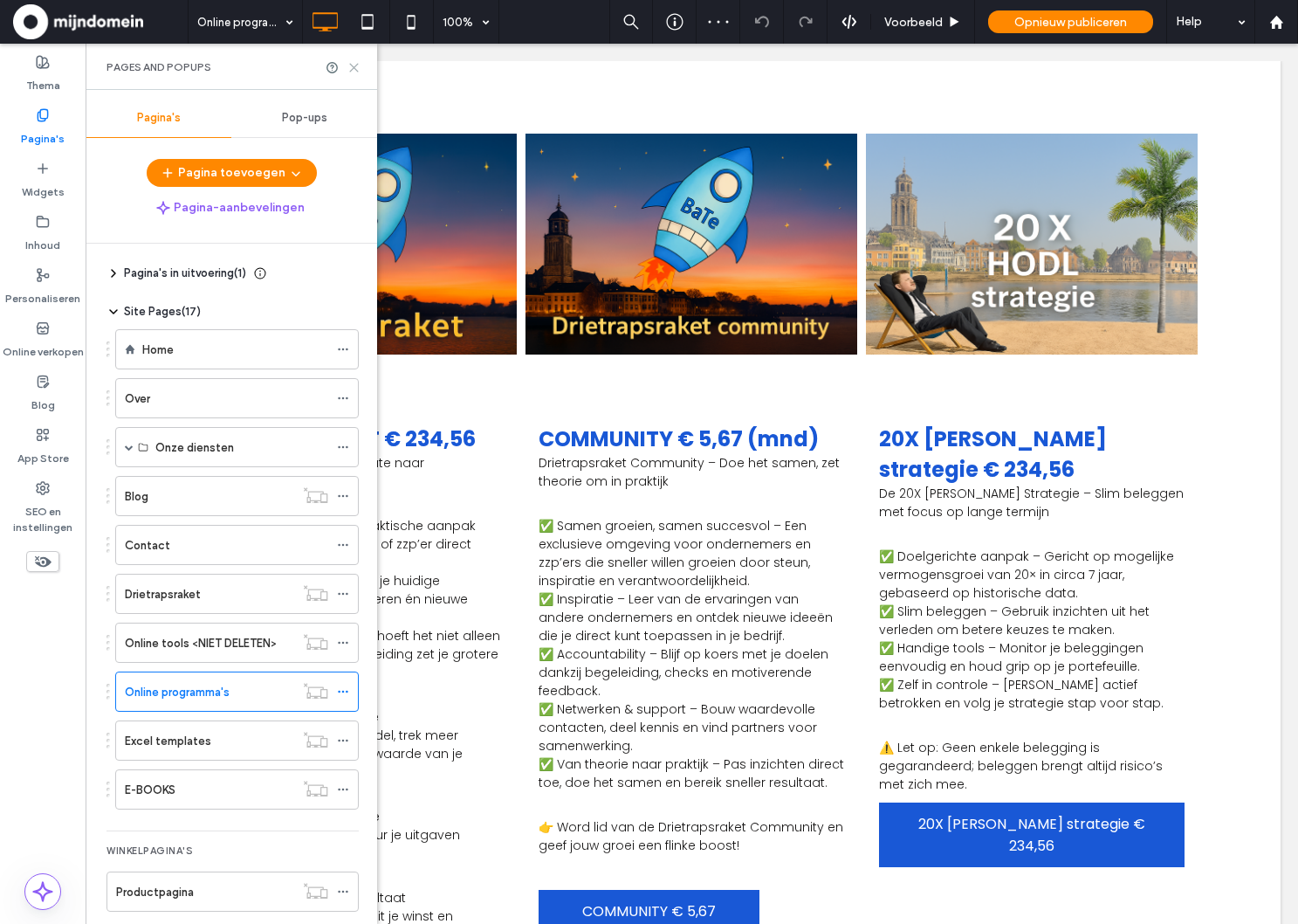
click at [351, 63] on icon at bounding box center [354, 67] width 13 height 13
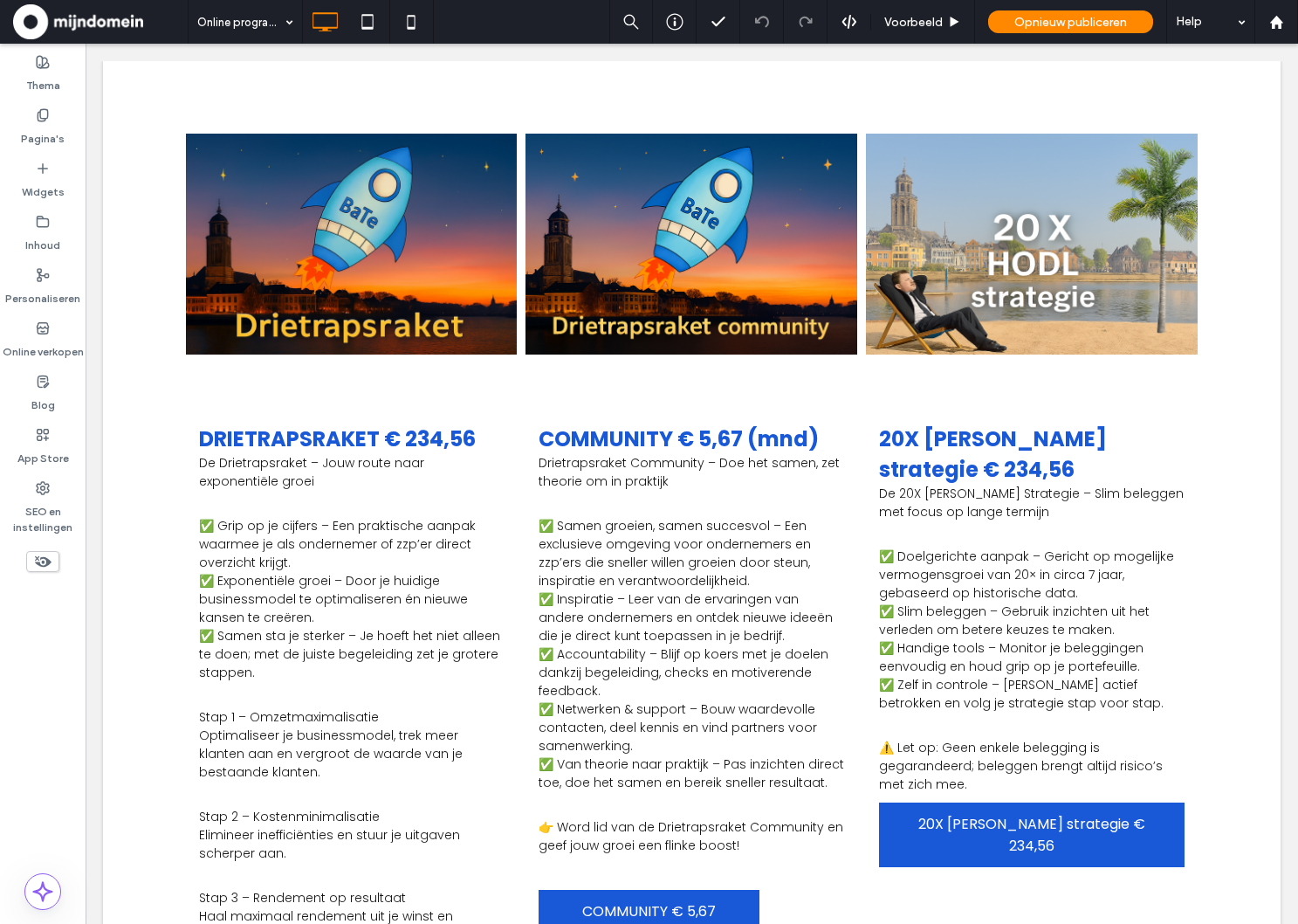
click at [31, 566] on span at bounding box center [42, 560] width 33 height 21
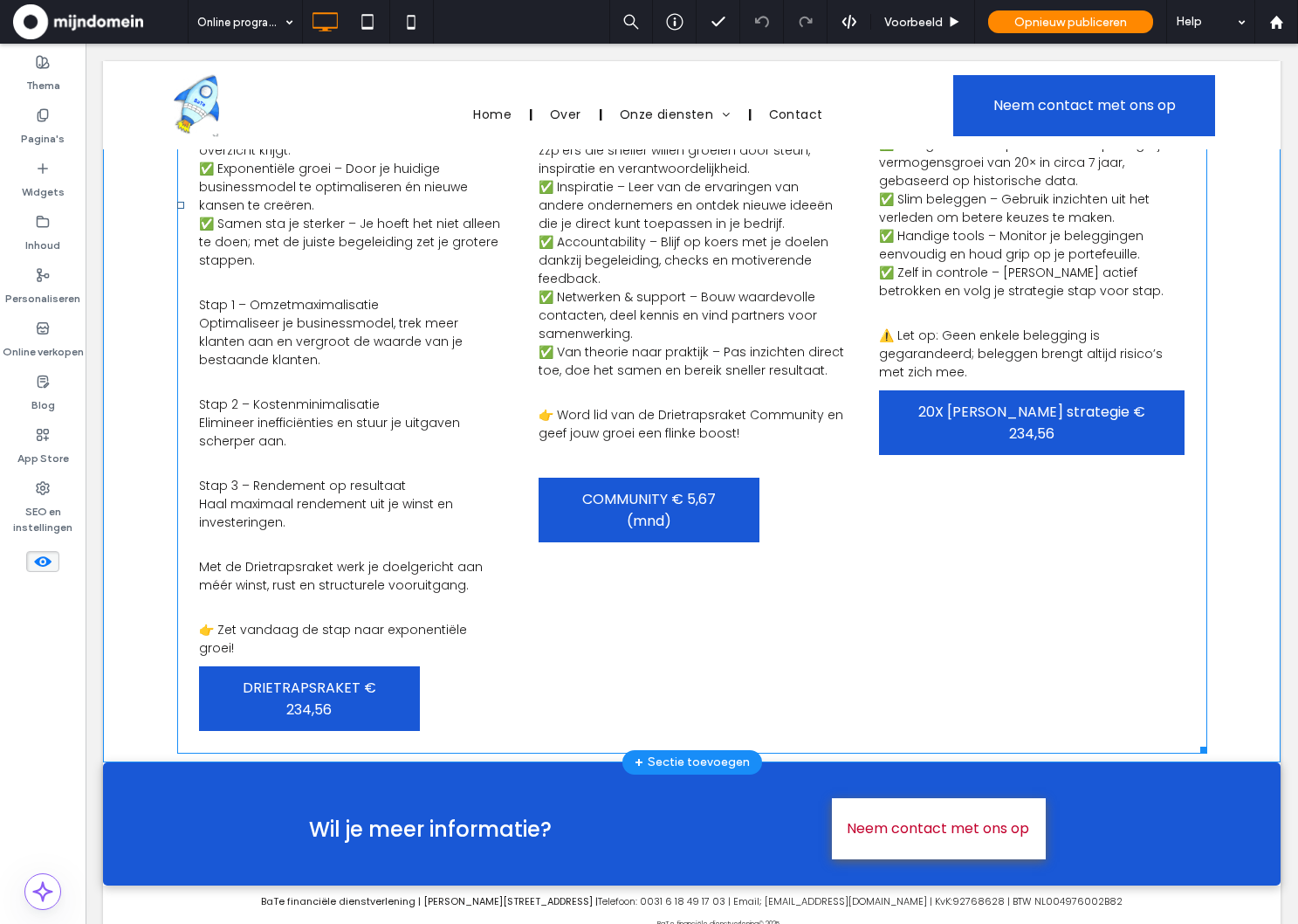
scroll to position [699, 0]
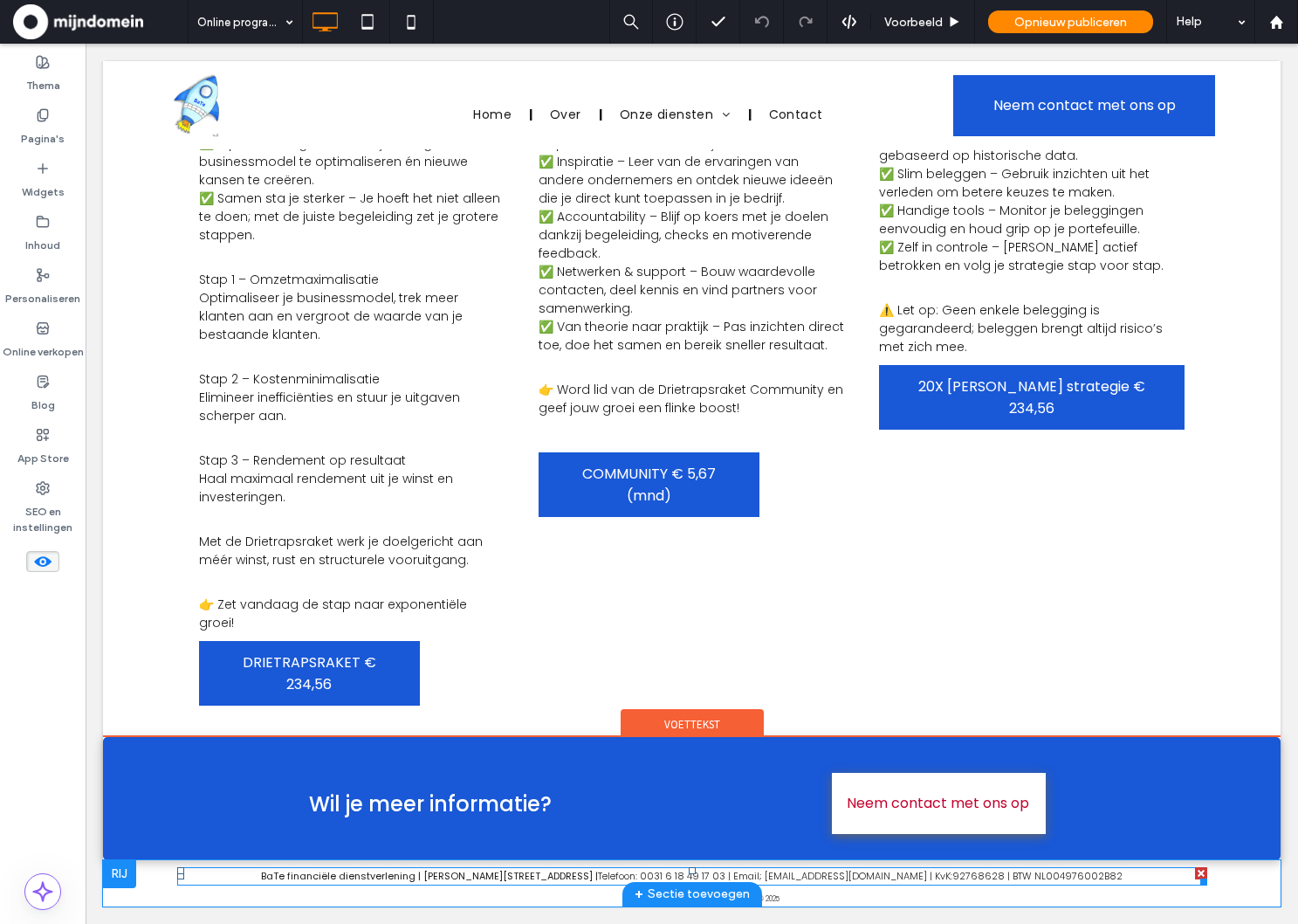
click at [895, 877] on span "Telefoon: 0031 6 18 49 17 03 | Email; info@bate.nu | KvK:92768628 | BTW NL00497…" at bounding box center [860, 876] width 525 height 14
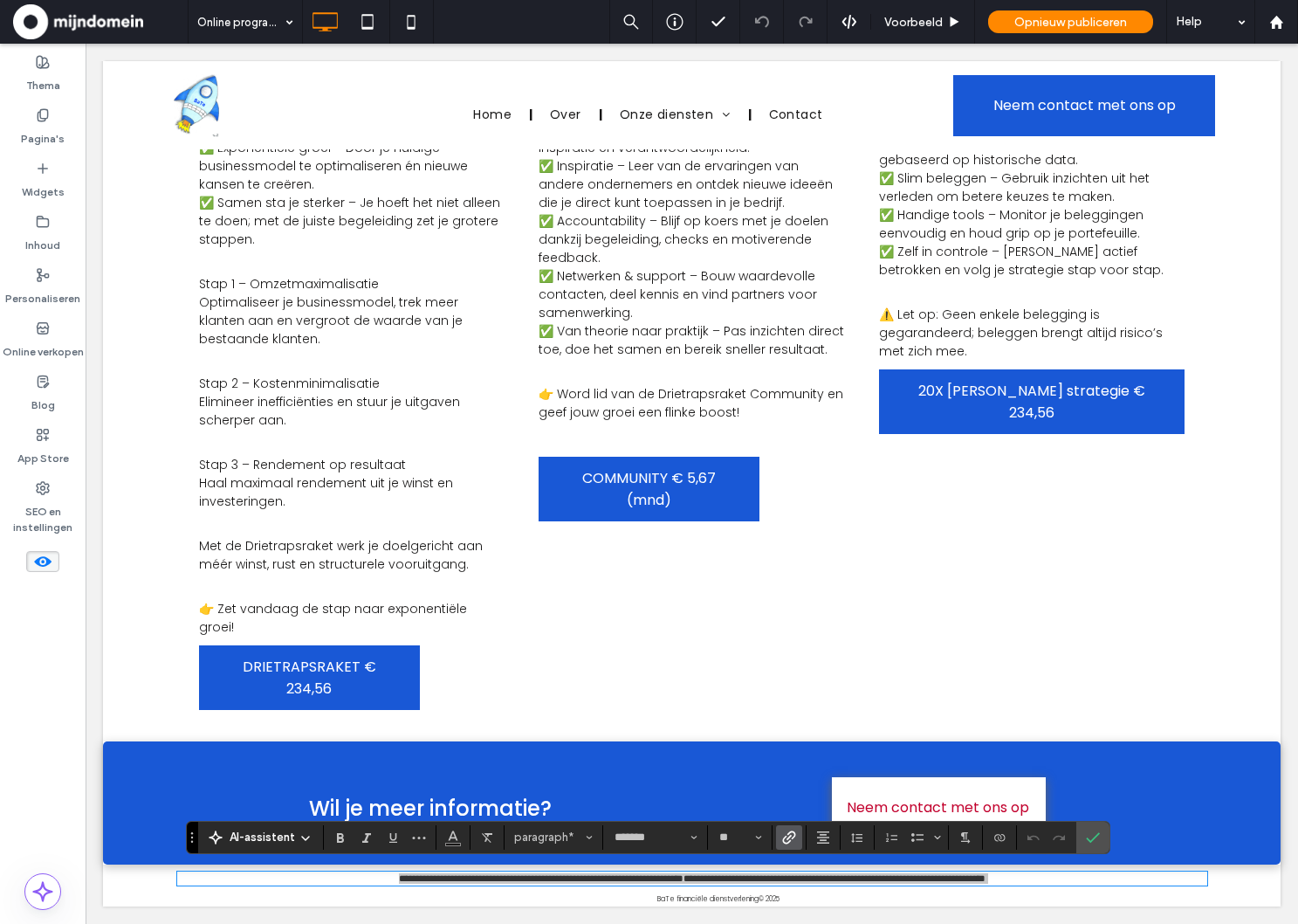
click at [790, 835] on icon "Link" at bounding box center [790, 837] width 14 height 14
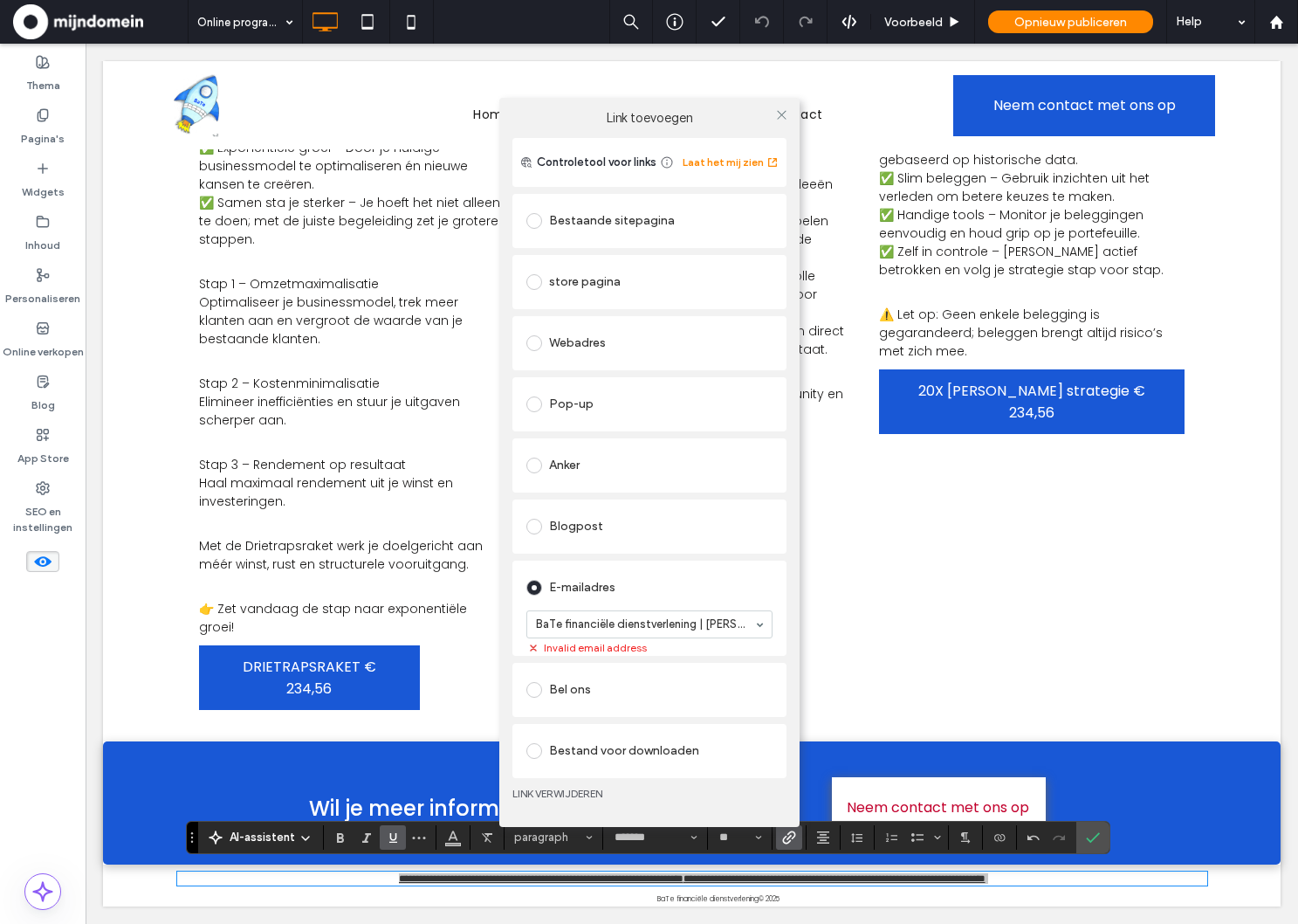
click at [581, 797] on link "LINK VERWIJDEREN" at bounding box center [649, 793] width 274 height 14
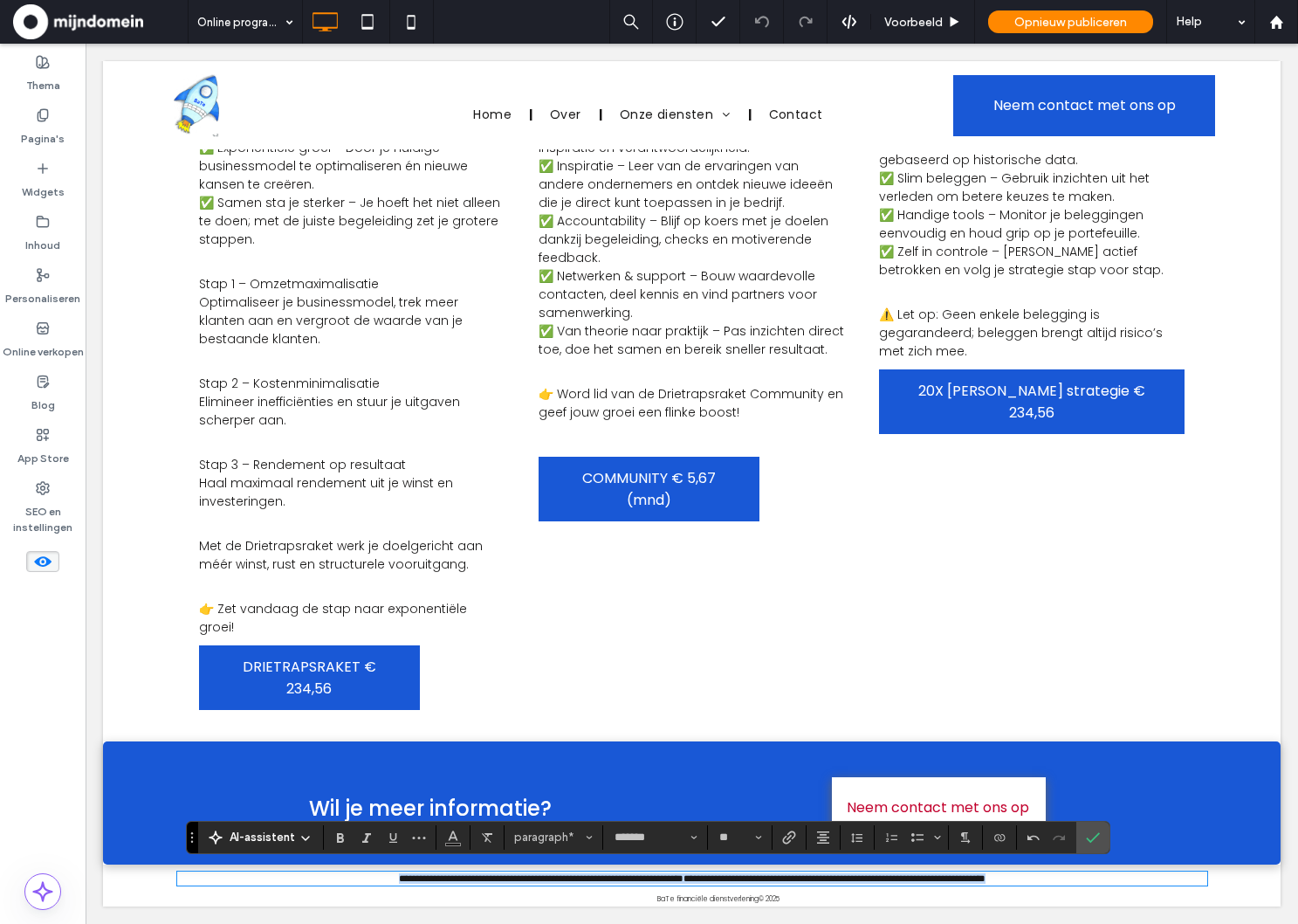
click at [751, 741] on div "Wil je meer informatie? Click To Paste Neem contact met ons op Click To Paste" at bounding box center [692, 802] width 1160 height 123
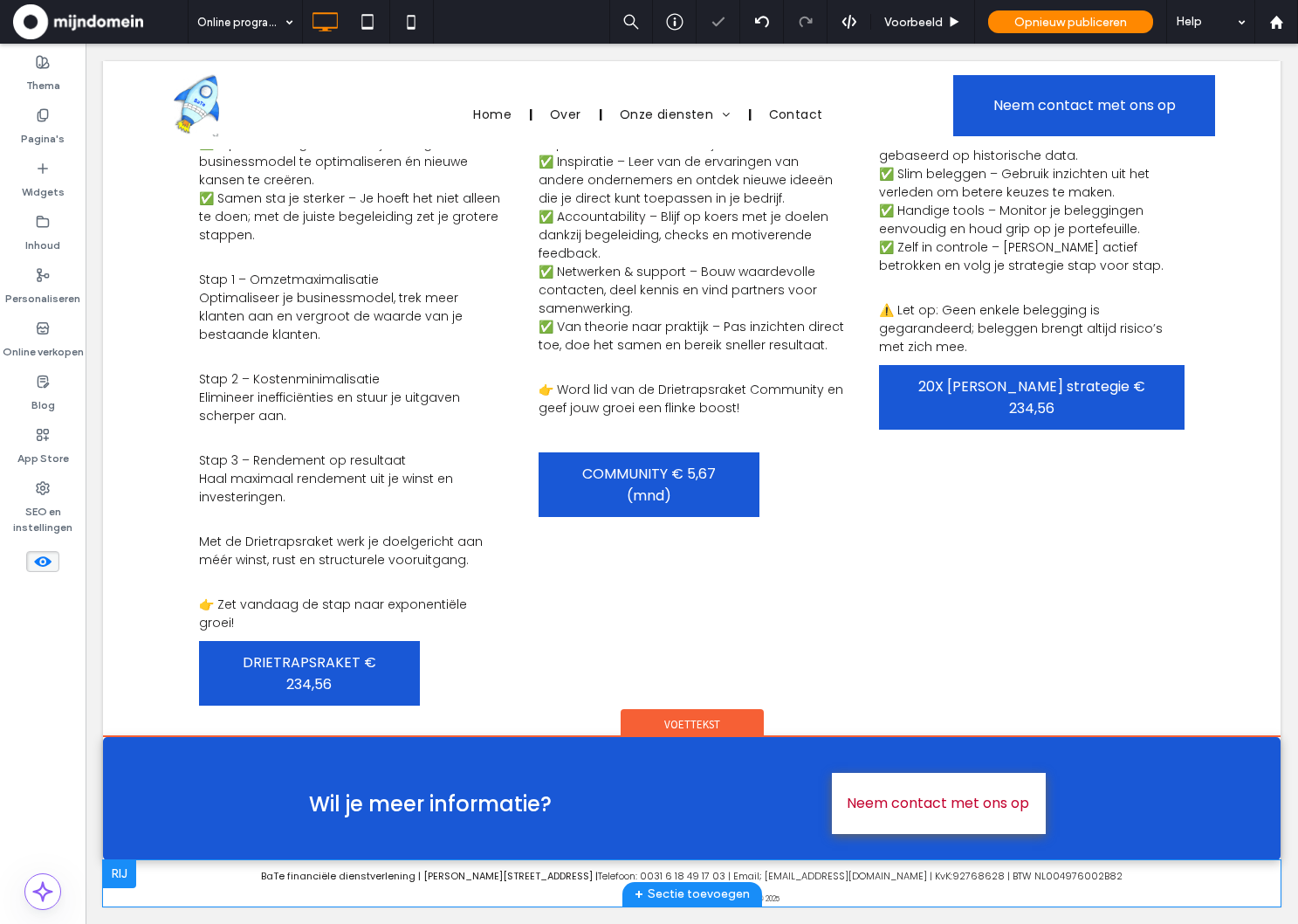
click at [720, 727] on div "Voettekst" at bounding box center [692, 722] width 143 height 26
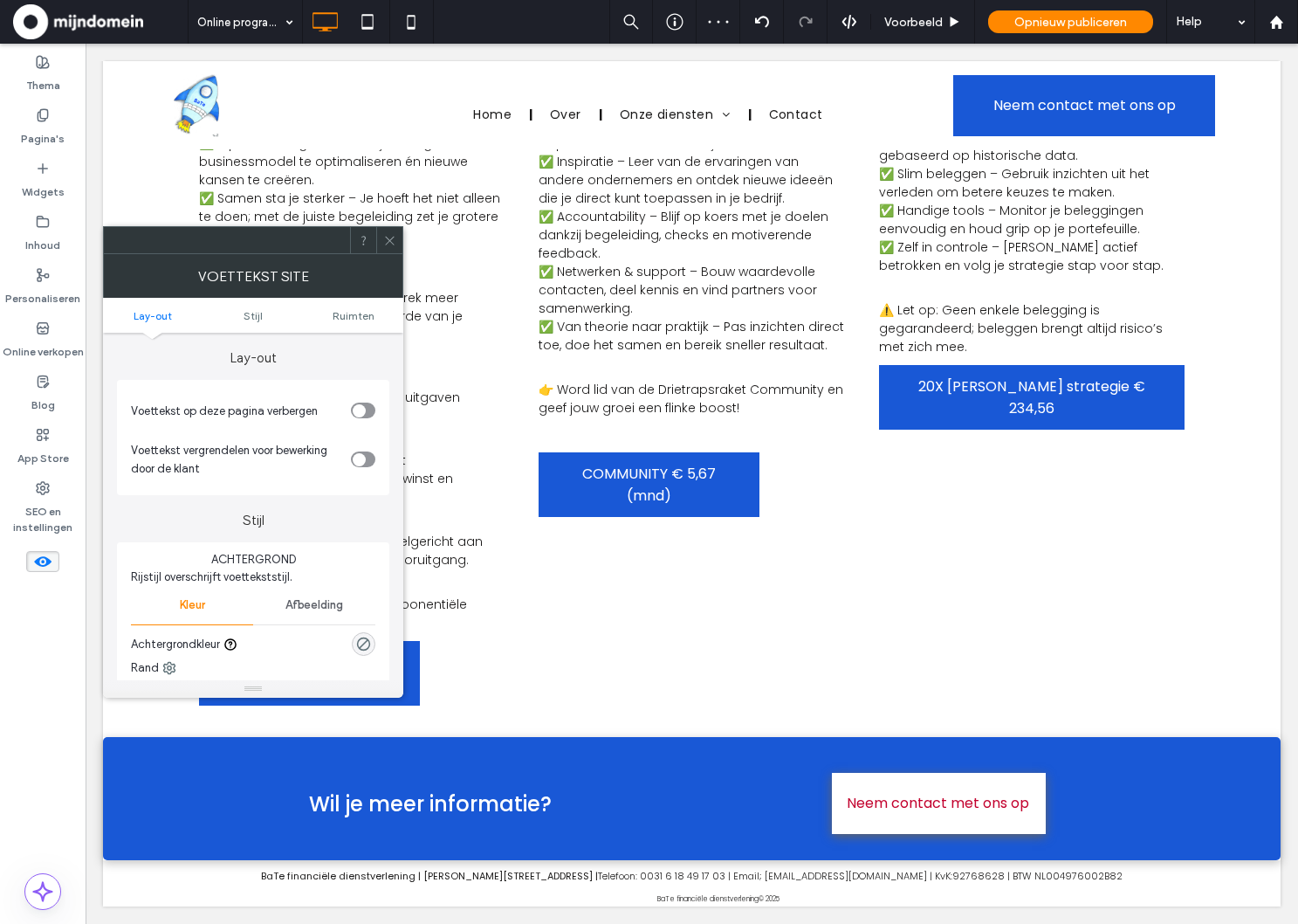
click at [371, 413] on div "toggle" at bounding box center [363, 410] width 24 height 16
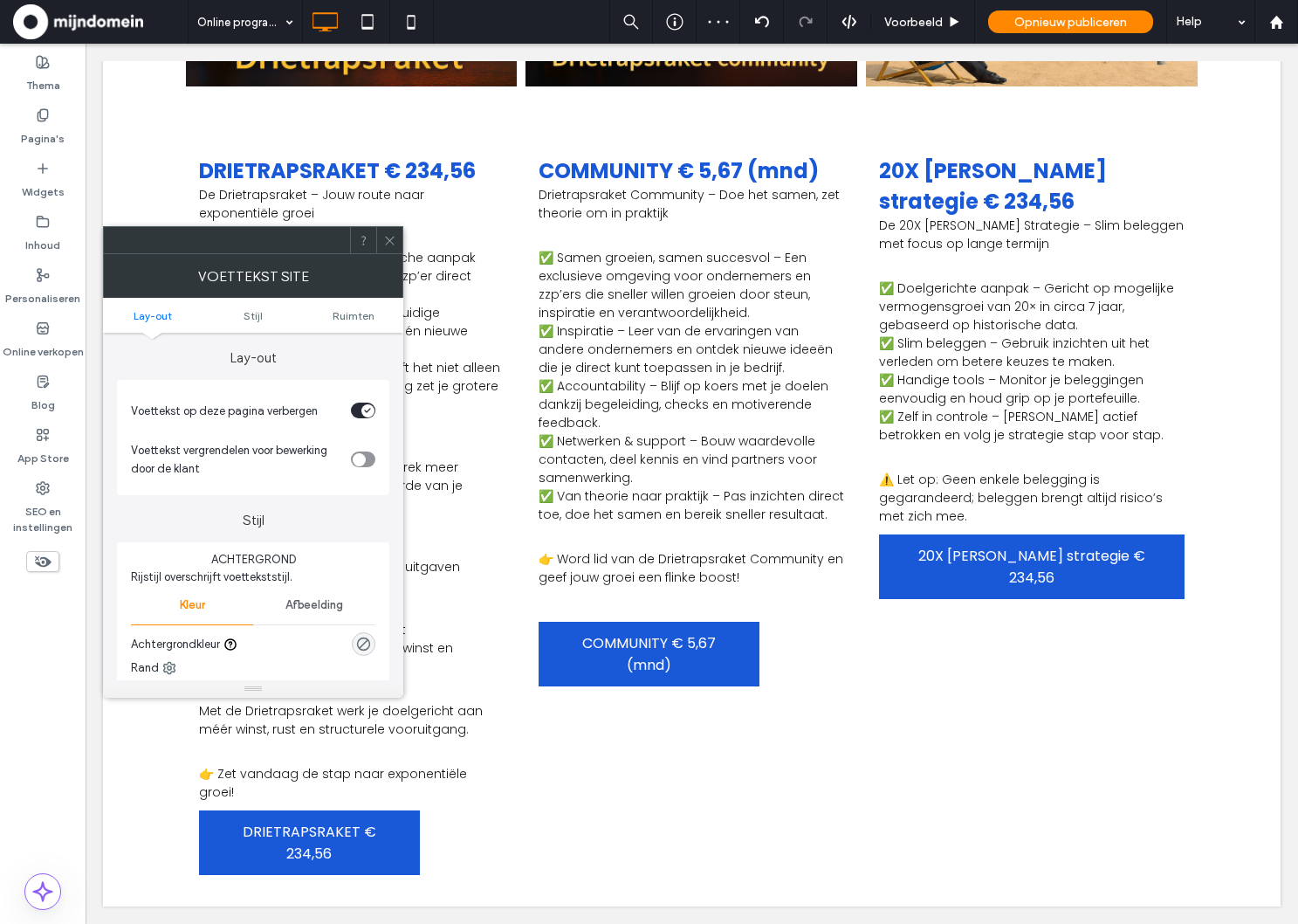
scroll to position [268, 0]
click at [400, 236] on div at bounding box center [389, 240] width 26 height 26
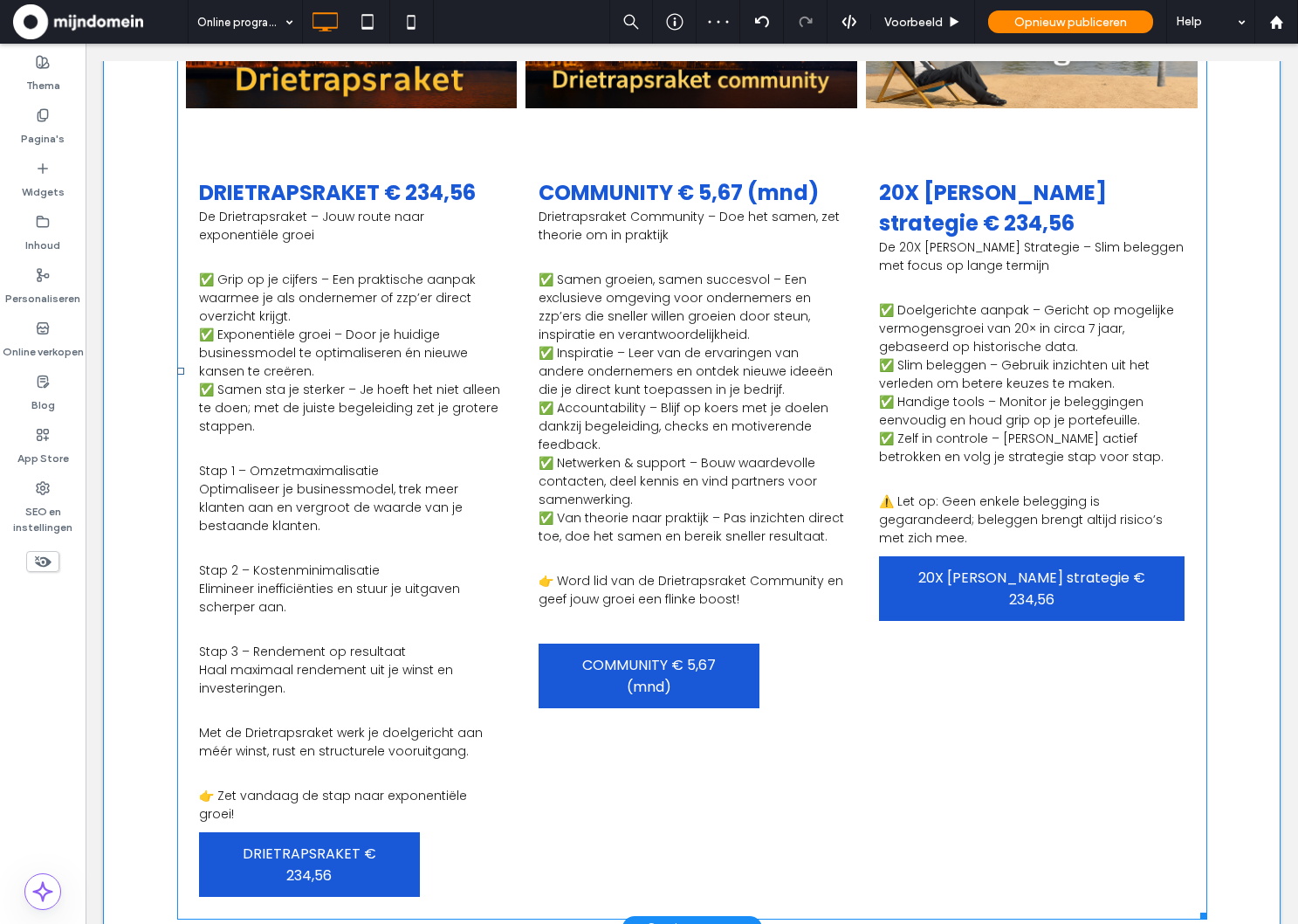
scroll to position [0, 0]
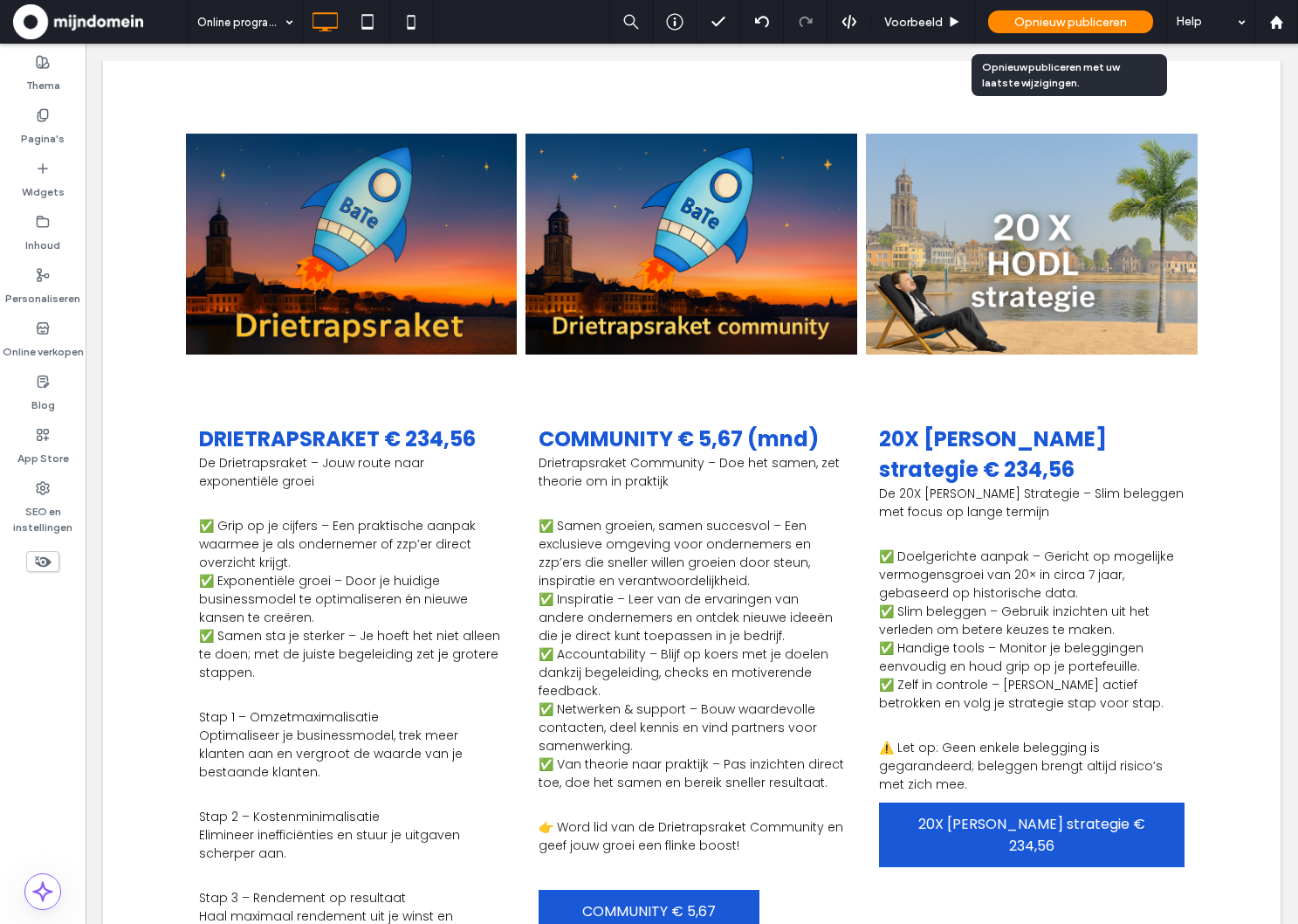
click at [1114, 30] on div "Opnieuw publiceren" at bounding box center [1071, 21] width 165 height 22
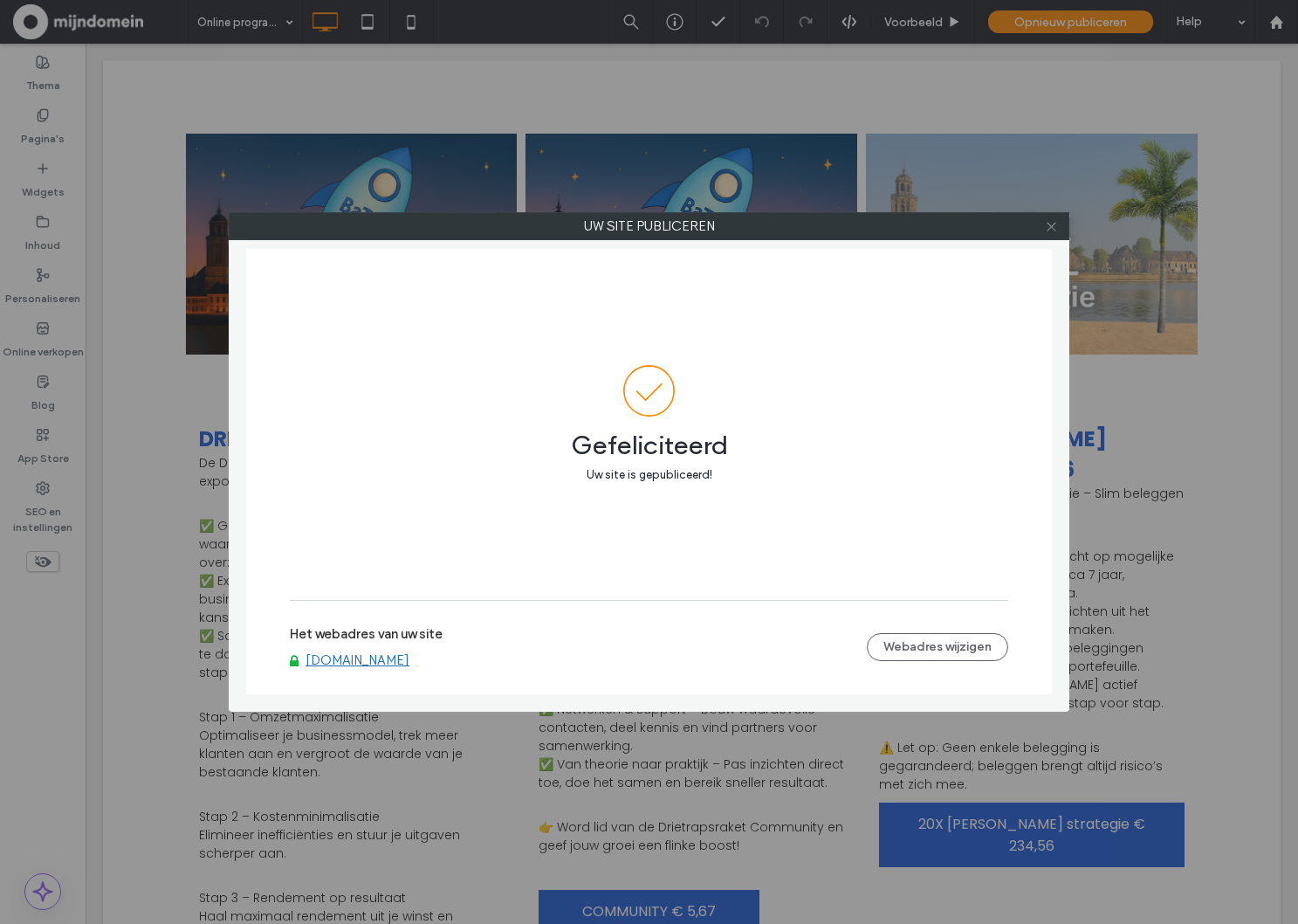
click at [1054, 227] on icon at bounding box center [1051, 227] width 13 height 13
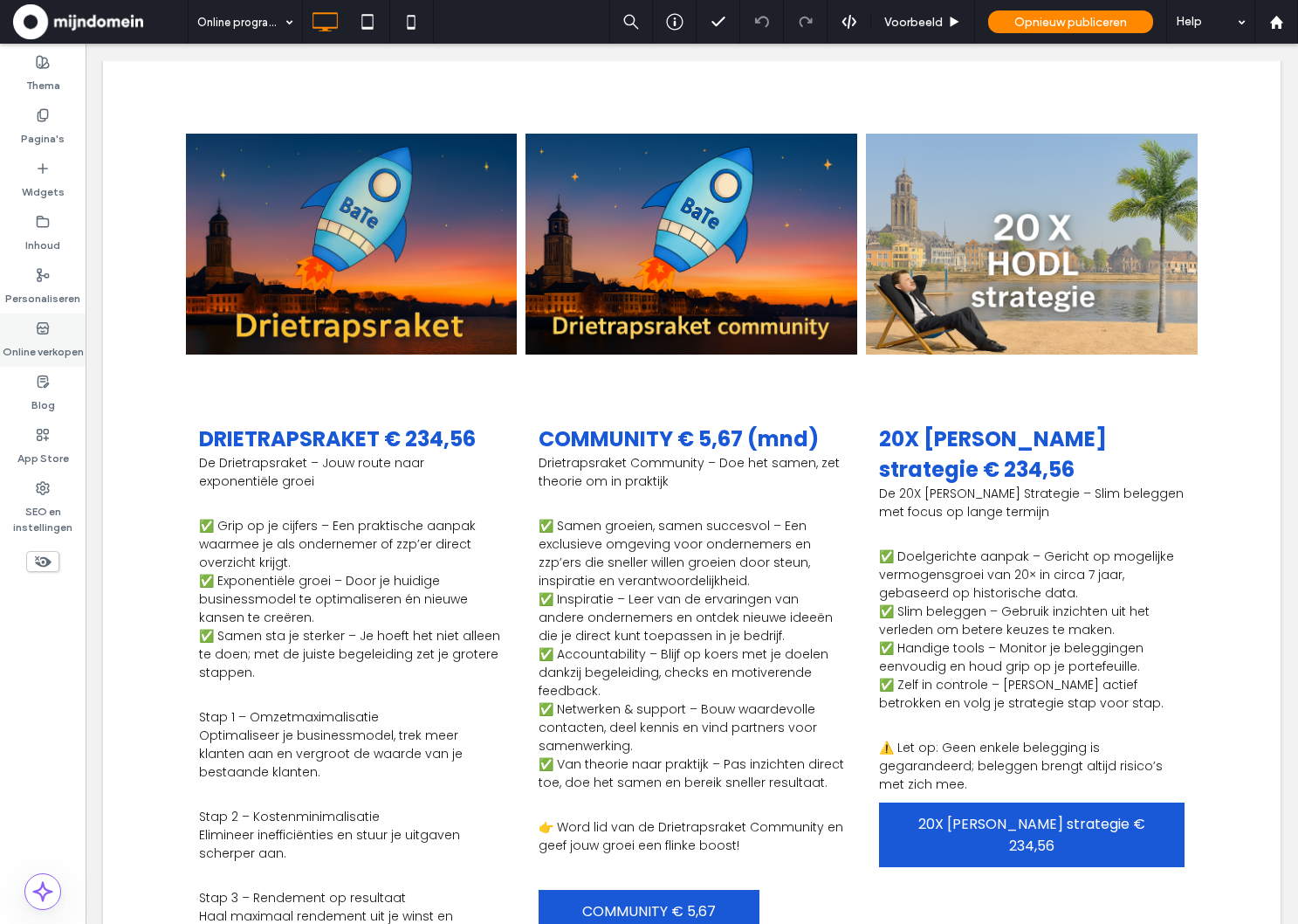
click at [63, 355] on label "Online verkopen" at bounding box center [43, 346] width 81 height 24
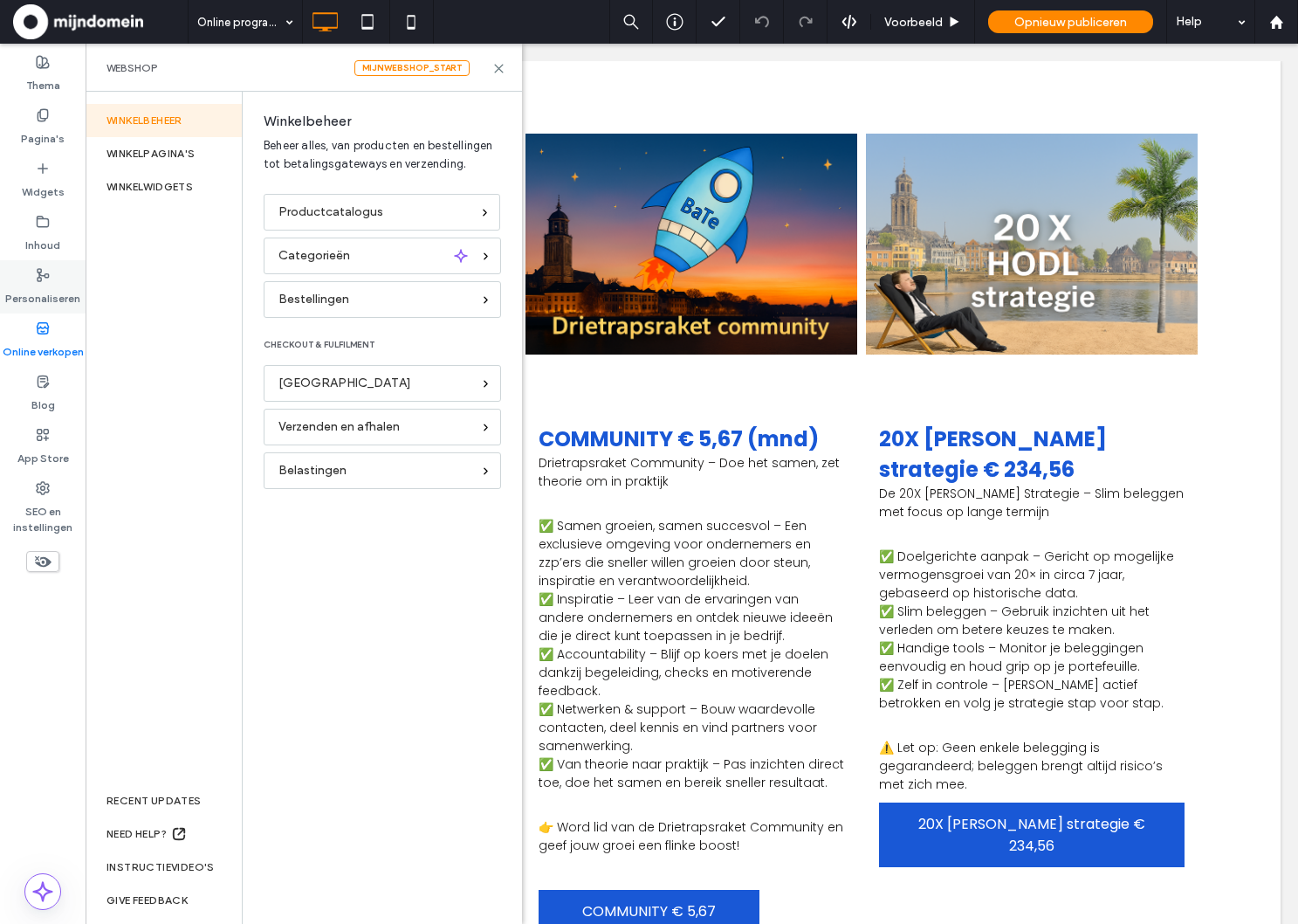
click at [60, 287] on label "Personaliseren" at bounding box center [43, 294] width 75 height 24
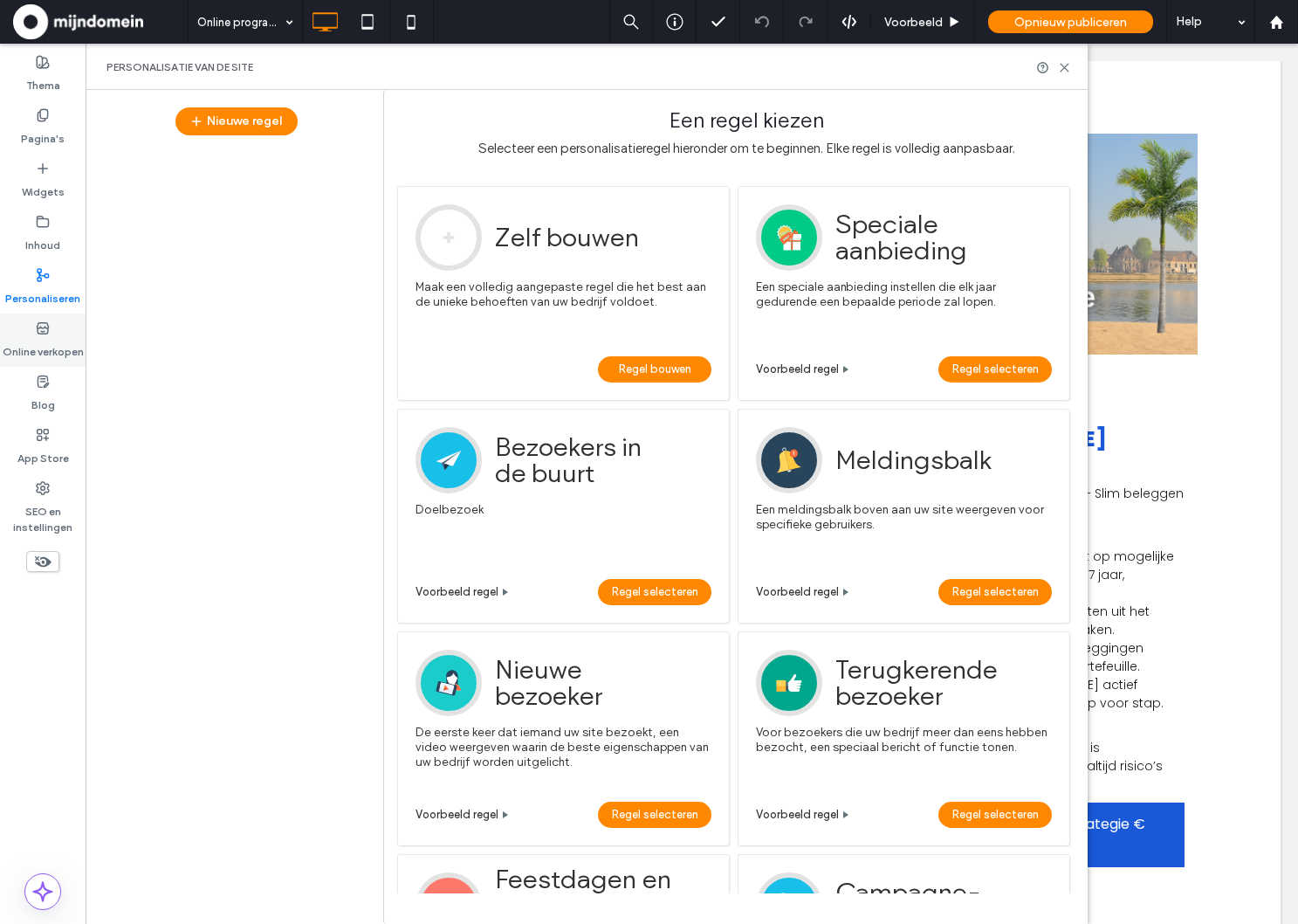
click at [39, 336] on label "Online verkopen" at bounding box center [43, 346] width 81 height 24
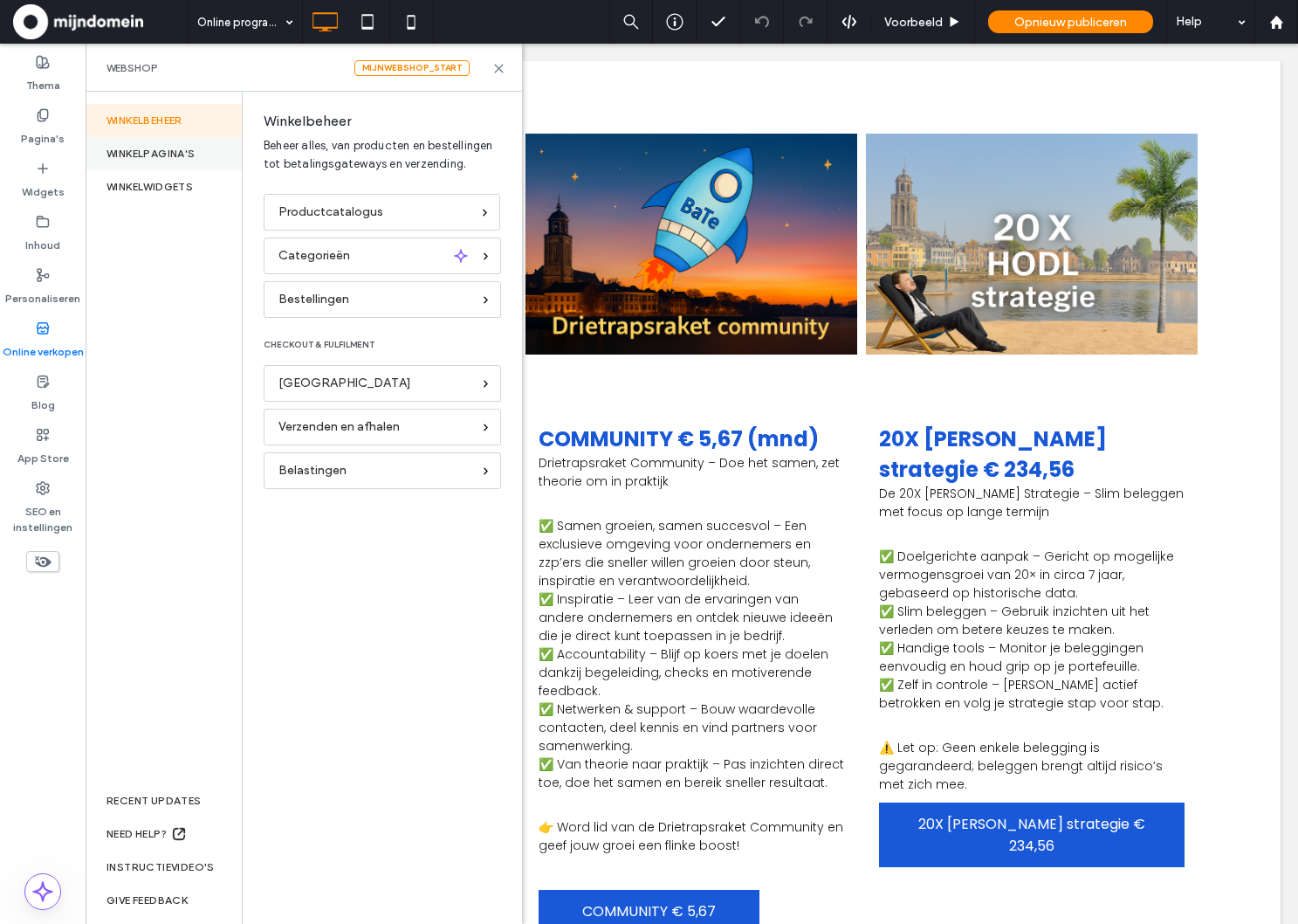
click at [170, 151] on div "WINKELPAGINA'S" at bounding box center [164, 153] width 157 height 33
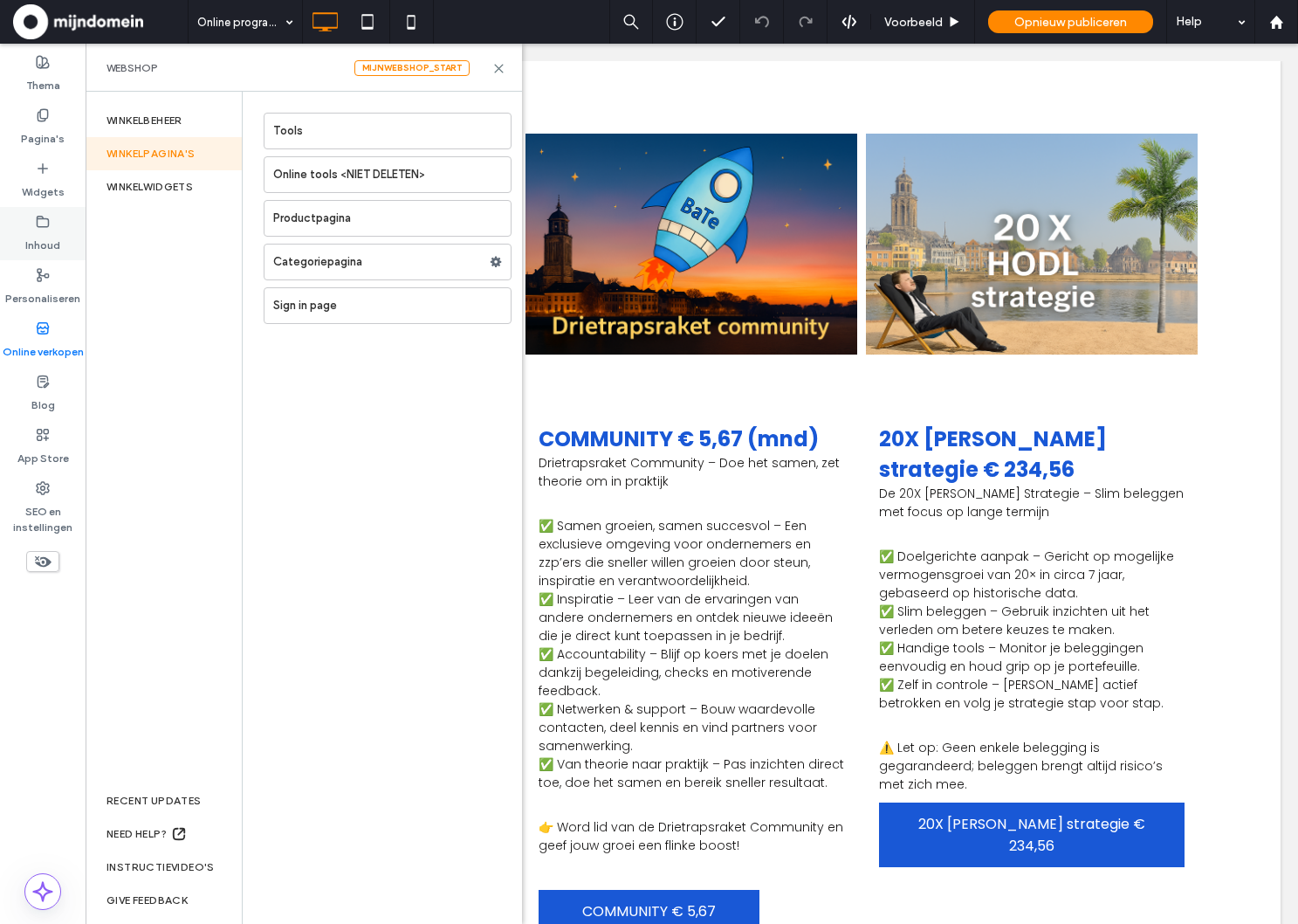
click at [39, 244] on label "Inhoud" at bounding box center [42, 240] width 35 height 24
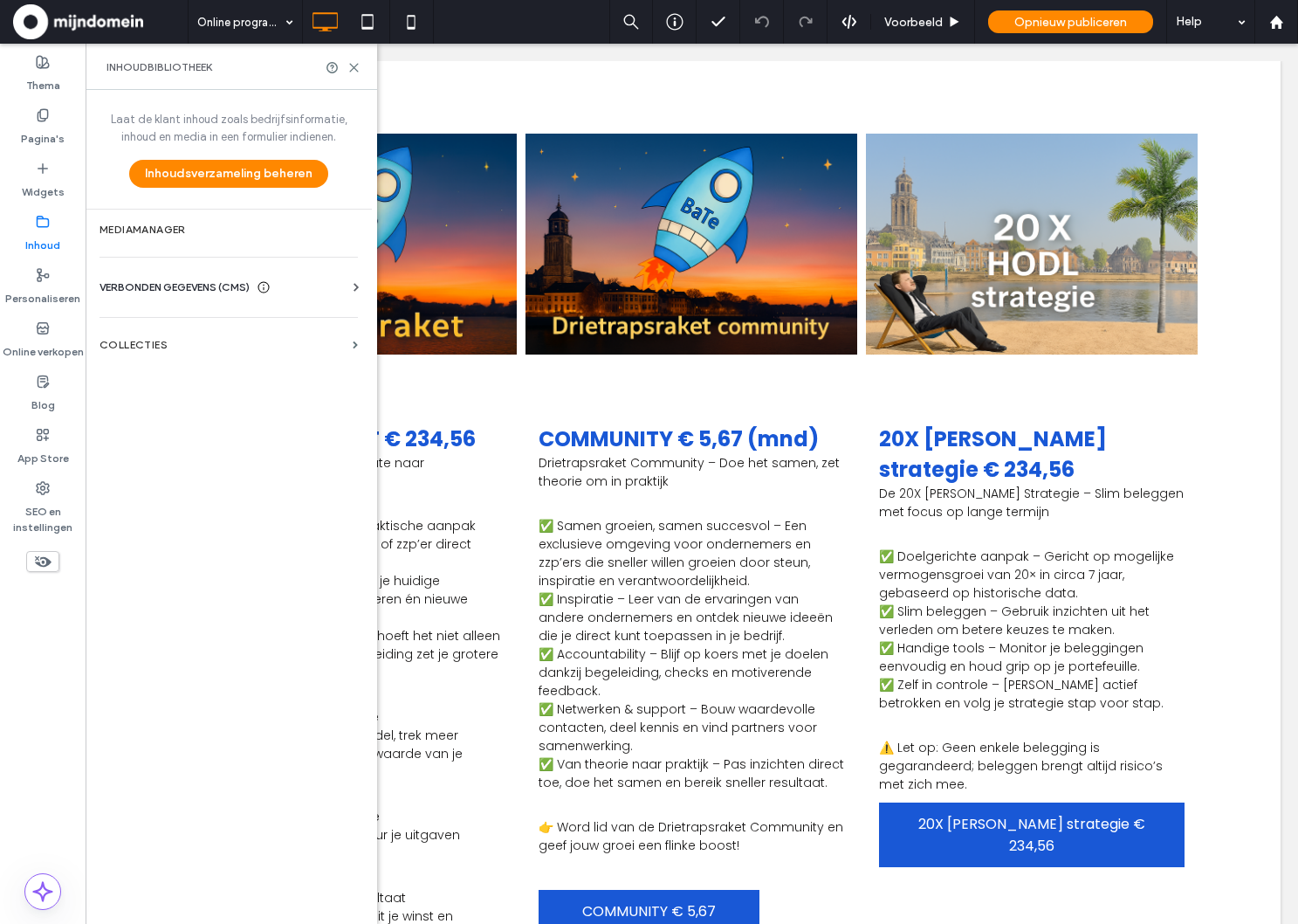
click at [190, 287] on span "VERBONDEN GEGEVENS (CMS)" at bounding box center [175, 287] width 150 height 18
click at [176, 333] on label "Bedrijfsinfo" at bounding box center [232, 330] width 237 height 13
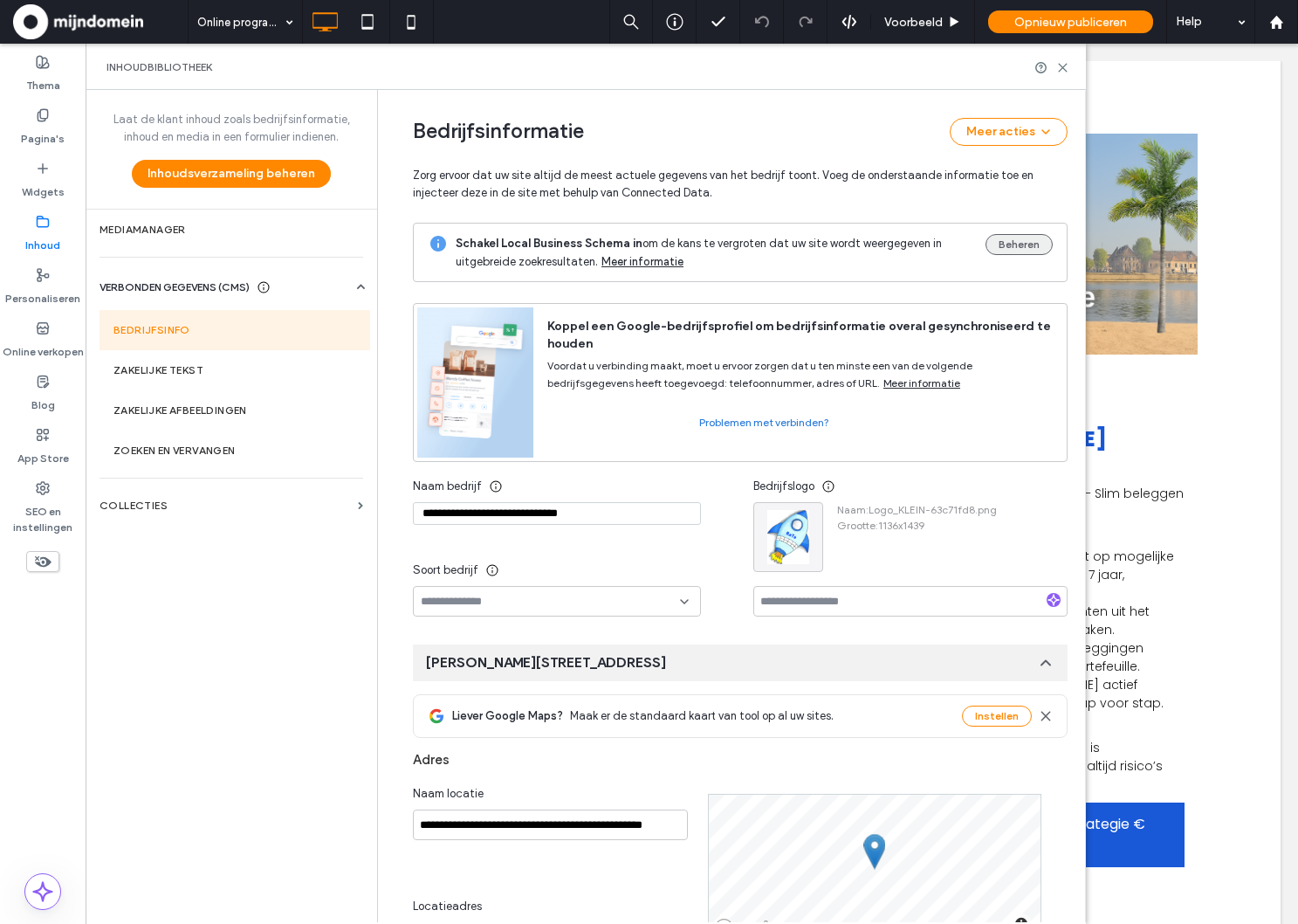
click at [1012, 249] on button "Beheren" at bounding box center [1019, 244] width 67 height 21
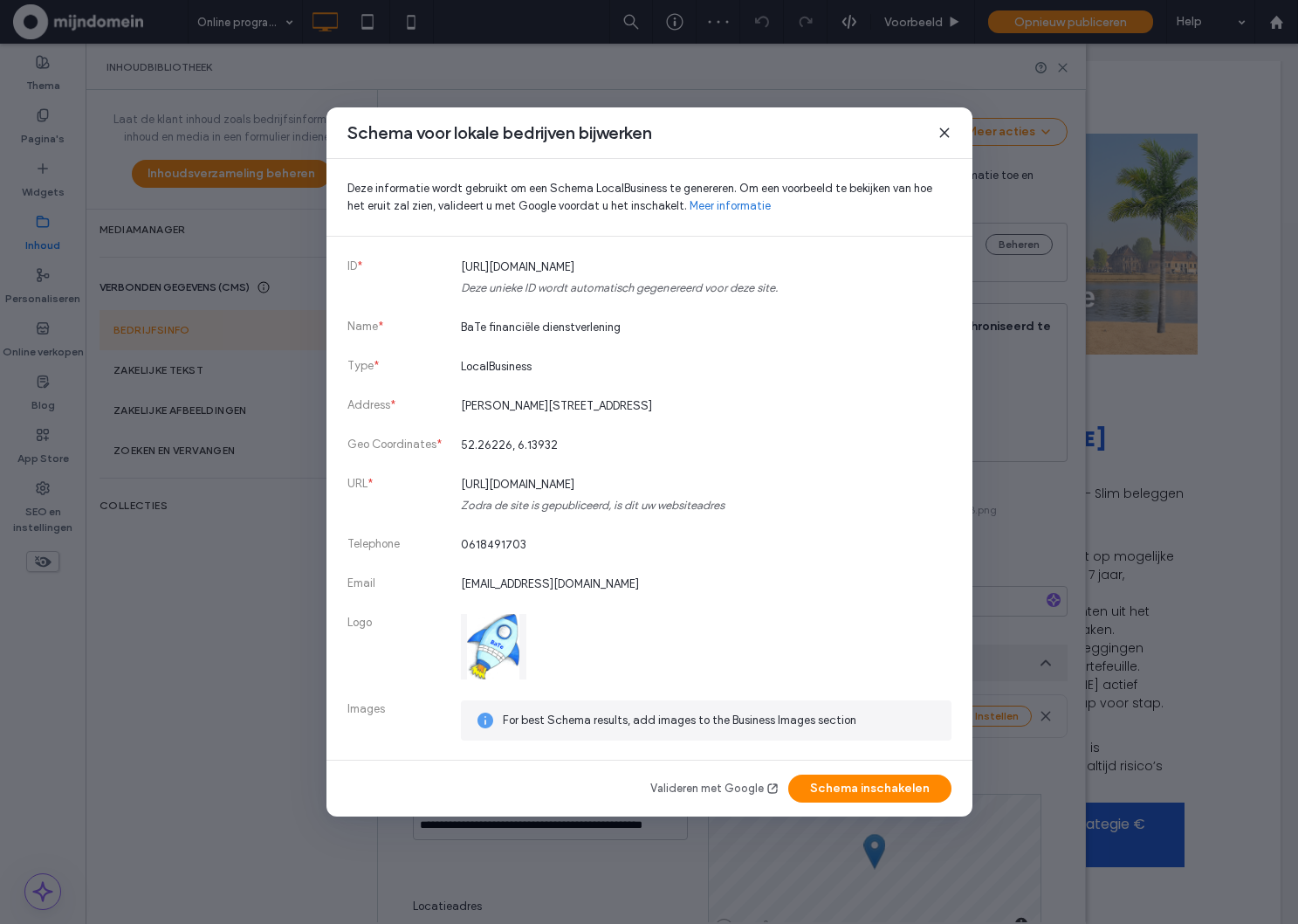
click at [941, 125] on icon at bounding box center [944, 133] width 14 height 14
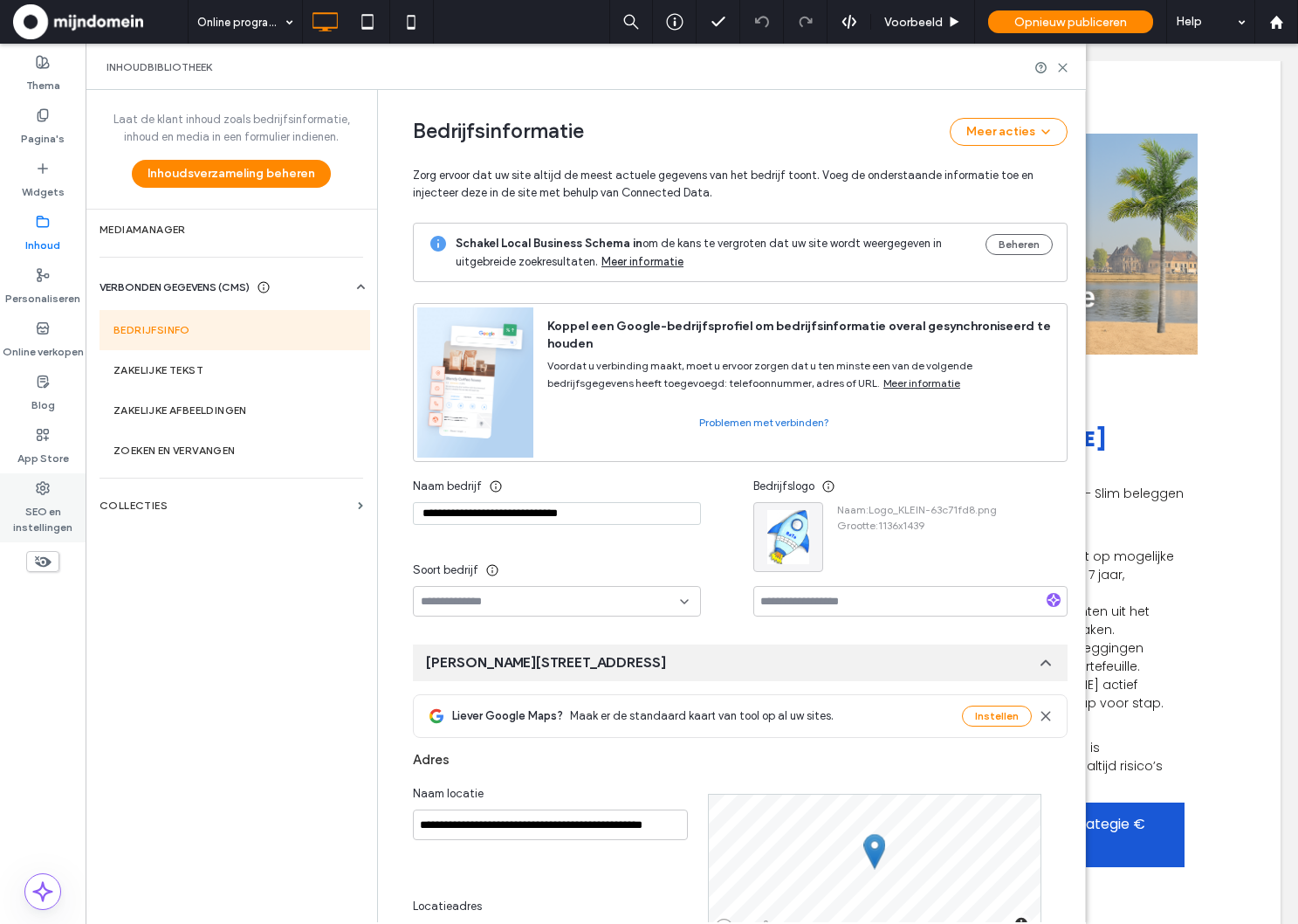
click at [48, 531] on label "SEO en instellingen" at bounding box center [43, 515] width 86 height 40
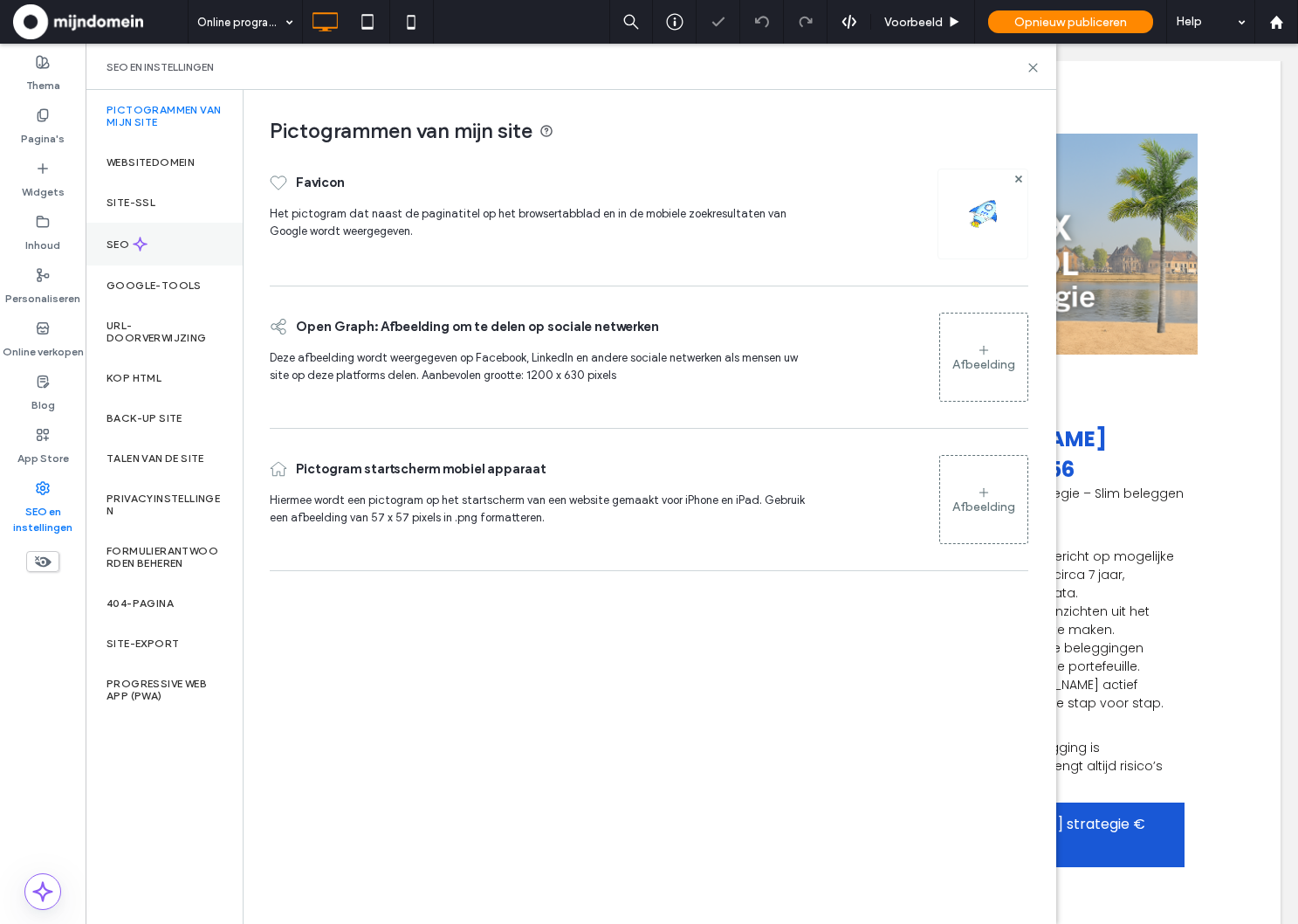
click at [155, 243] on div "SEO" at bounding box center [165, 244] width 158 height 43
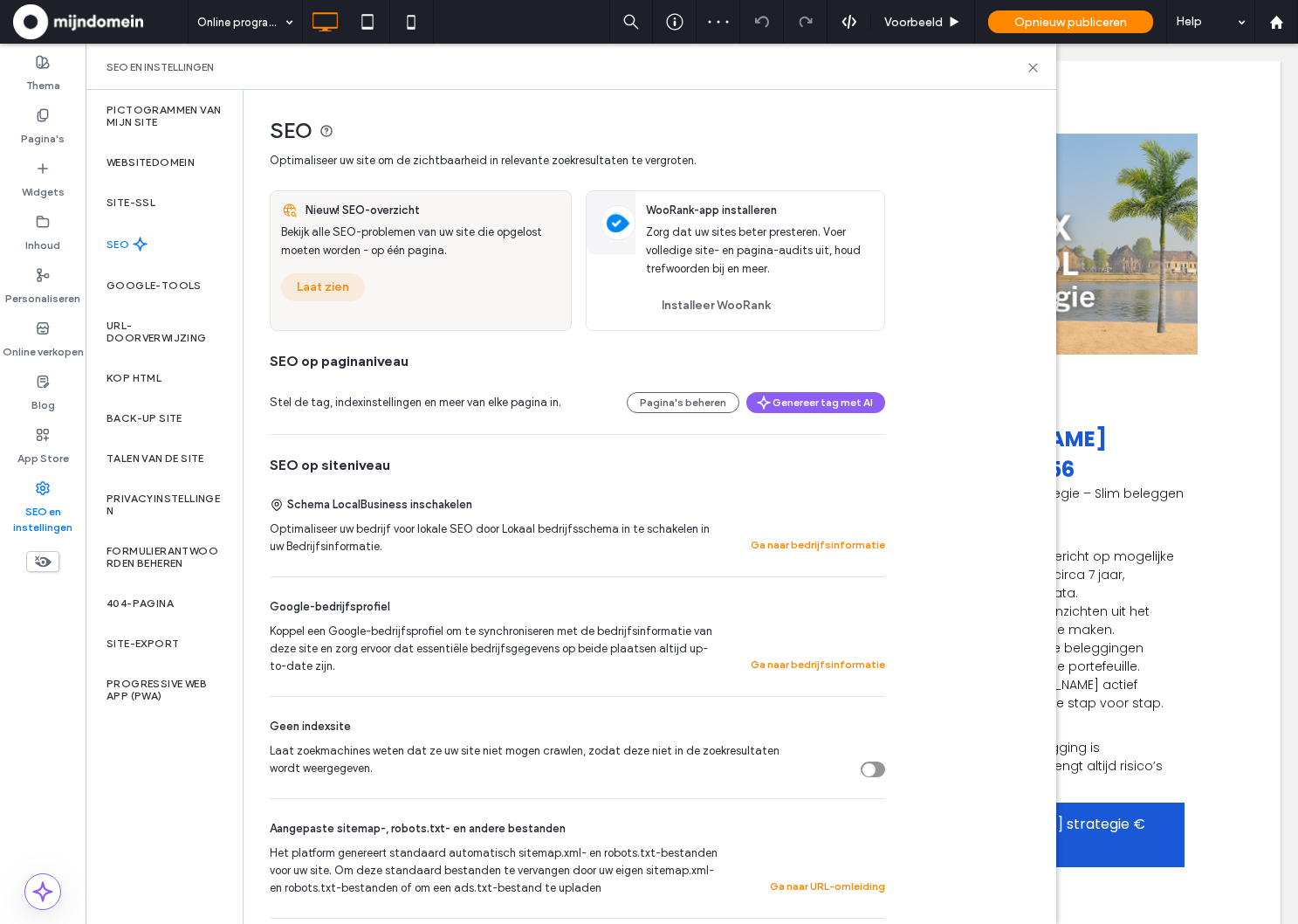
click at [337, 287] on button "Laat zien" at bounding box center [323, 287] width 84 height 28
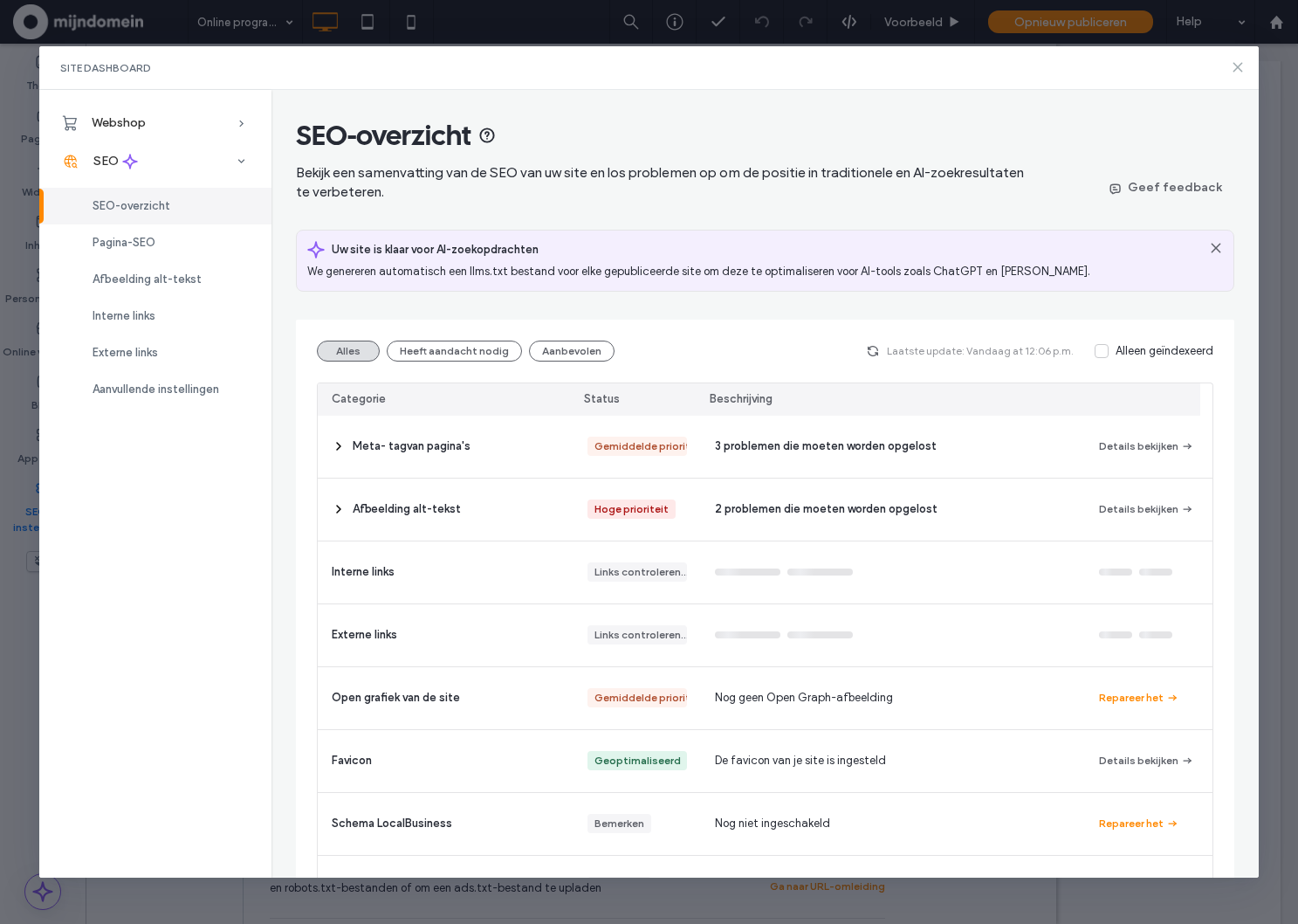
click at [1240, 68] on icon at bounding box center [1238, 67] width 14 height 14
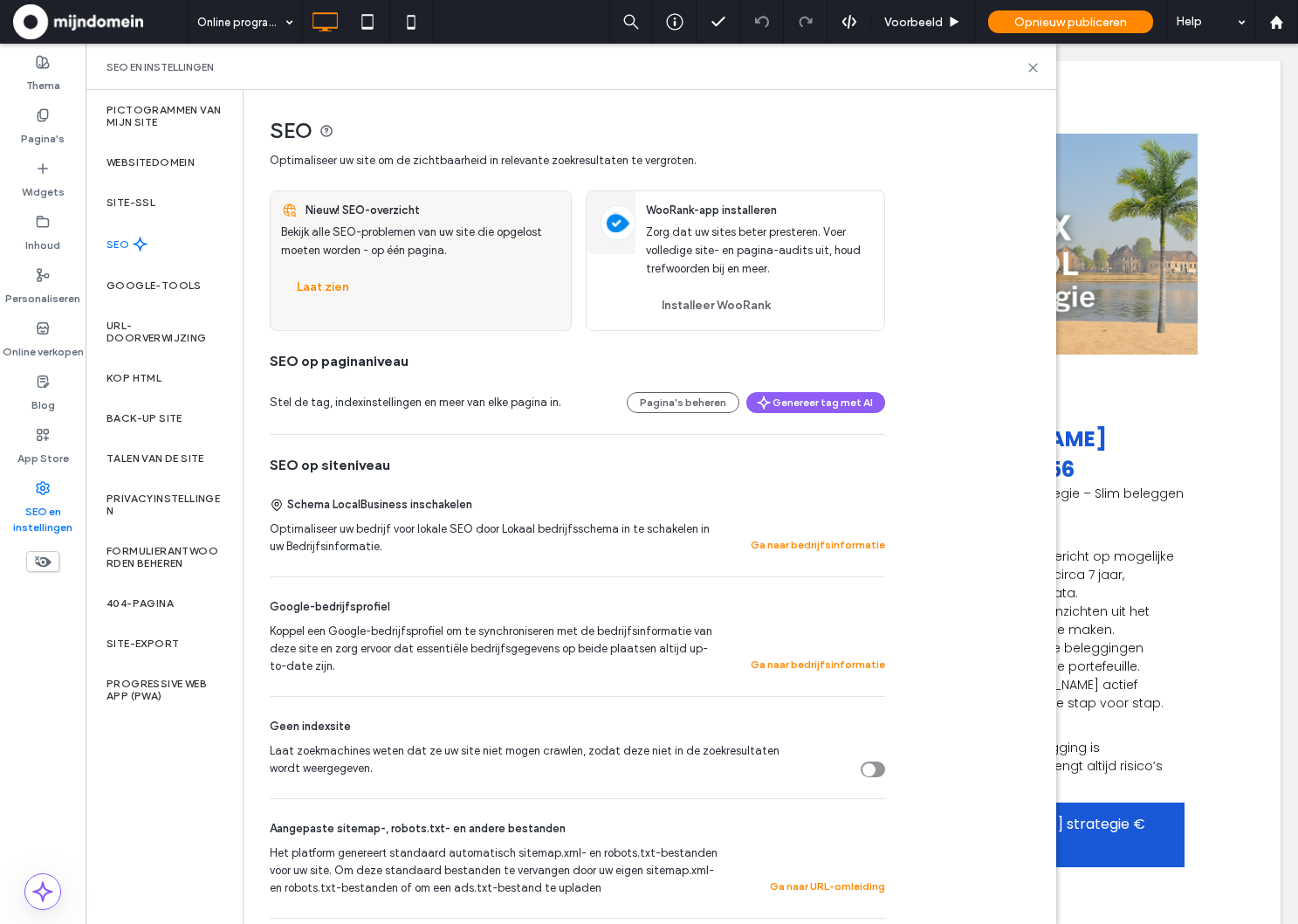
click at [472, 287] on div "Laat zien" at bounding box center [421, 287] width 279 height 28
click at [405, 245] on span "Bekijk alle SEO-problemen van uw site die opgelost moeten worden - op één pagin…" at bounding box center [412, 241] width 261 height 31
click at [320, 287] on button "Laat zien" at bounding box center [323, 287] width 84 height 28
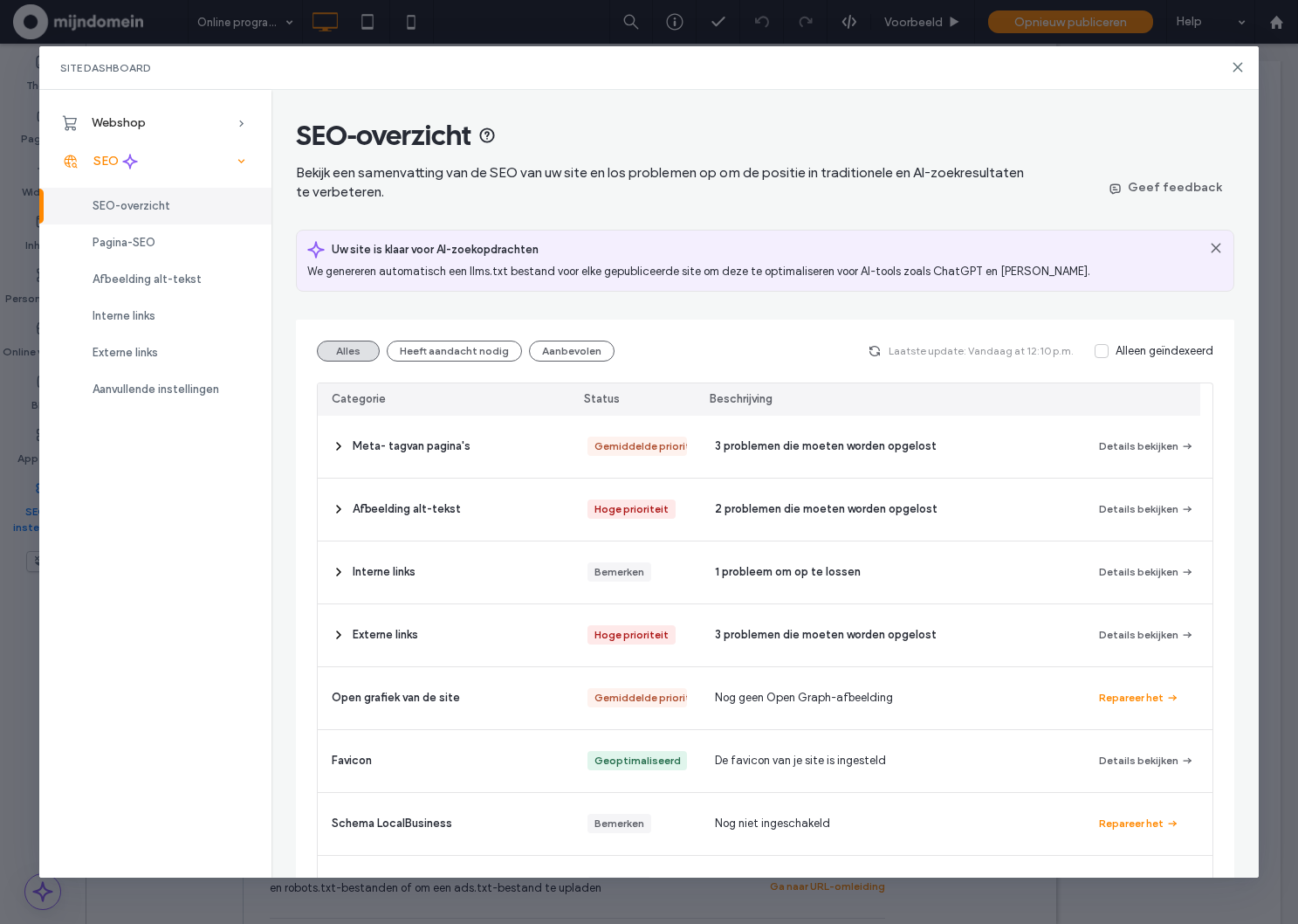
click at [167, 165] on div "SEO" at bounding box center [155, 161] width 232 height 38
click at [171, 164] on div "SEO" at bounding box center [155, 161] width 232 height 38
click at [135, 210] on span "SEO-overzicht" at bounding box center [131, 205] width 78 height 13
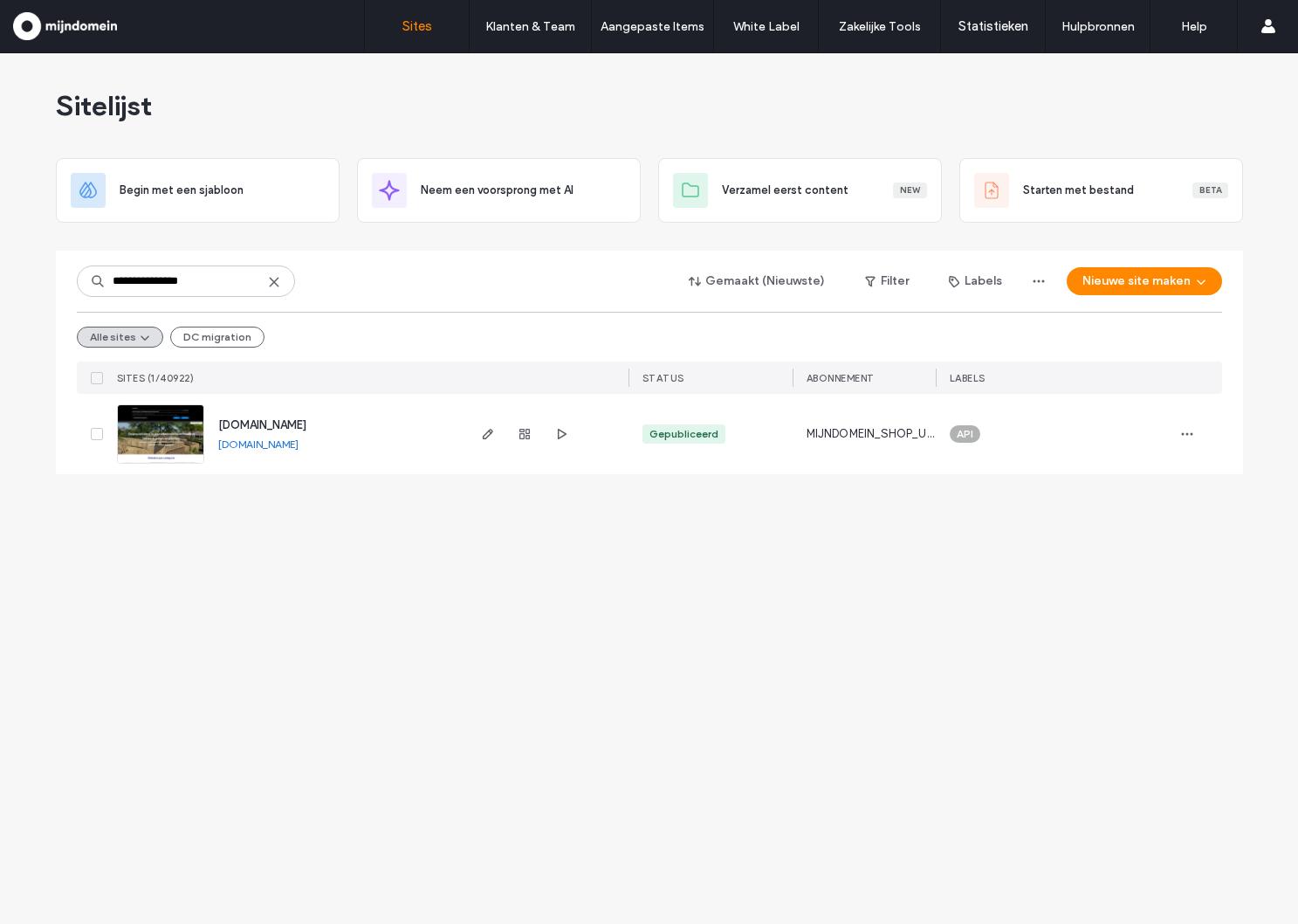
type input "**********"
click at [278, 424] on span "woutishout.com" at bounding box center [262, 424] width 88 height 13
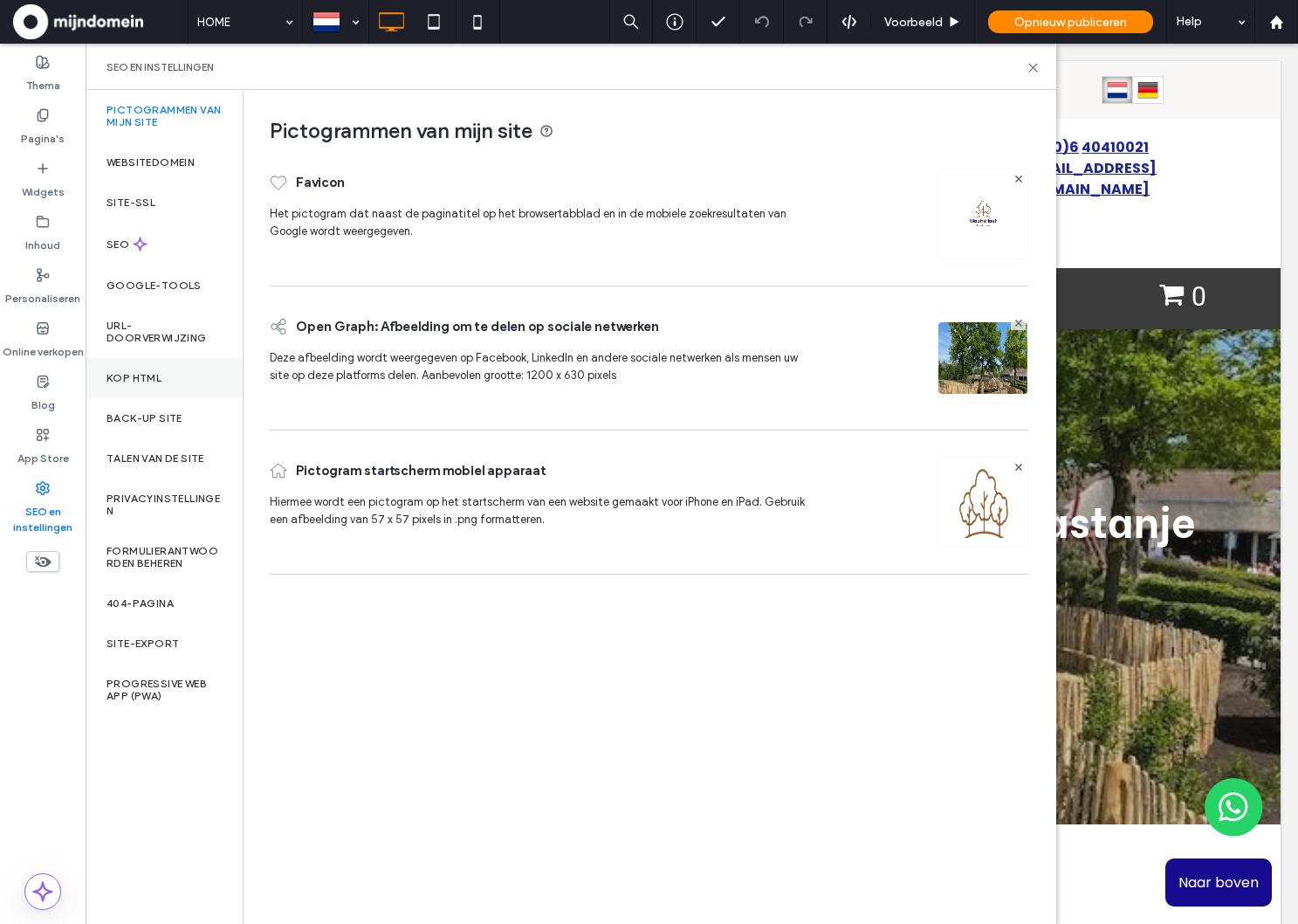
click at [184, 386] on div "Kop HTML" at bounding box center [165, 378] width 158 height 40
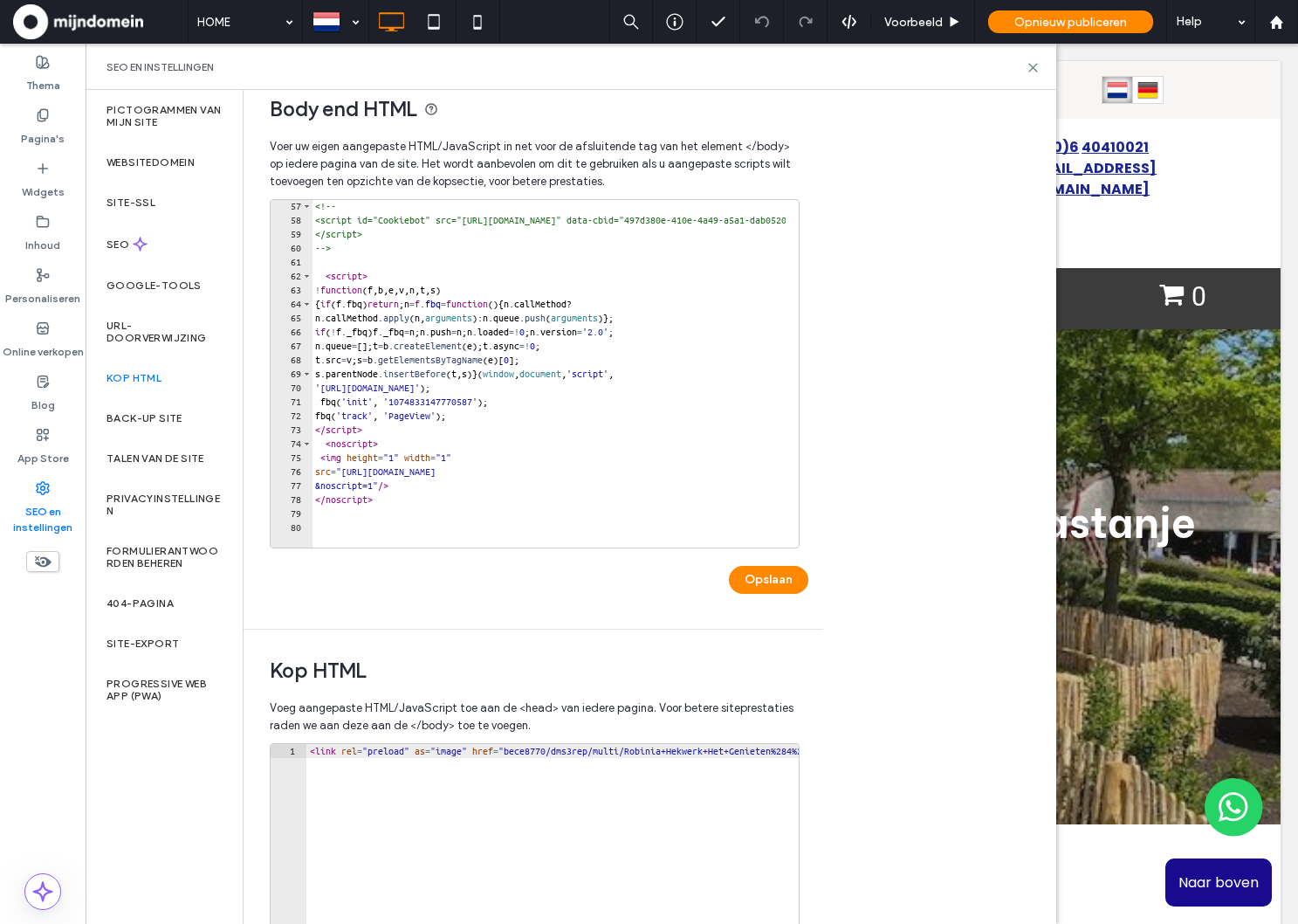
scroll to position [770, 0]
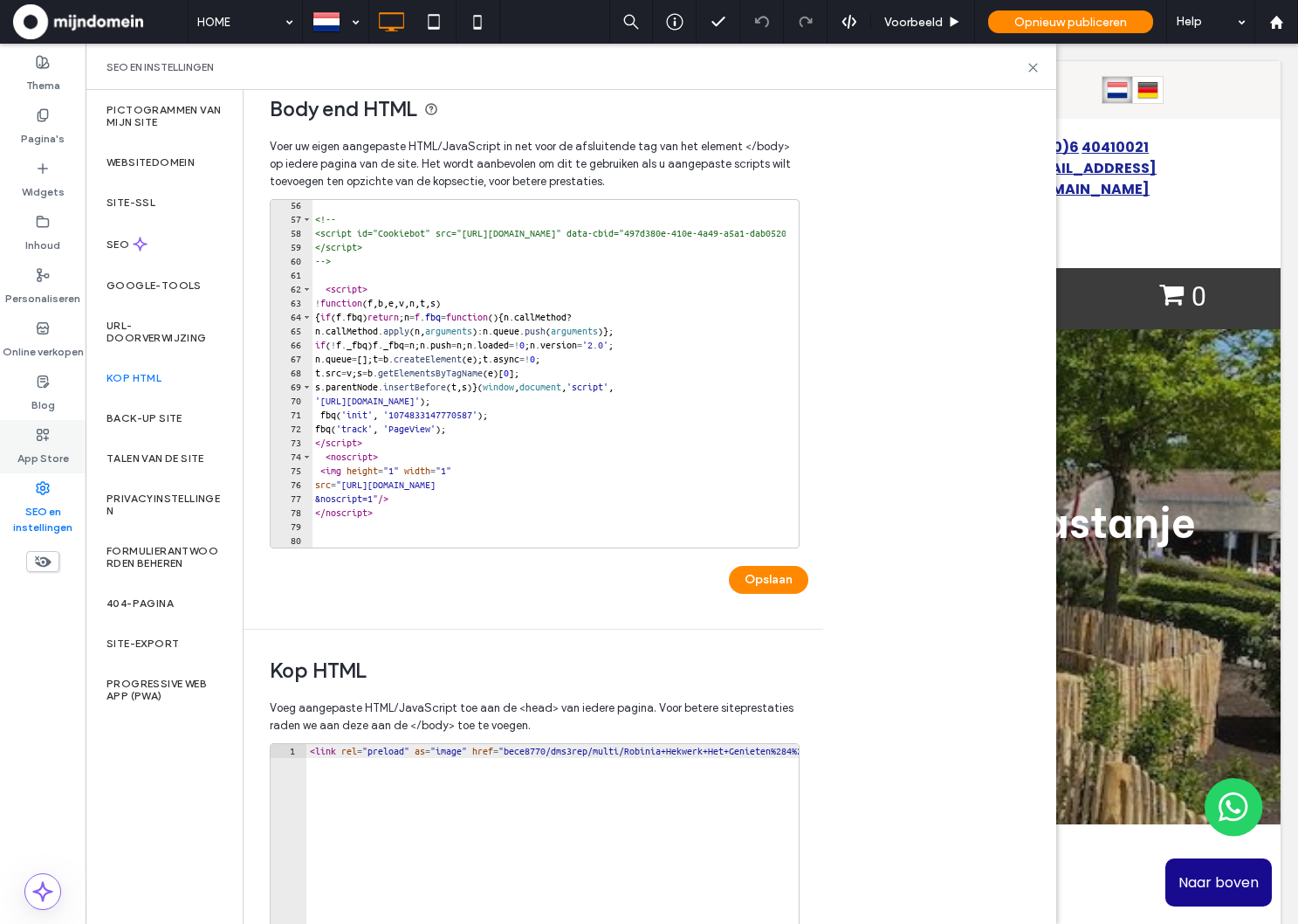
click at [38, 456] on label "App Store" at bounding box center [44, 453] width 52 height 24
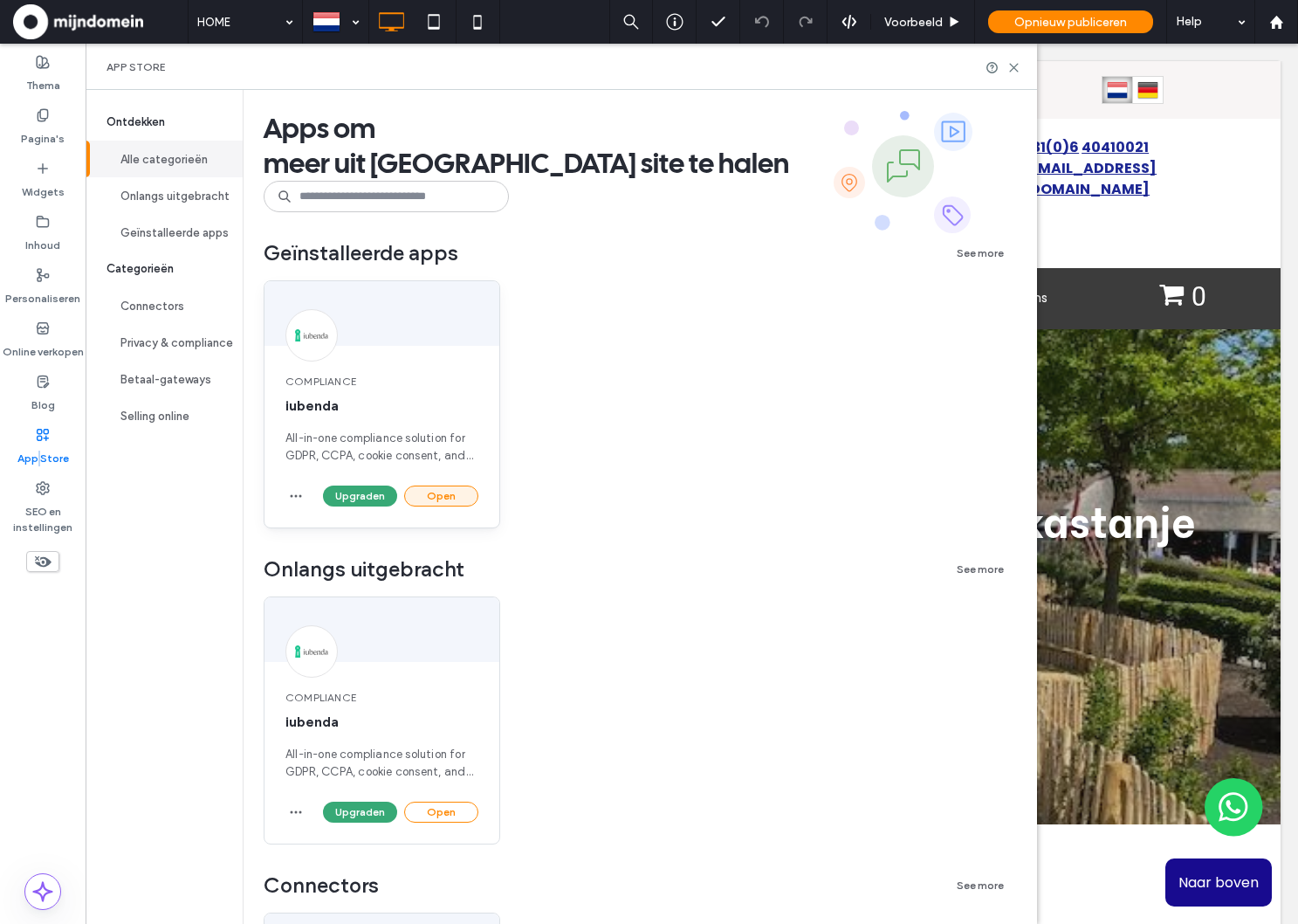
click at [456, 499] on button "Open" at bounding box center [440, 495] width 74 height 21
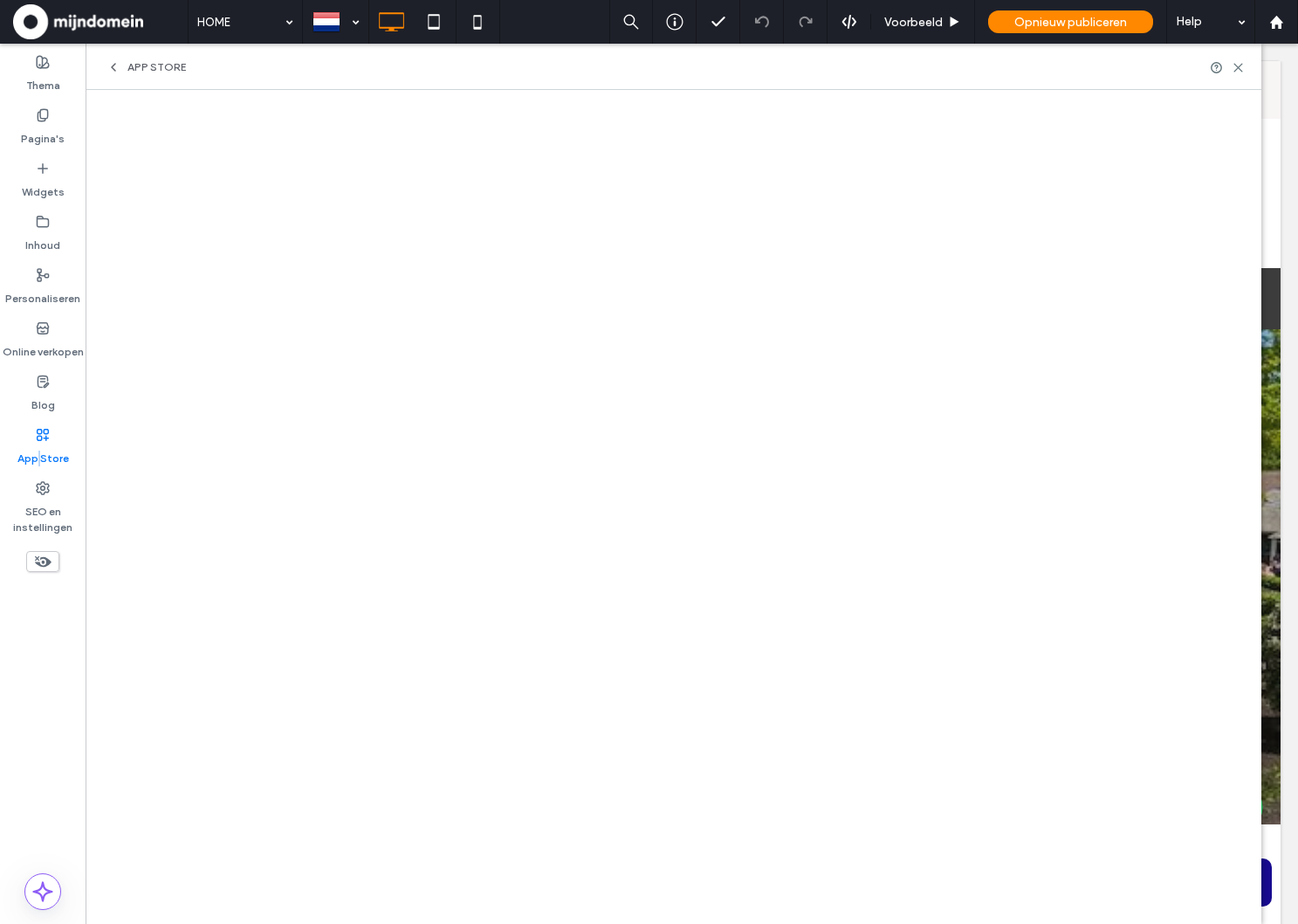
click at [49, 435] on icon at bounding box center [43, 435] width 14 height 14
click at [47, 440] on icon at bounding box center [43, 435] width 14 height 14
click at [28, 435] on div "App Store" at bounding box center [43, 446] width 86 height 53
click at [1046, 31] on div "Opnieuw publiceren" at bounding box center [1071, 21] width 165 height 22
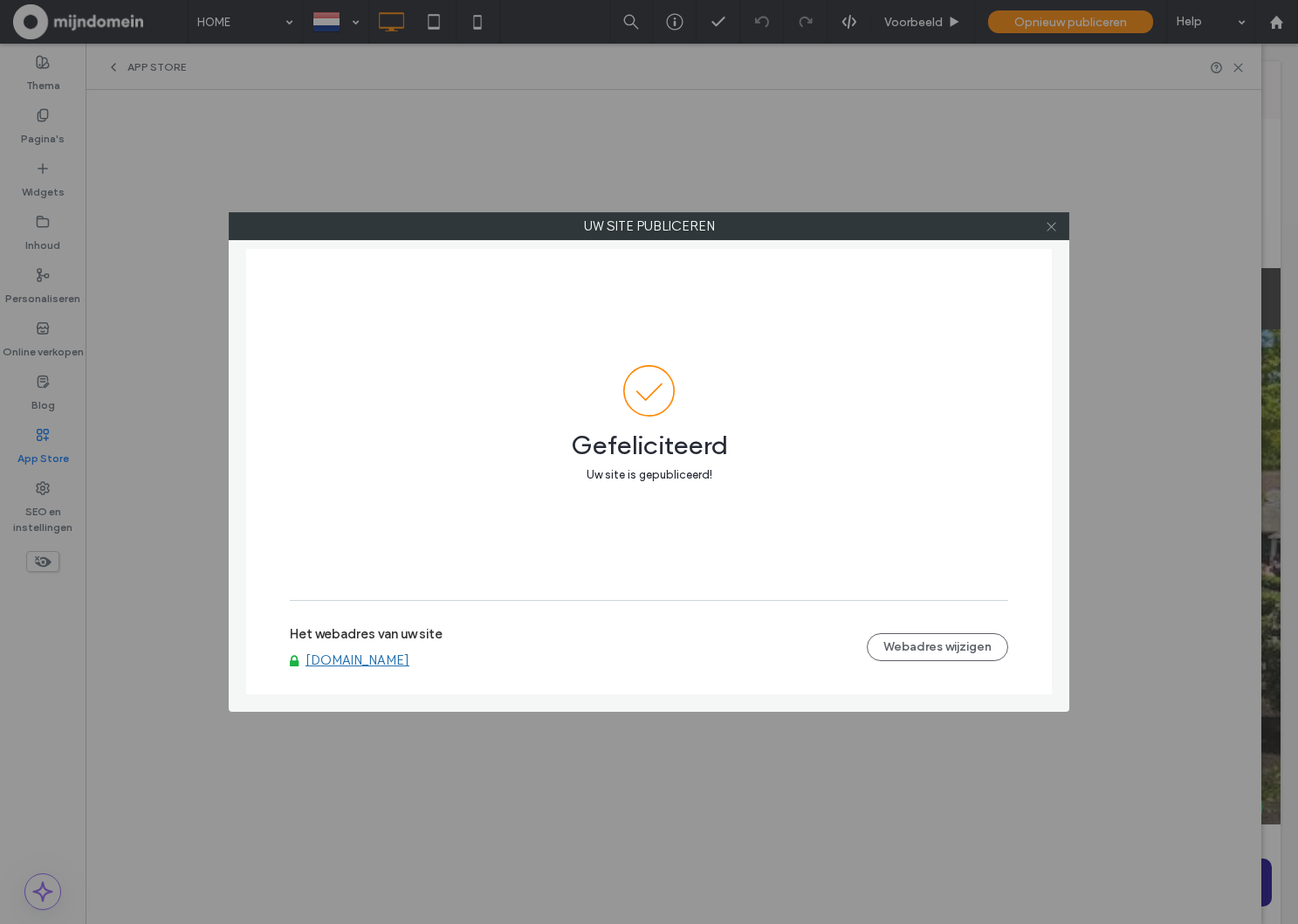
click at [1051, 231] on icon at bounding box center [1051, 227] width 13 height 13
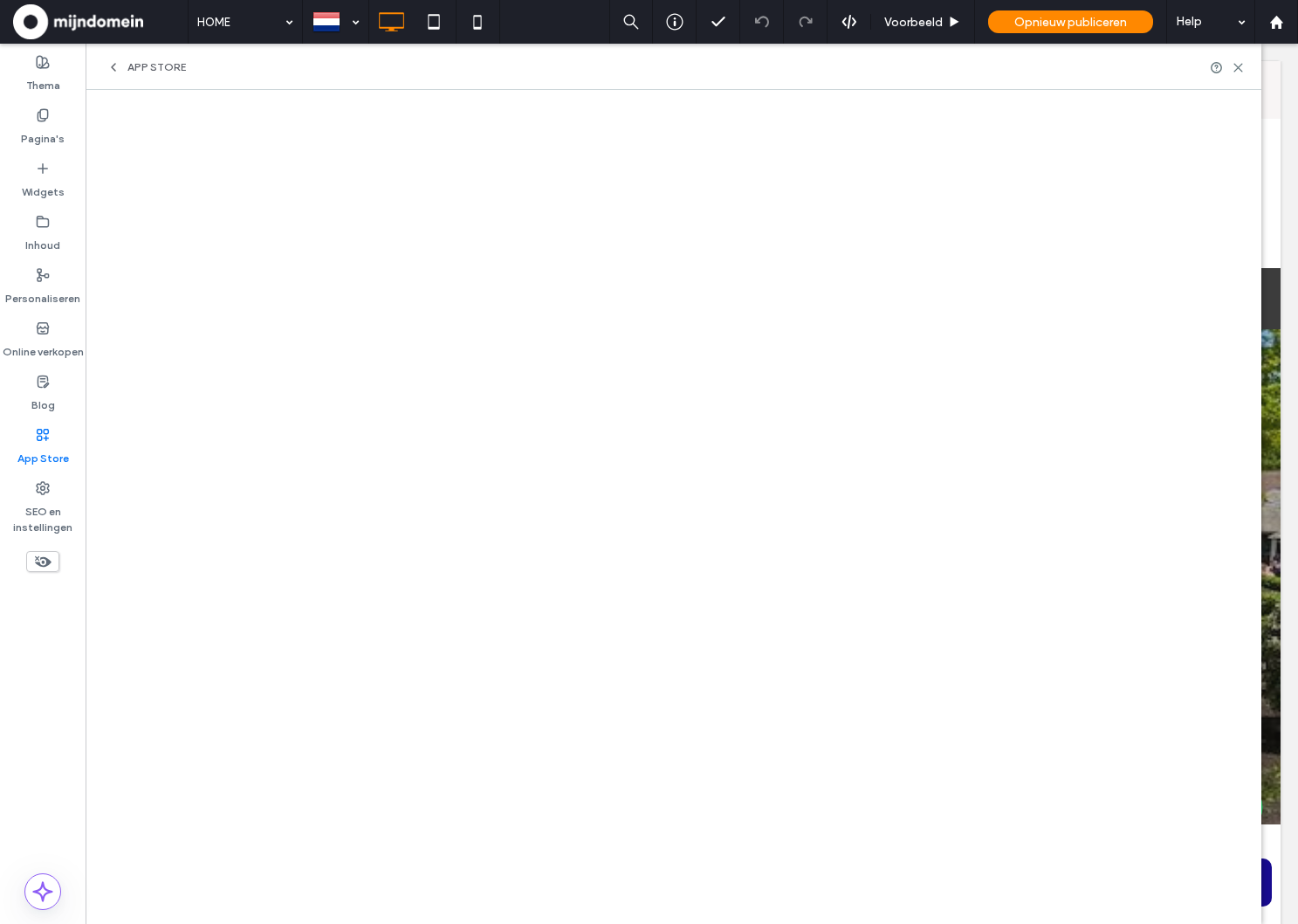
click at [1051, 231] on icon at bounding box center [1051, 227] width 13 height 13
click at [1038, 18] on span "Opnieuw publiceren" at bounding box center [1071, 22] width 113 height 15
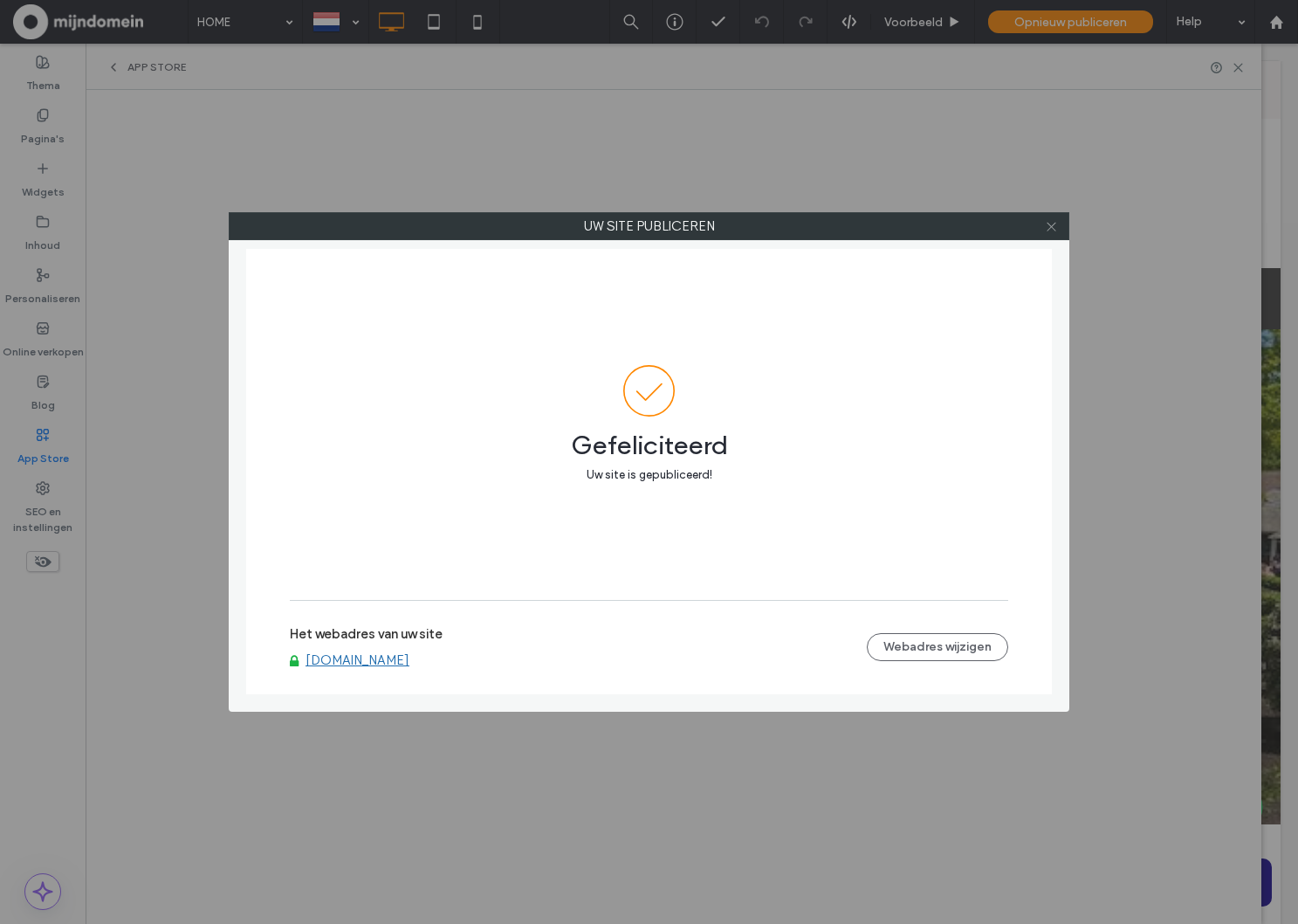
click at [1052, 227] on use at bounding box center [1051, 227] width 9 height 9
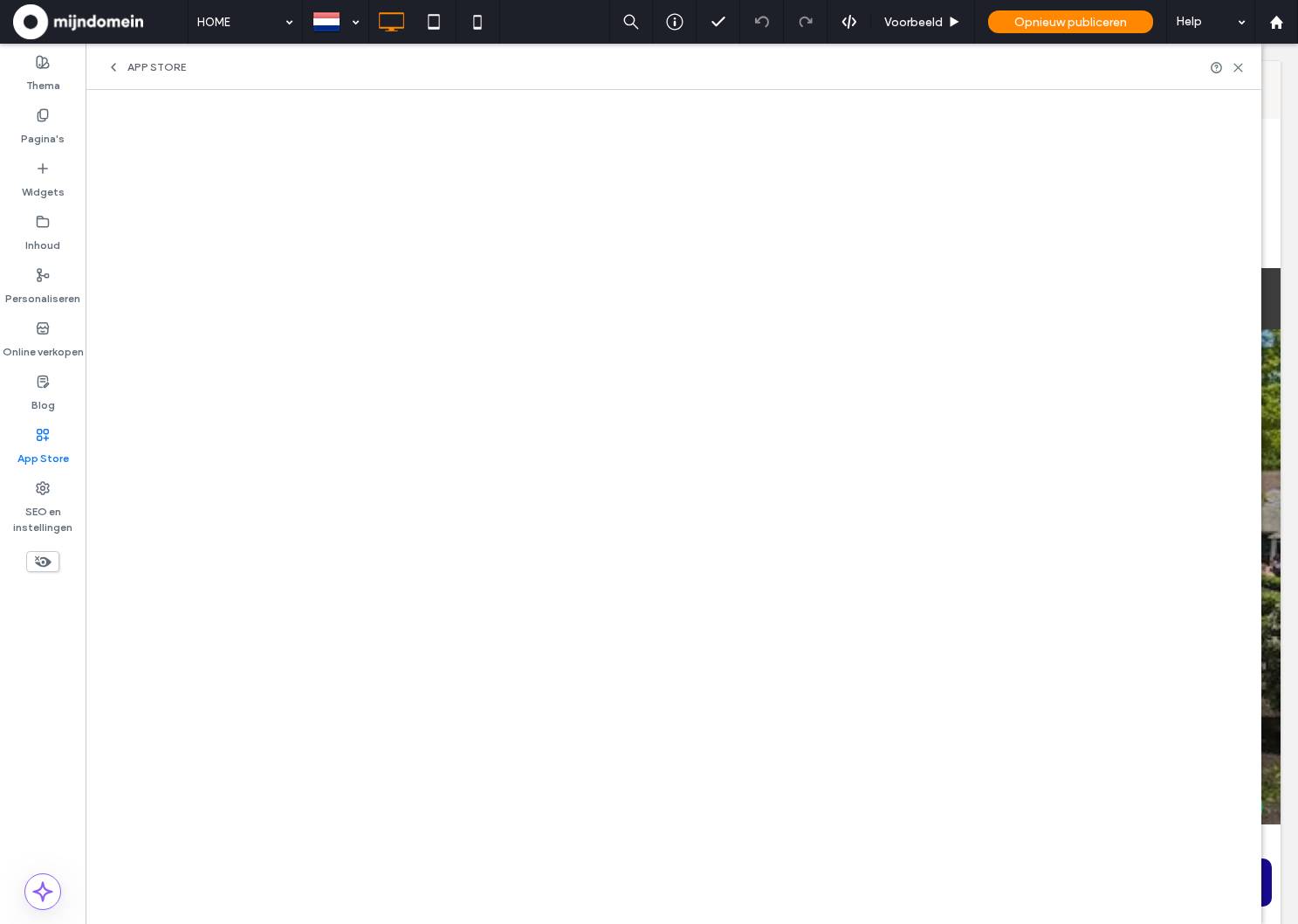
click at [1052, 227] on use at bounding box center [1051, 227] width 9 height 9
click at [1034, 21] on span "Opnieuw publiceren" at bounding box center [1071, 22] width 113 height 15
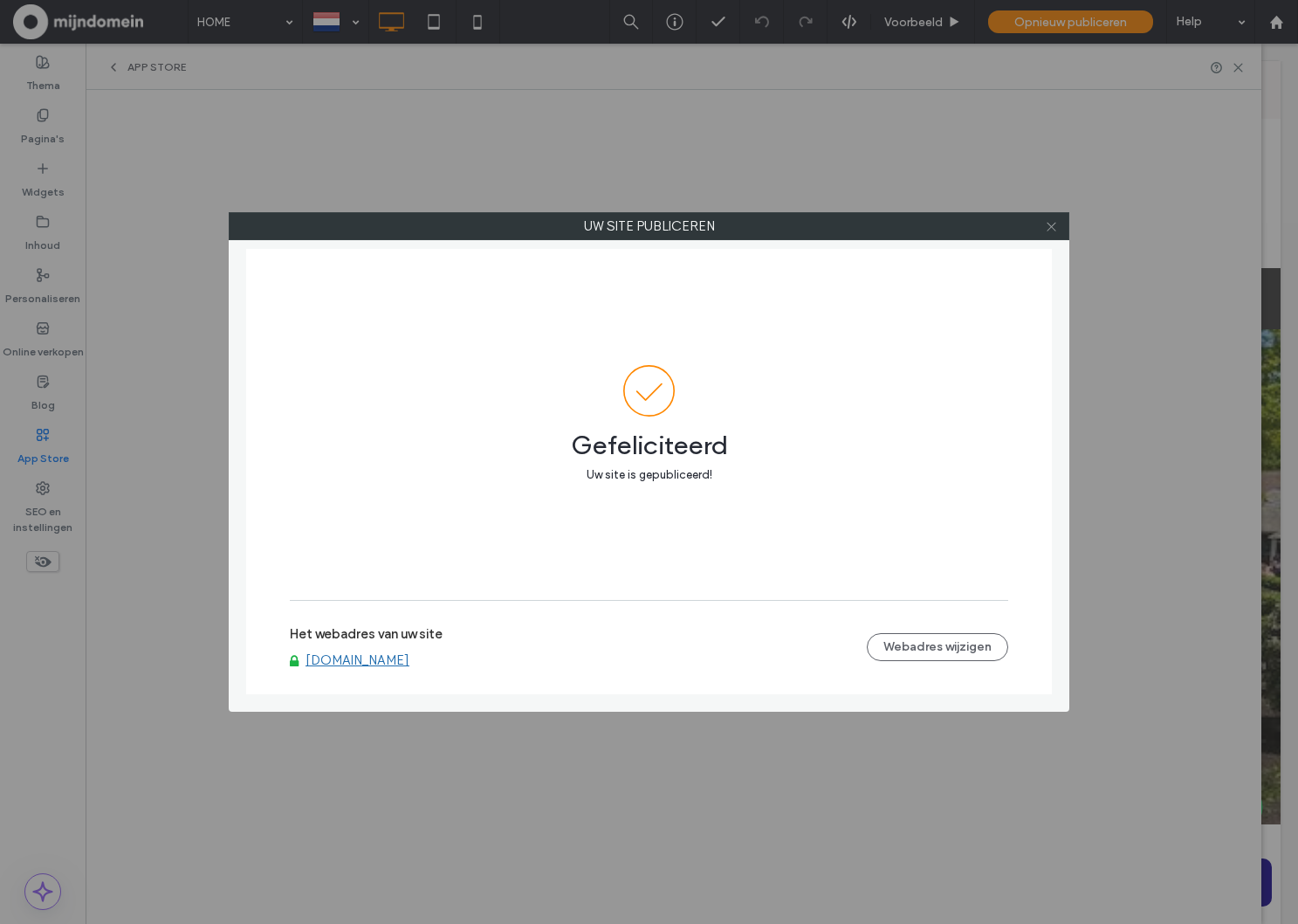
click at [1047, 229] on icon at bounding box center [1051, 227] width 13 height 13
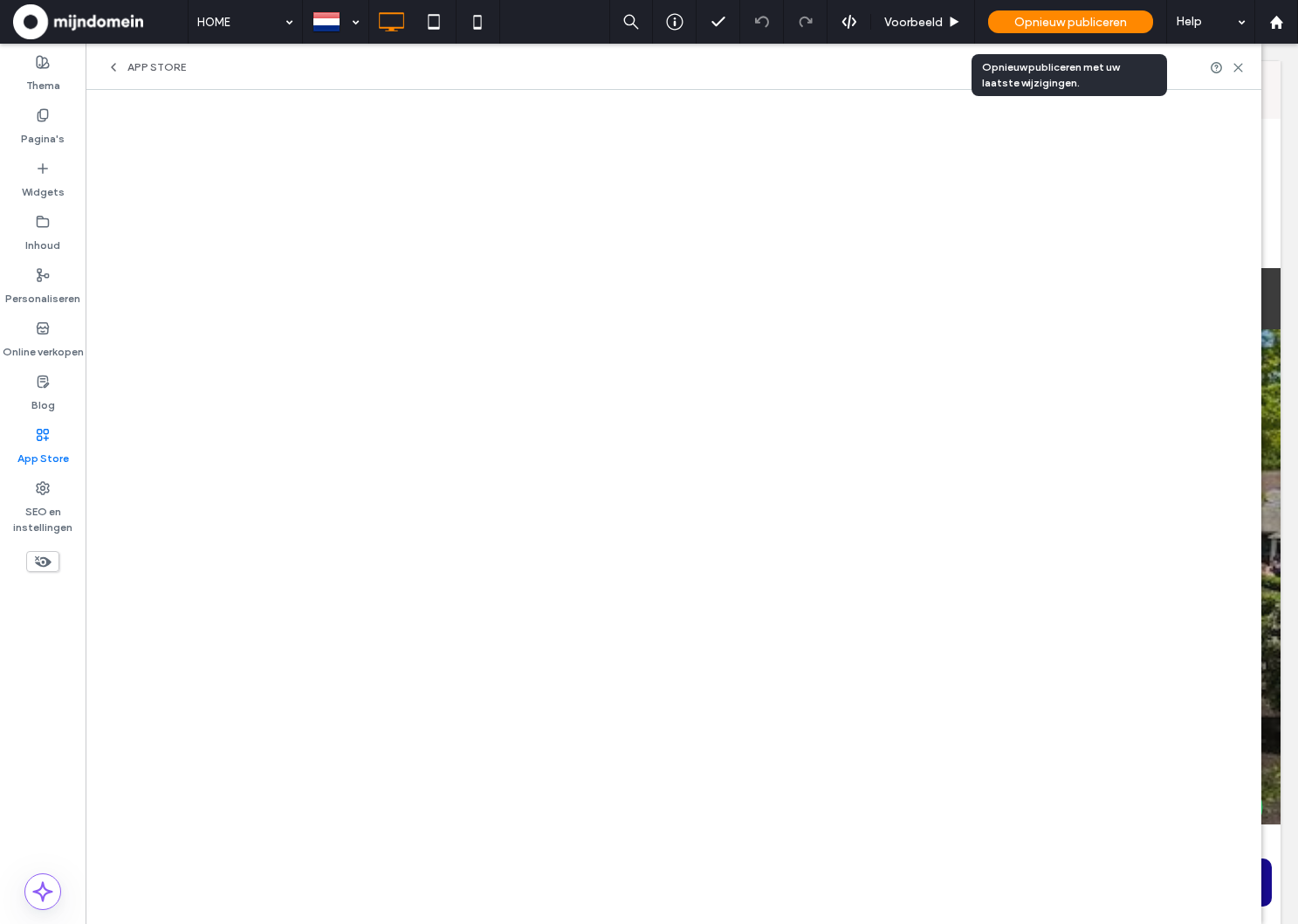
click at [1056, 29] on span "Opnieuw publiceren" at bounding box center [1071, 22] width 113 height 15
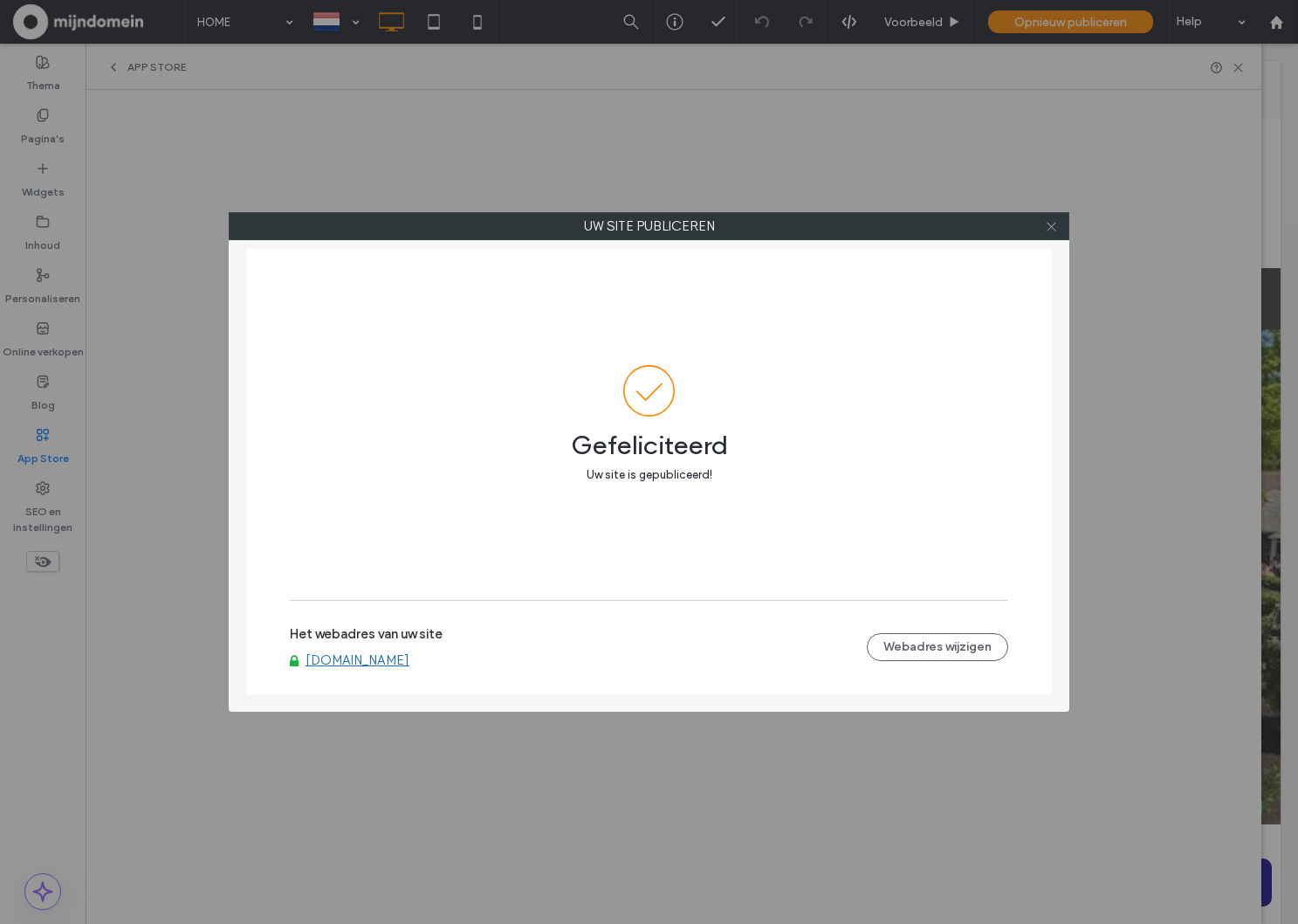
click at [1055, 230] on icon at bounding box center [1051, 227] width 13 height 13
